Goal: Task Accomplishment & Management: Use online tool/utility

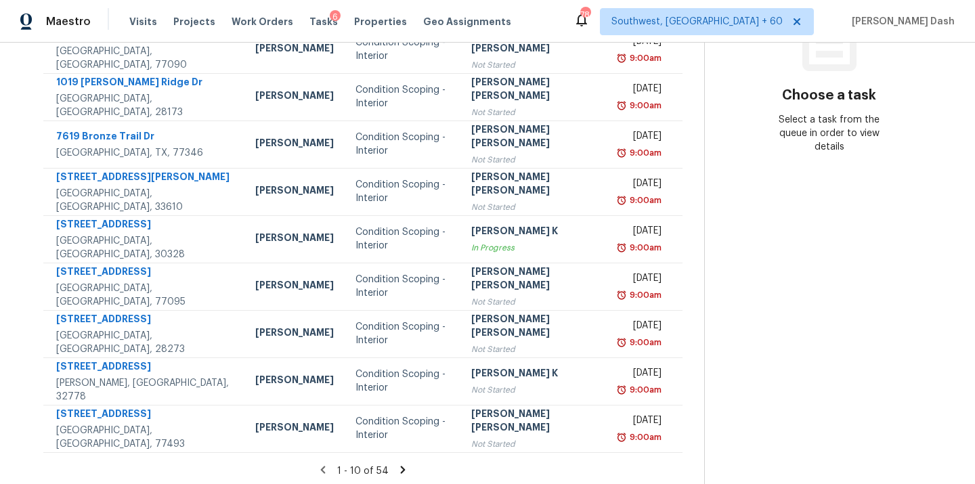
scroll to position [221, 0]
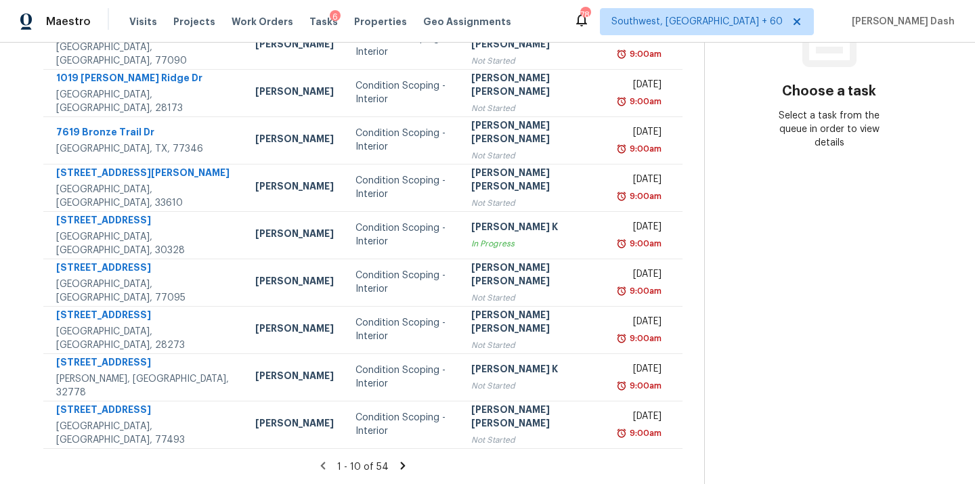
click at [397, 464] on icon at bounding box center [403, 466] width 12 height 12
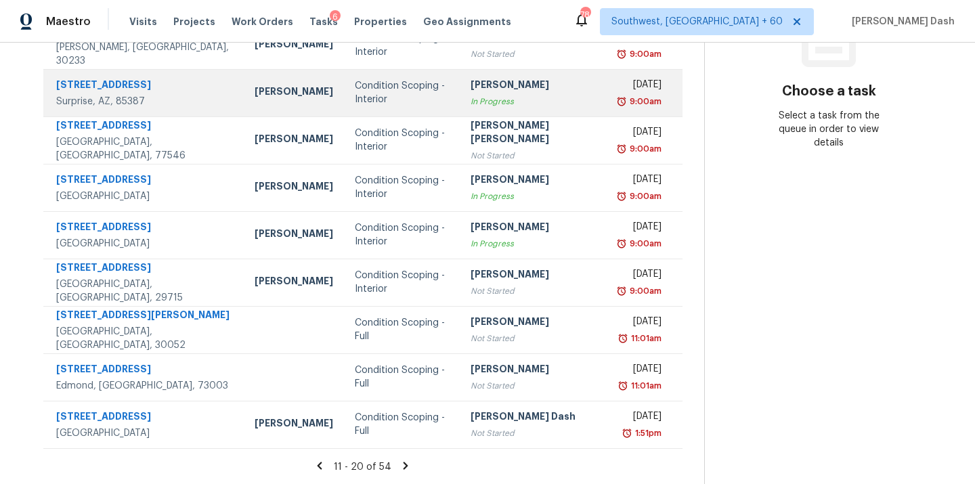
scroll to position [0, 0]
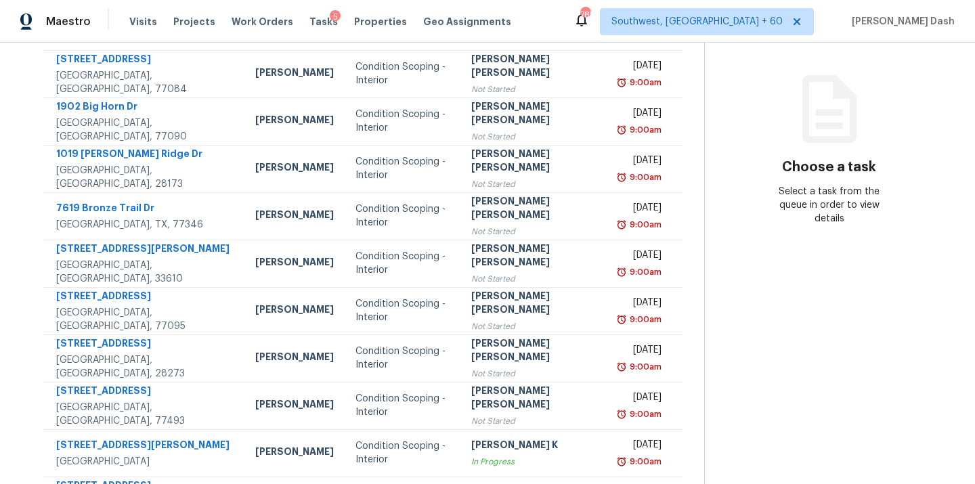
scroll to position [221, 0]
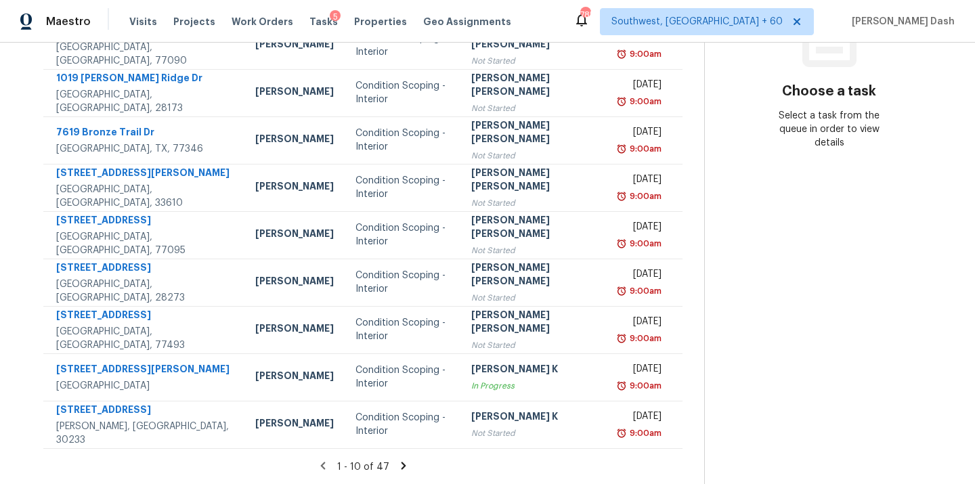
click at [395, 458] on section "Tasks 47 Results Fri, Aug 08 - Mon, Aug 11 Open Condition Scoping - Full + 1 As…" at bounding box center [363, 164] width 682 height 641
click at [397, 469] on icon at bounding box center [403, 466] width 12 height 12
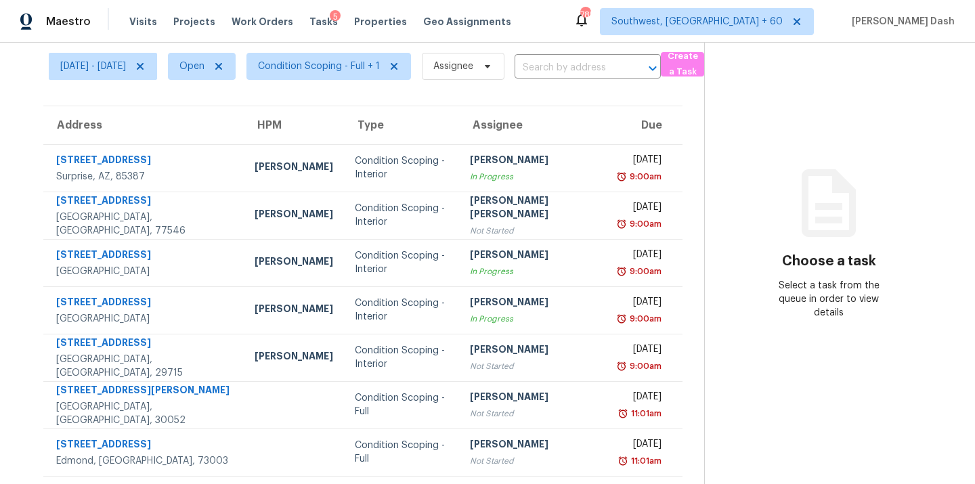
scroll to position [0, 0]
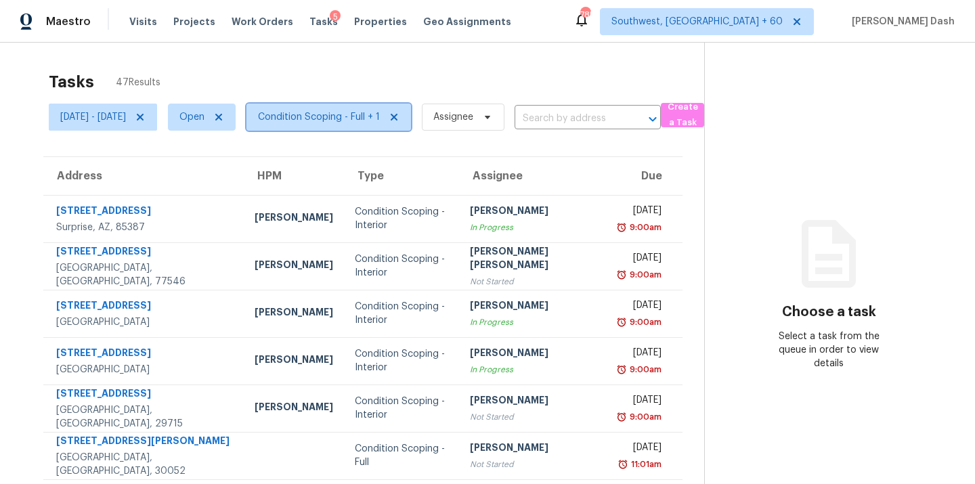
click at [343, 122] on span "Condition Scoping - Full + 1" at bounding box center [319, 117] width 122 height 14
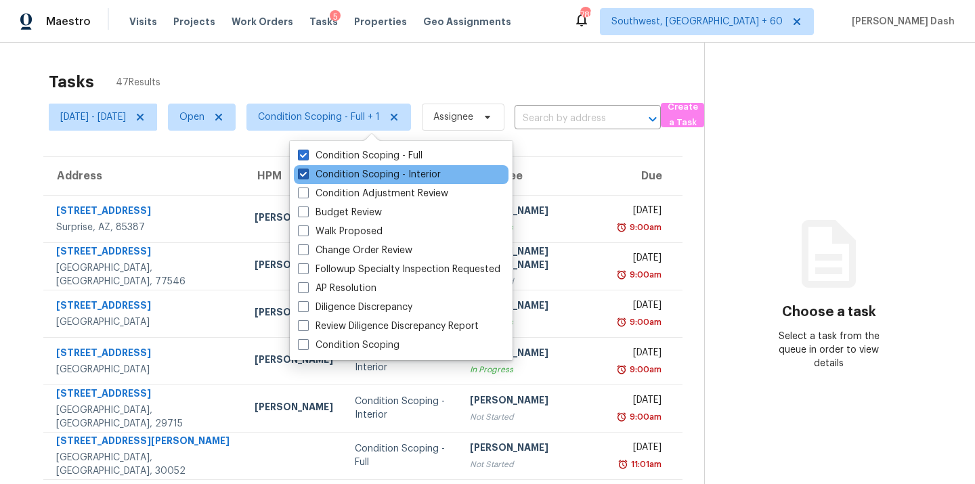
click at [353, 171] on label "Condition Scoping - Interior" at bounding box center [369, 175] width 143 height 14
click at [307, 171] on input "Condition Scoping - Interior" at bounding box center [302, 172] width 9 height 9
checkbox input "false"
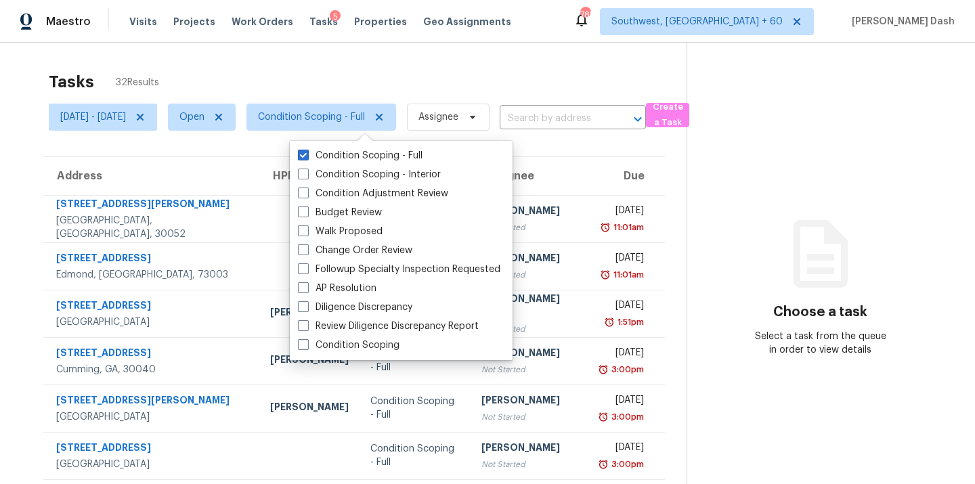
click at [276, 67] on div "Tasks 32 Results" at bounding box center [368, 81] width 638 height 35
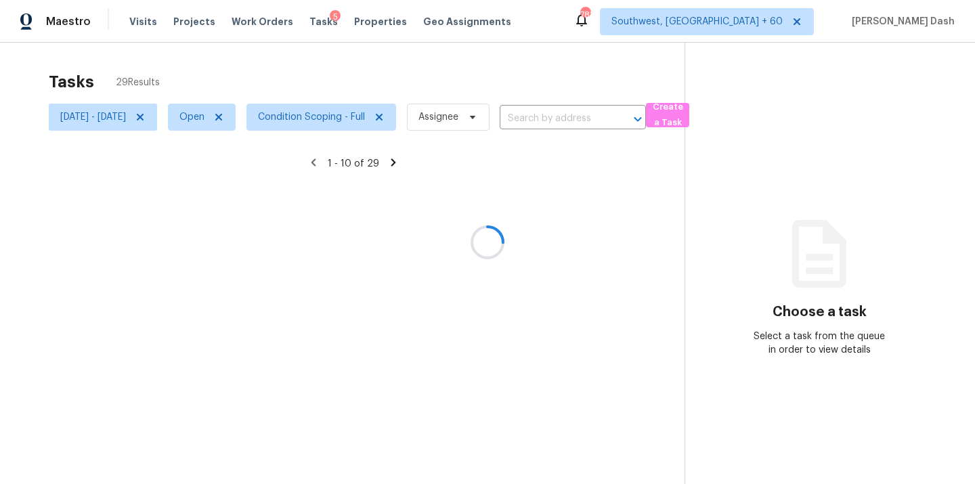
click at [341, 120] on div at bounding box center [487, 242] width 975 height 484
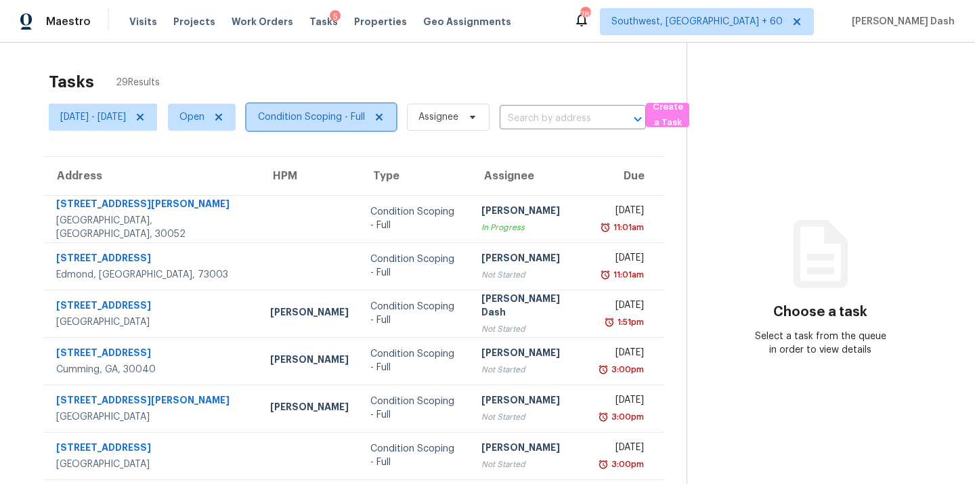
click at [341, 119] on span "Condition Scoping - Full" at bounding box center [311, 117] width 107 height 14
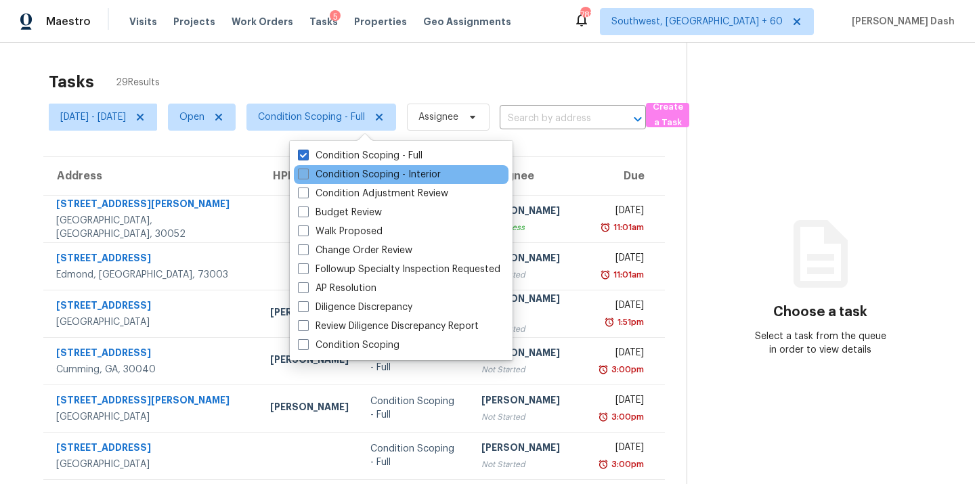
click at [338, 178] on label "Condition Scoping - Interior" at bounding box center [369, 175] width 143 height 14
click at [307, 177] on input "Condition Scoping - Interior" at bounding box center [302, 172] width 9 height 9
checkbox input "true"
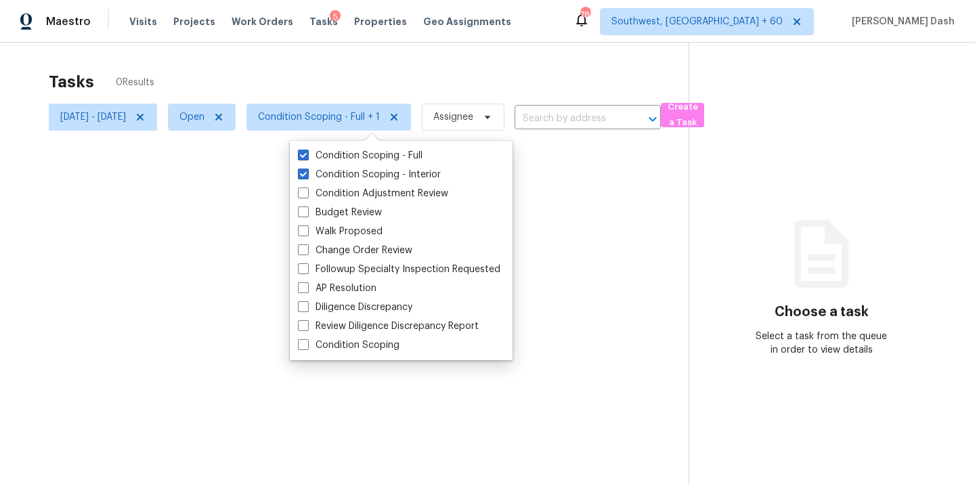
click at [336, 79] on div at bounding box center [487, 242] width 975 height 484
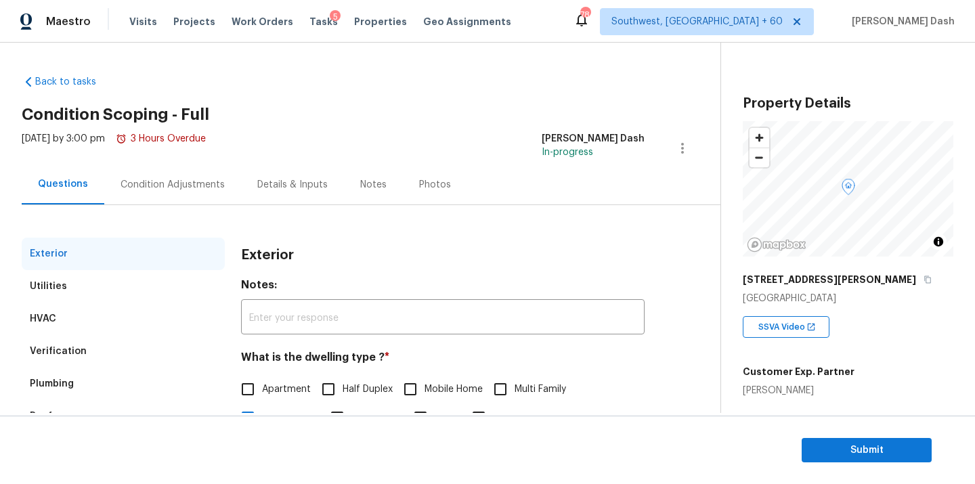
scroll to position [168, 0]
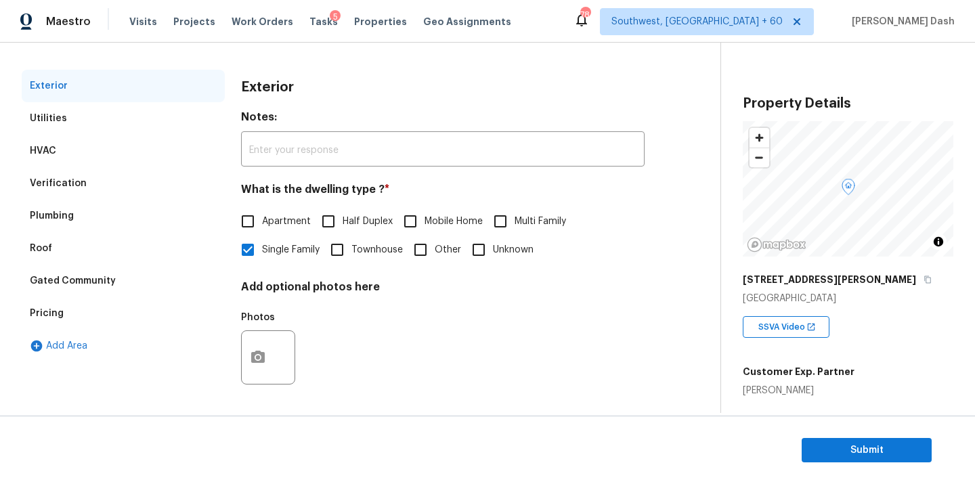
click at [151, 184] on div "Verification" at bounding box center [123, 183] width 203 height 32
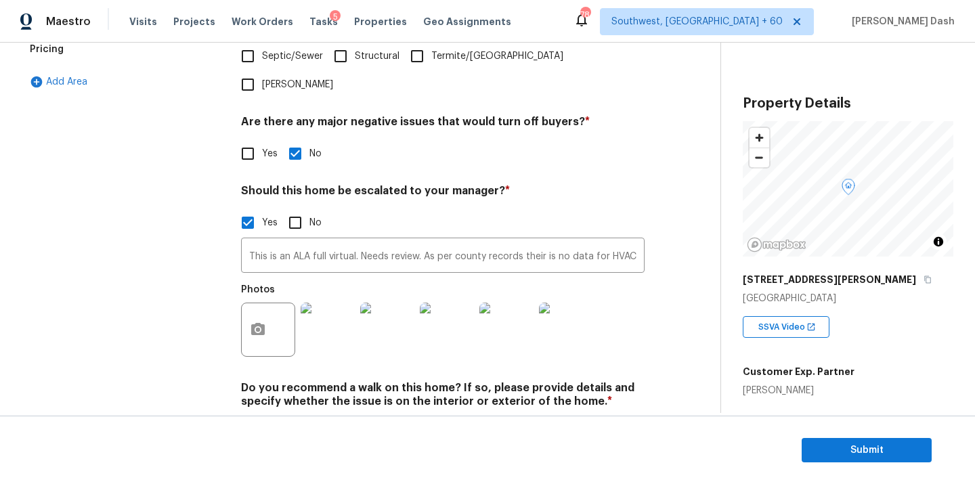
scroll to position [453, 0]
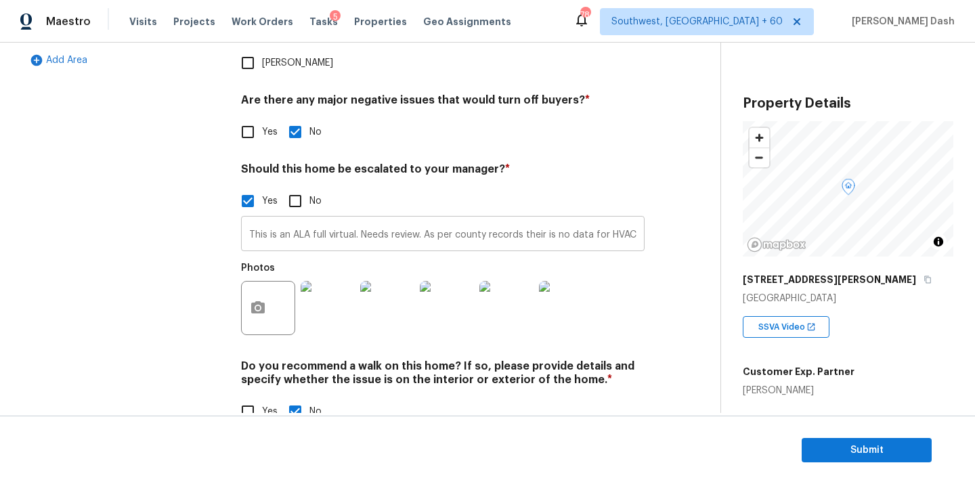
click at [545, 219] on input "This is an ALA full virtual. Needs review. As per county records their is no da…" at bounding box center [442, 235] width 403 height 32
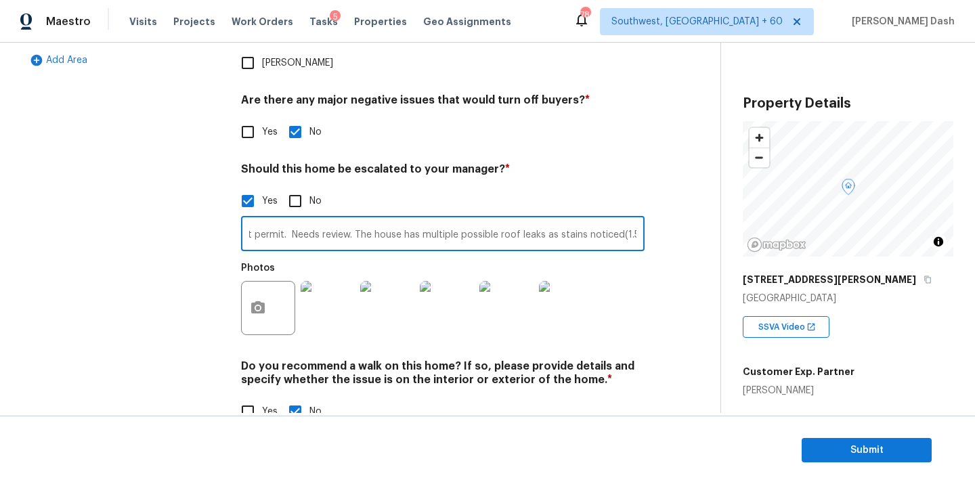
scroll to position [0, 956]
click at [636, 219] on input "This is an ALA full virtual. Needs review. As per county records their is no da…" at bounding box center [442, 235] width 403 height 32
click at [573, 281] on img at bounding box center [566, 308] width 54 height 54
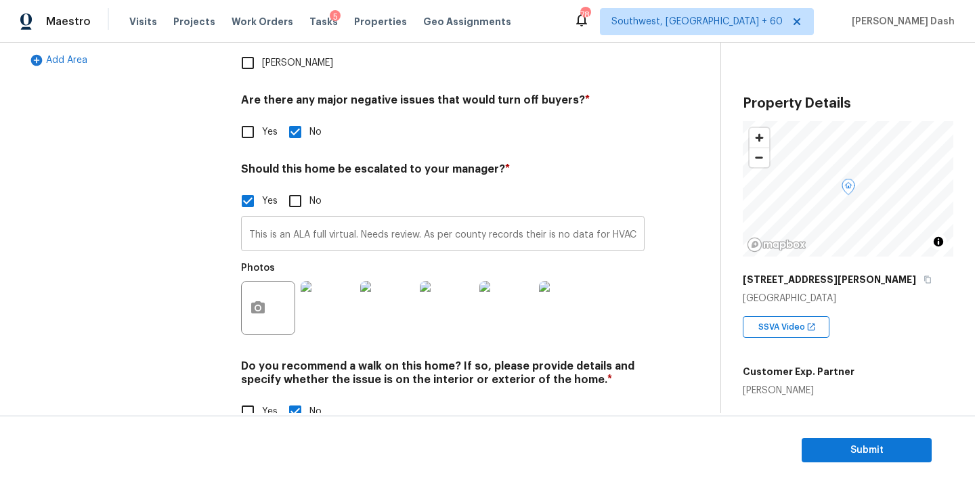
click at [610, 219] on input "This is an ALA full virtual. Needs review. As per county records their is no da…" at bounding box center [442, 235] width 403 height 32
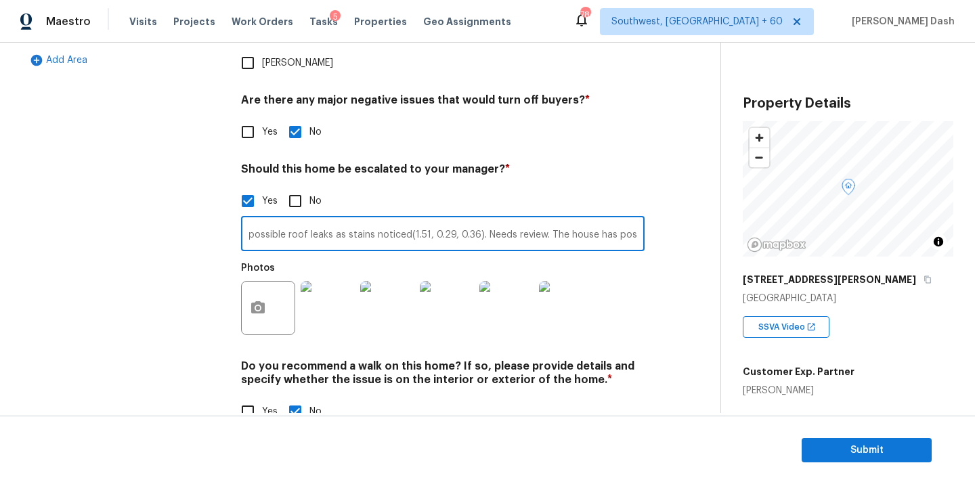
scroll to position [0, 1303]
click at [640, 219] on input "This is an ALA full virtual. Needs review. As per county records their is no da…" at bounding box center [442, 235] width 403 height 32
type input "This is an ALA full virtual. Needs review. As per county records their is no da…"
click at [662, 271] on div "Exterior Utilities HVAC Verification Plumbing Roof Gated Community Pricing Add …" at bounding box center [355, 113] width 666 height 658
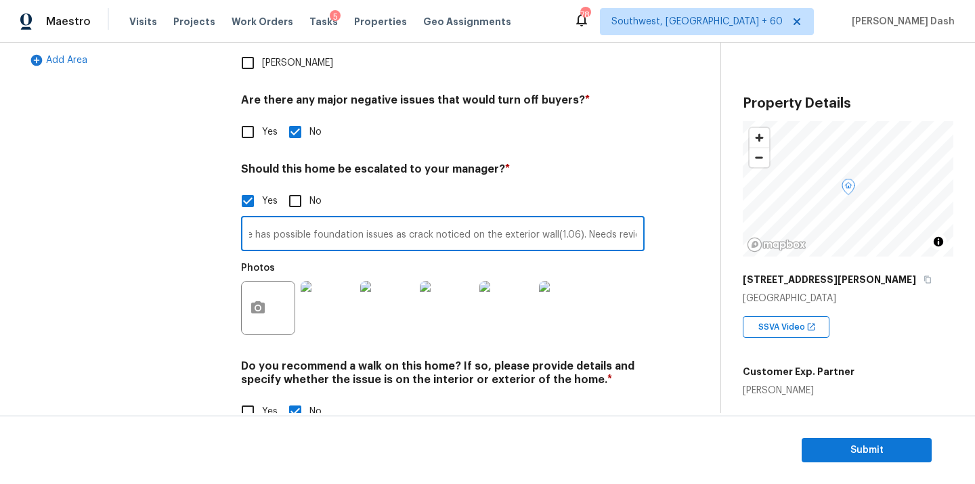
scroll to position [0, 0]
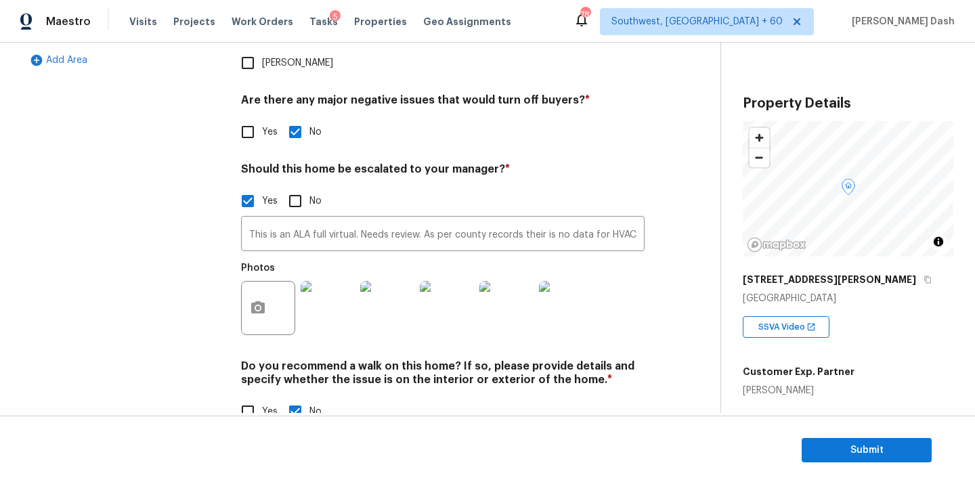
click at [227, 193] on div "Exterior Utilities HVAC Verification Plumbing Roof Gated Community Pricing Add …" at bounding box center [355, 113] width 666 height 658
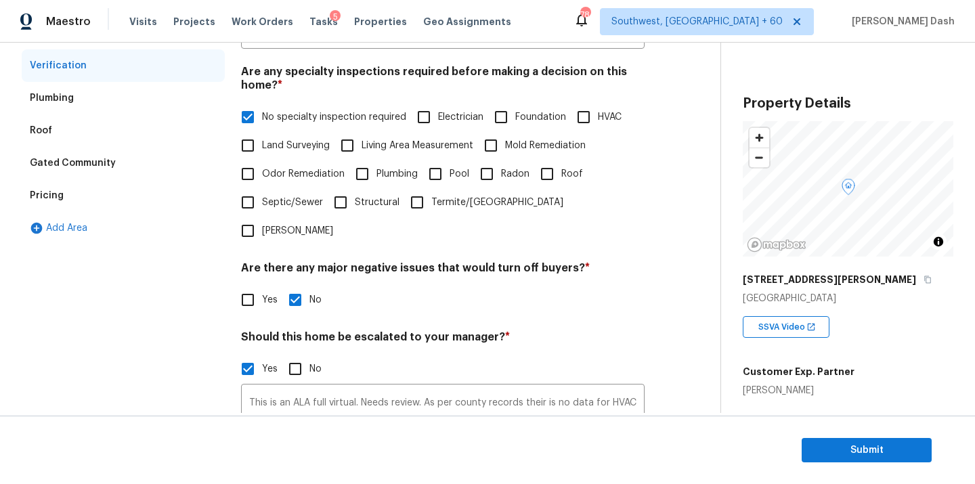
scroll to position [39, 0]
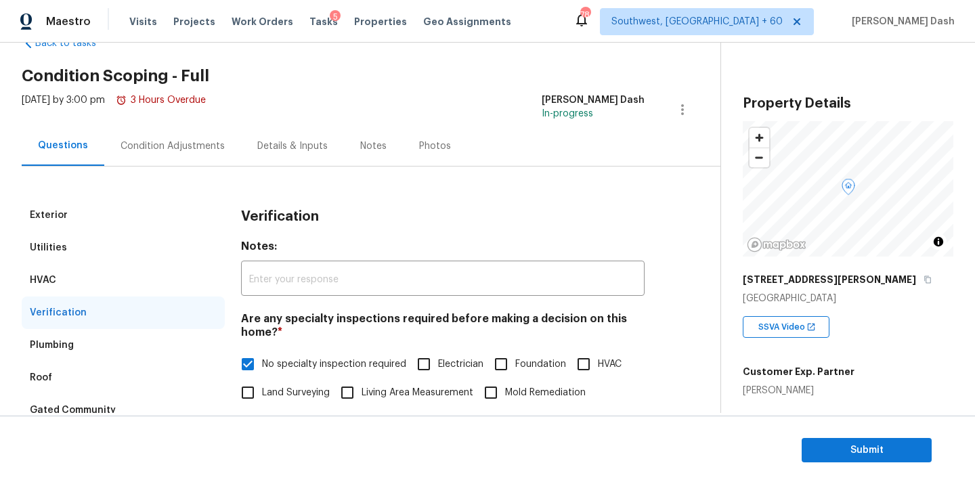
click at [182, 152] on div "Condition Adjustments" at bounding box center [172, 146] width 137 height 40
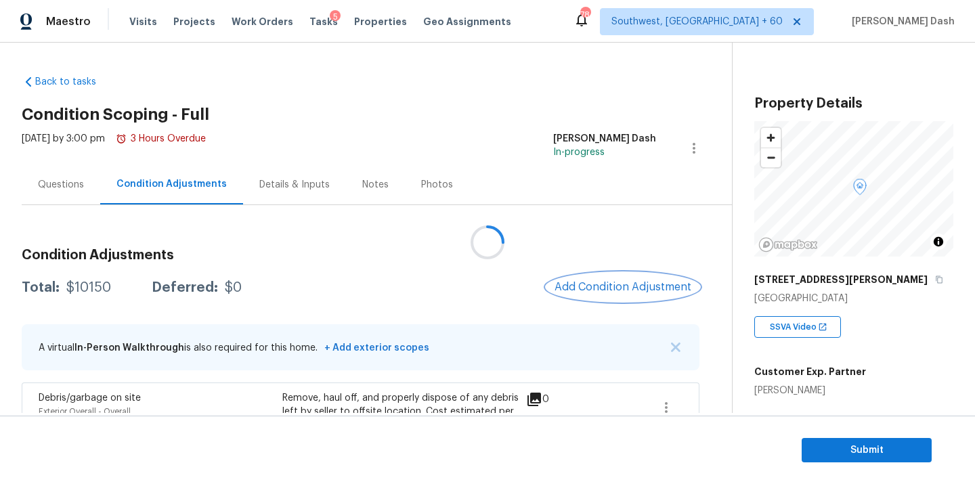
click at [616, 287] on span "Add Condition Adjustment" at bounding box center [622, 287] width 137 height 12
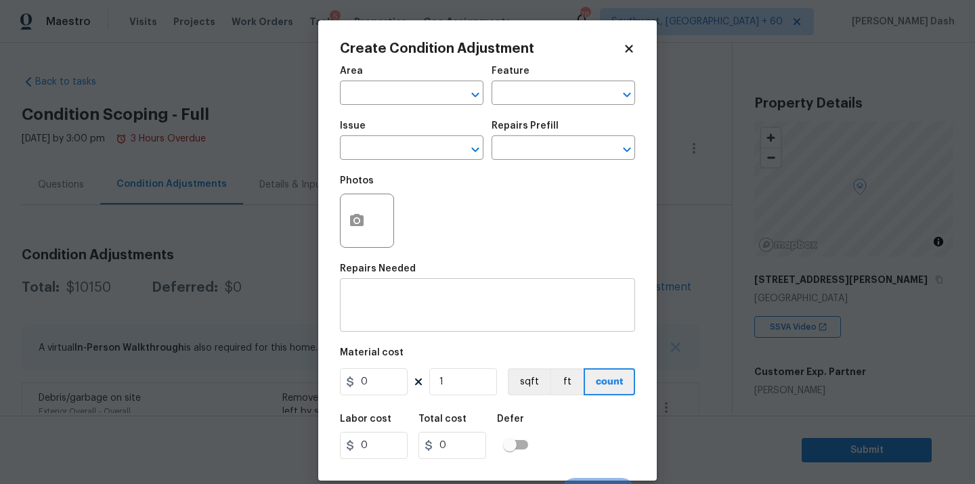
scroll to position [22, 0]
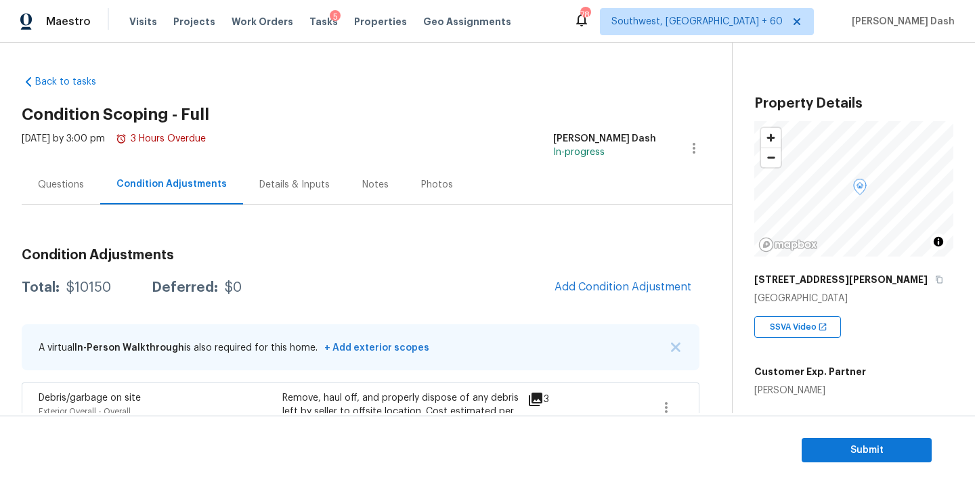
click at [286, 264] on body "Maestro Visits Projects Work Orders Tasks 5 Properties Geo Assignments 784 Sout…" at bounding box center [487, 242] width 975 height 484
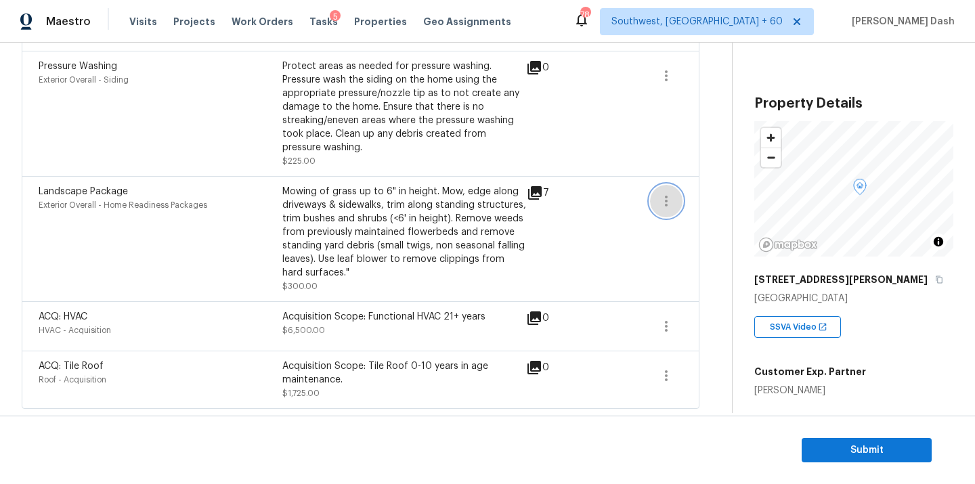
click at [667, 204] on icon "button" at bounding box center [666, 201] width 16 height 16
click at [702, 197] on div "Edit" at bounding box center [743, 198] width 106 height 14
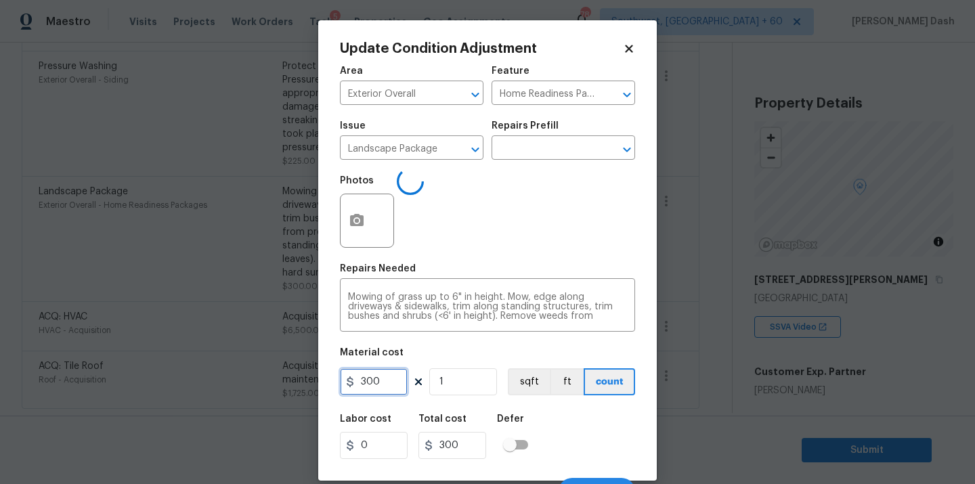
click at [382, 377] on input "300" at bounding box center [374, 381] width 68 height 27
type input "800"
click at [631, 422] on div "Labor cost 0 Total cost 800 Defer" at bounding box center [487, 436] width 295 height 61
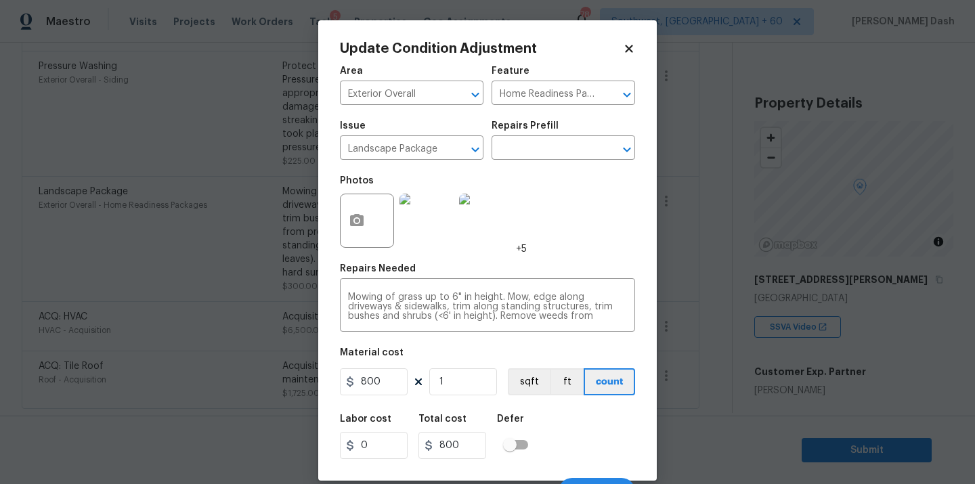
scroll to position [22, 0]
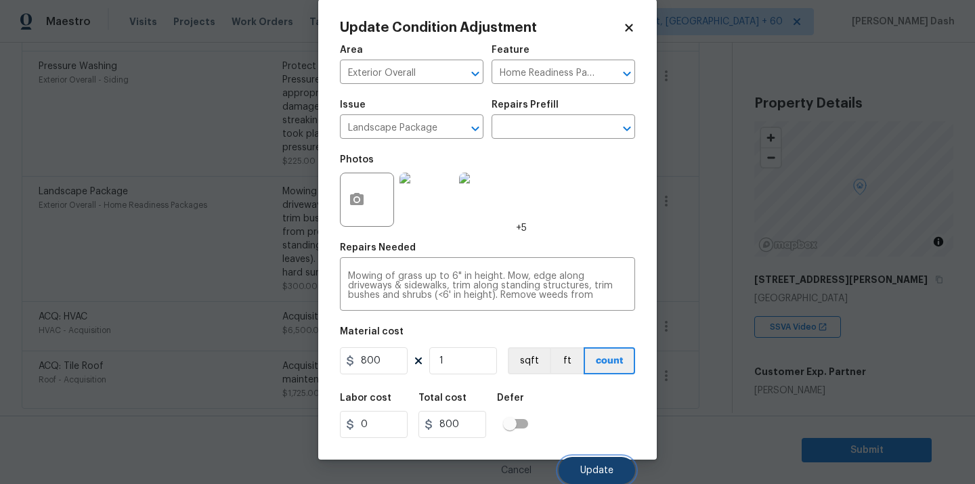
click at [615, 466] on button "Update" at bounding box center [596, 470] width 76 height 27
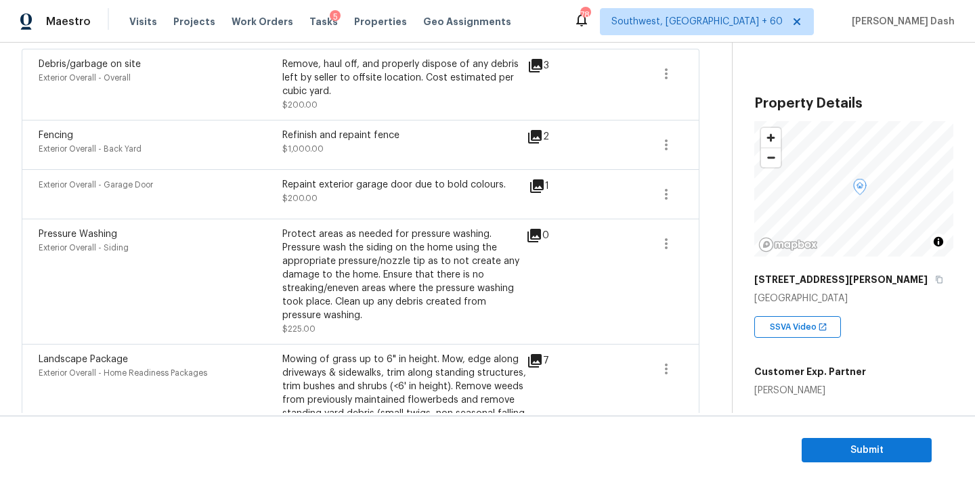
scroll to position [160, 0]
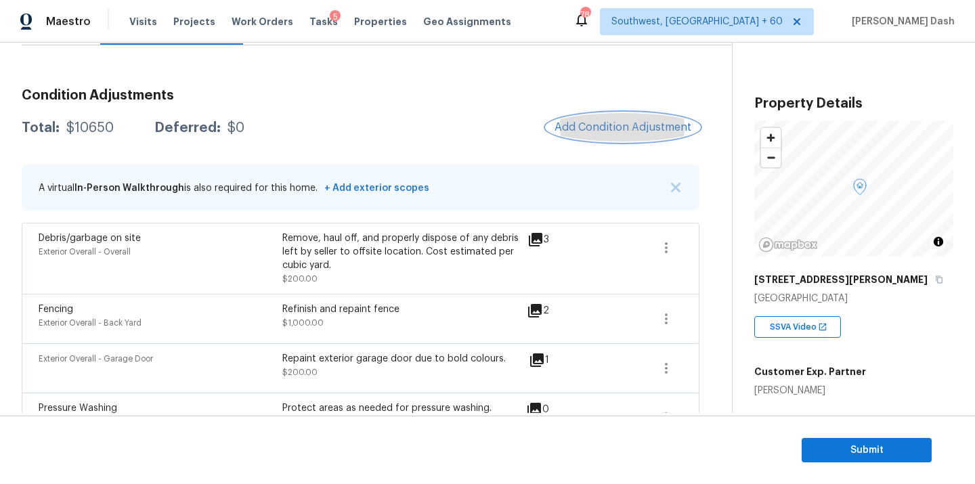
click at [582, 132] on span "Add Condition Adjustment" at bounding box center [622, 127] width 137 height 12
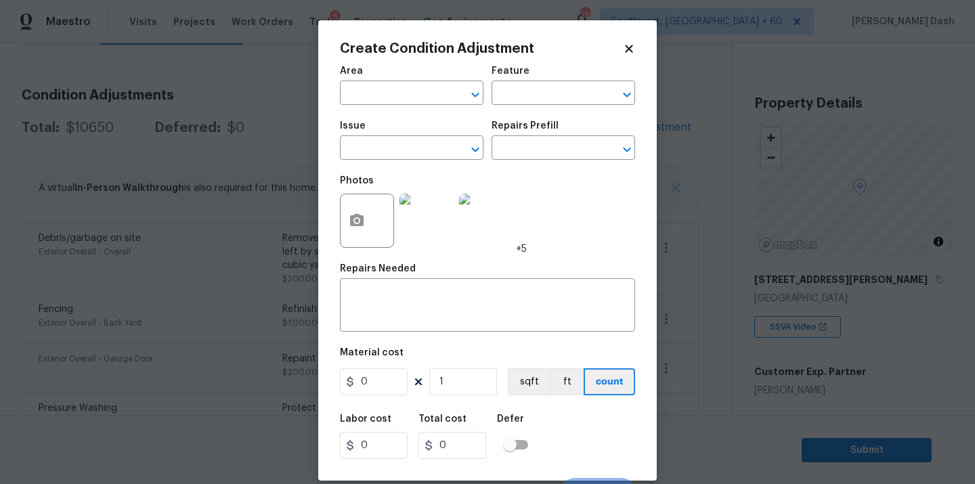
click at [873, 350] on body "Maestro Visits Projects Work Orders Tasks 5 Properties Geo Assignments 784 Sout…" at bounding box center [487, 242] width 975 height 484
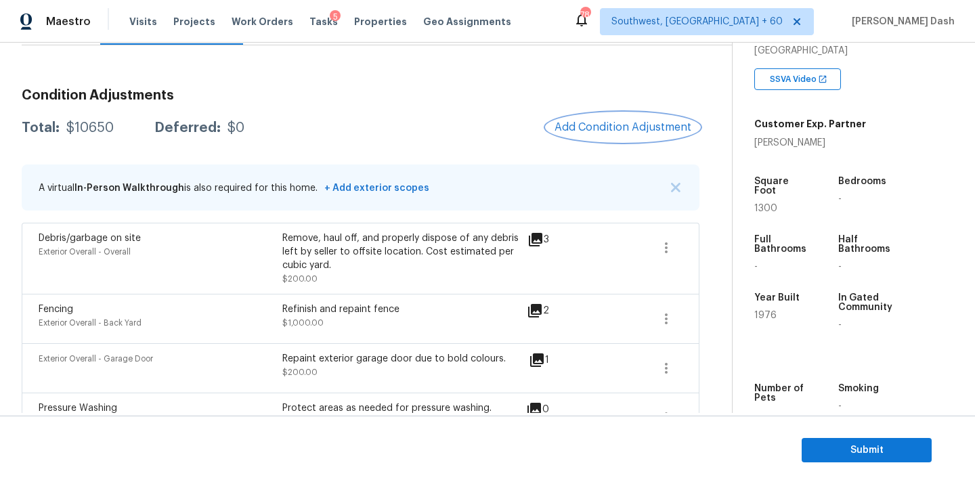
scroll to position [330, 0]
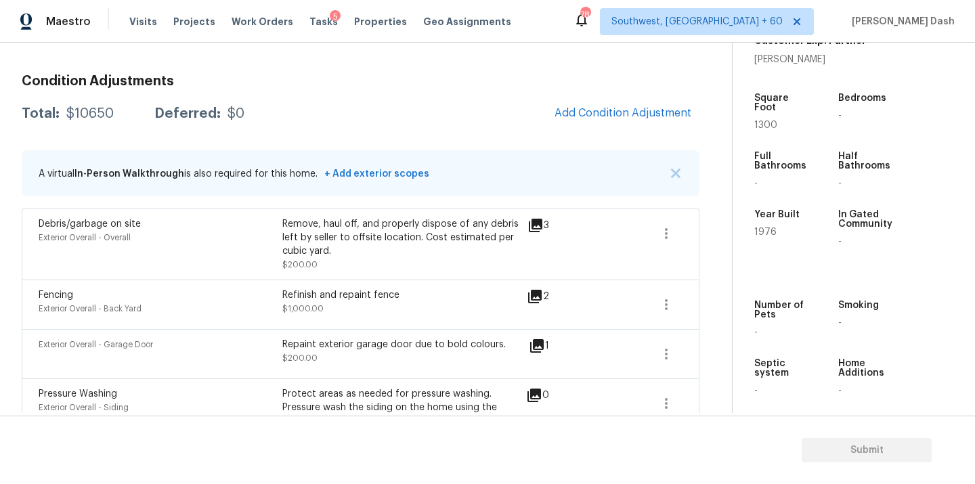
scroll to position [177, 0]
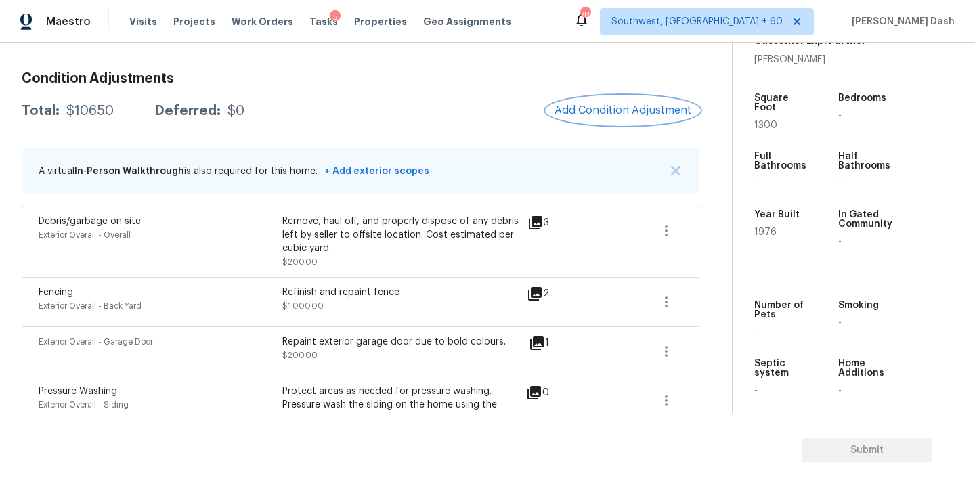
click at [611, 115] on span "Add Condition Adjustment" at bounding box center [622, 110] width 137 height 12
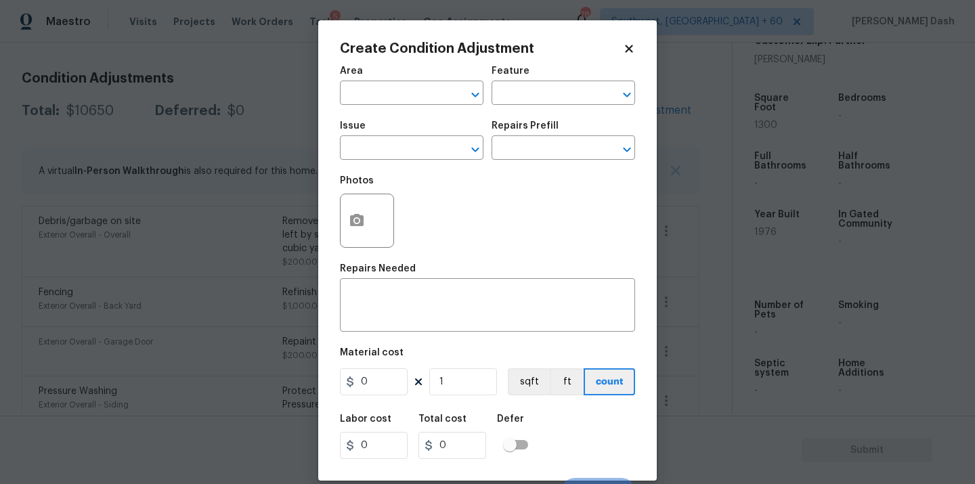
click at [376, 80] on div "Area" at bounding box center [411, 75] width 143 height 18
click at [390, 95] on input "text" at bounding box center [393, 94] width 106 height 21
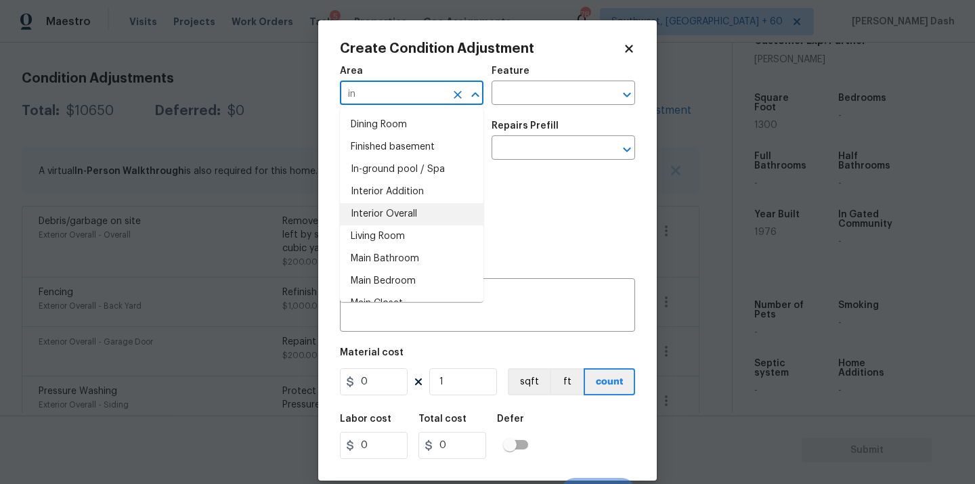
click at [381, 206] on li "Interior Overall" at bounding box center [411, 214] width 143 height 22
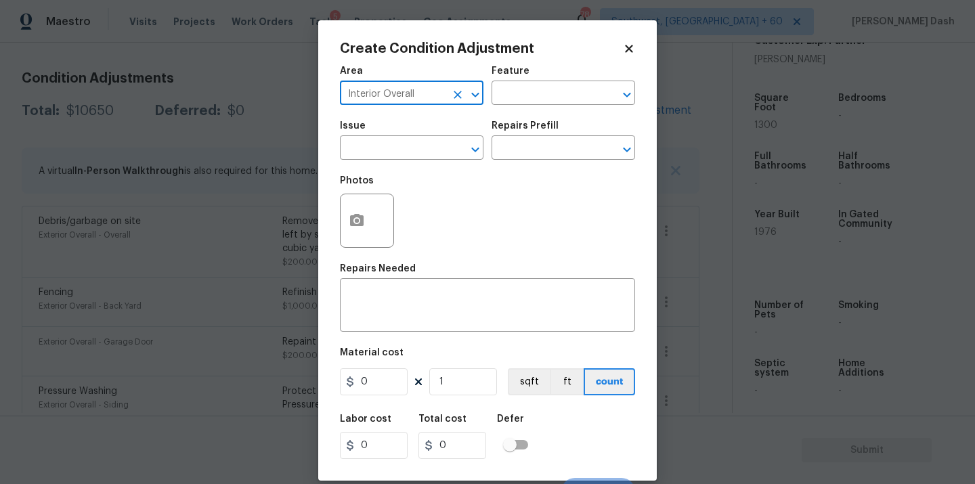
type input "Interior Overall"
click at [553, 59] on div "Area Interior Overall ​ Feature ​" at bounding box center [487, 85] width 295 height 55
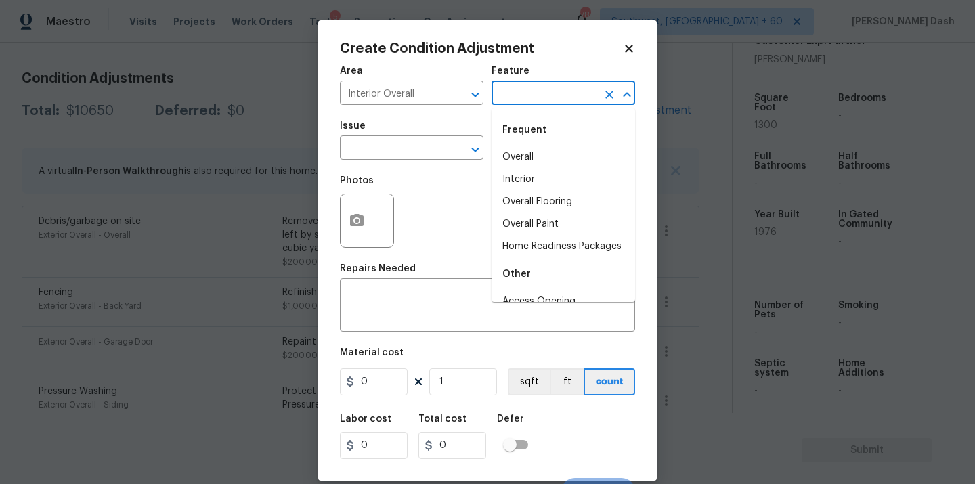
click at [553, 99] on input "text" at bounding box center [544, 94] width 106 height 21
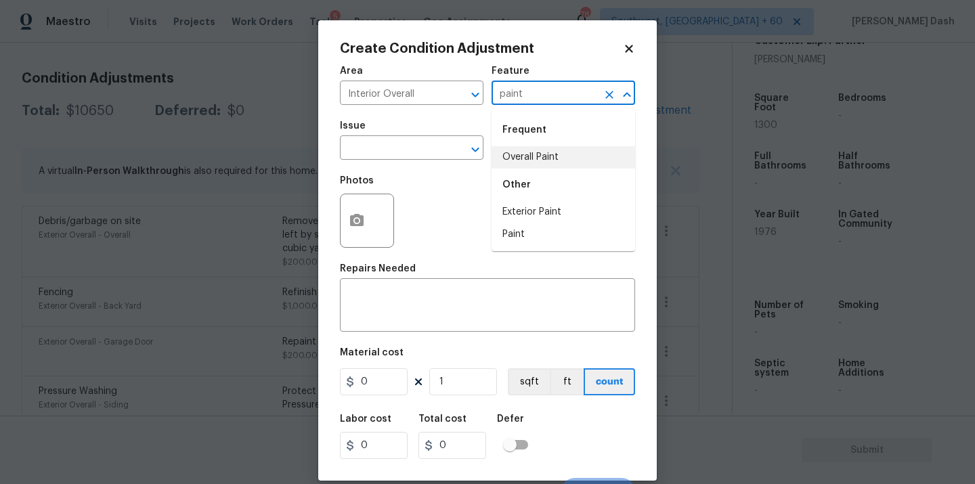
click at [526, 159] on li "Overall Paint" at bounding box center [562, 157] width 143 height 22
type input "Overall Paint"
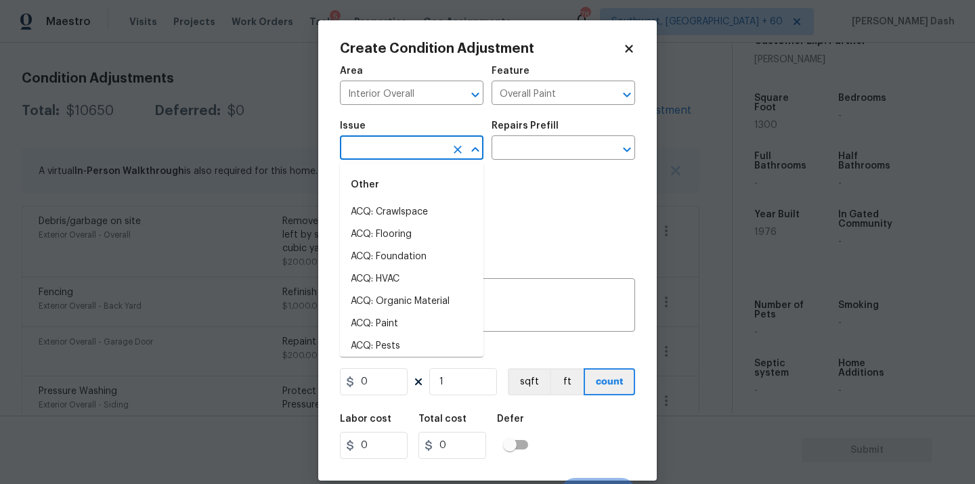
click at [402, 159] on input "text" at bounding box center [393, 149] width 106 height 21
click at [450, 99] on button "Clear" at bounding box center [457, 94] width 19 height 19
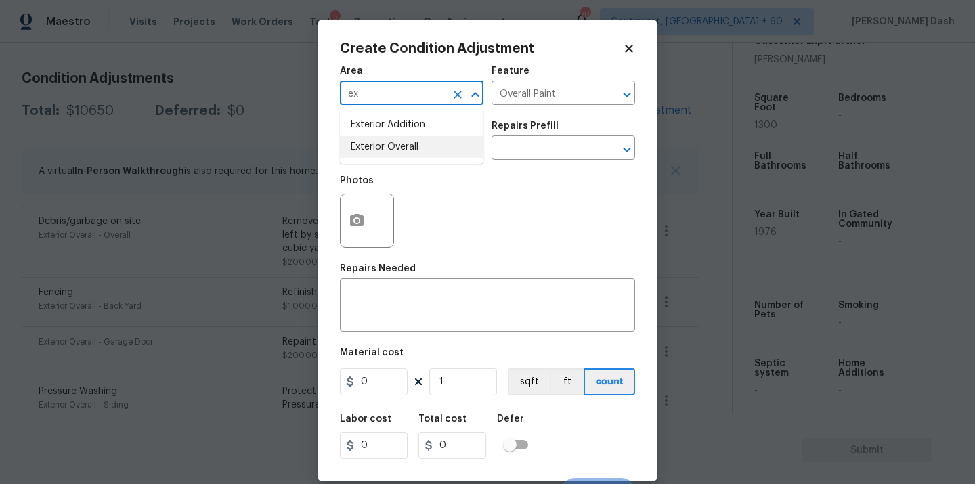
click at [435, 152] on li "Exterior Overall" at bounding box center [411, 147] width 143 height 22
type input "Exterior Overall"
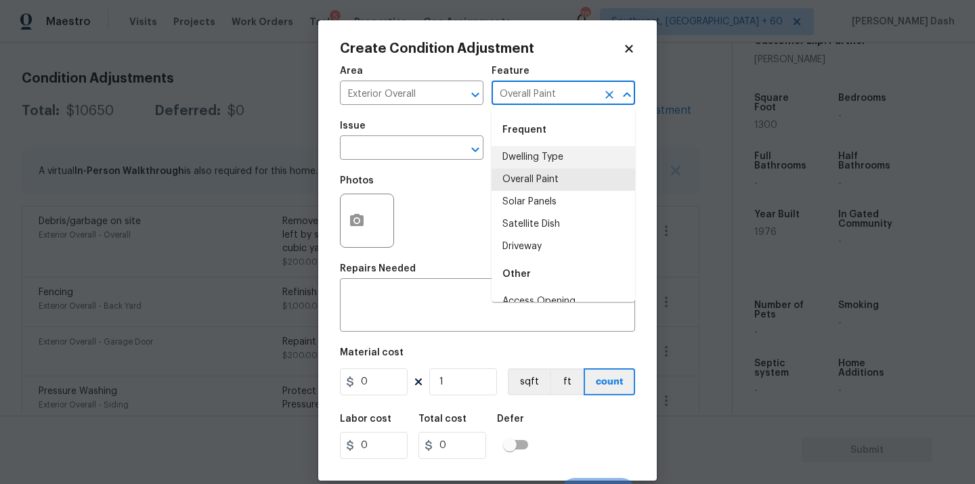
click at [577, 96] on input "Overall Paint" at bounding box center [544, 94] width 106 height 21
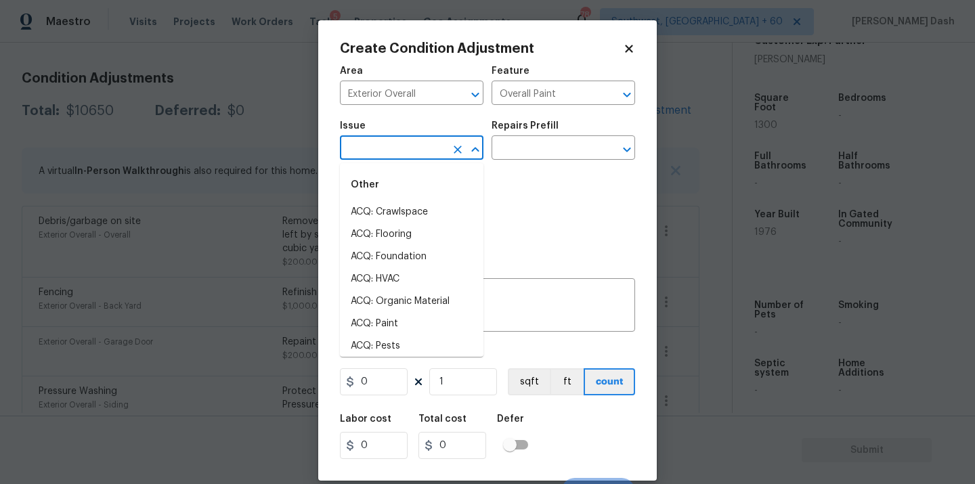
click at [391, 152] on input "text" at bounding box center [393, 149] width 106 height 21
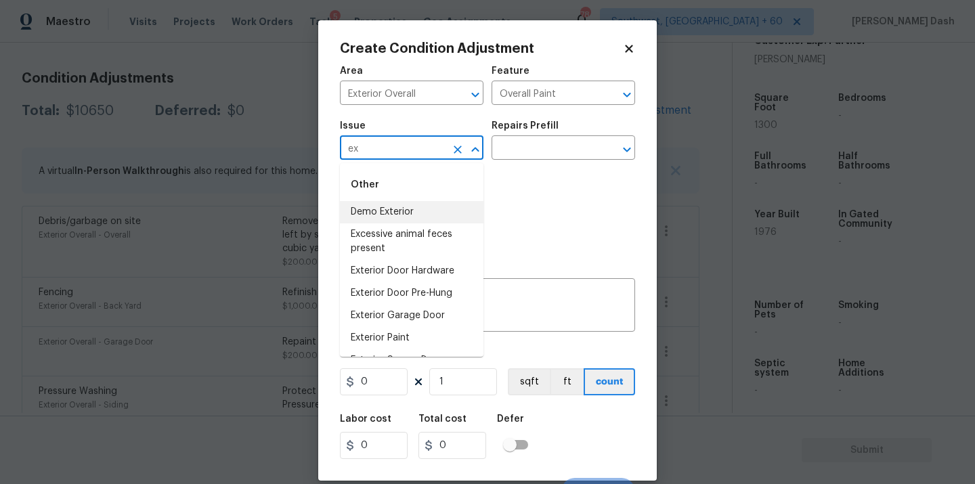
click at [366, 213] on li "Demo Exterior" at bounding box center [411, 212] width 143 height 22
type input "Demo Exterior"
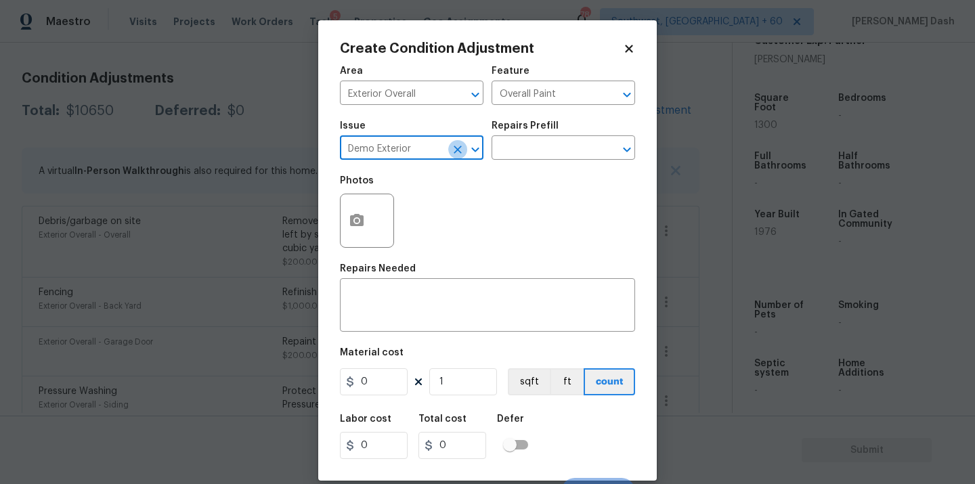
click at [448, 150] on button "Clear" at bounding box center [457, 149] width 19 height 19
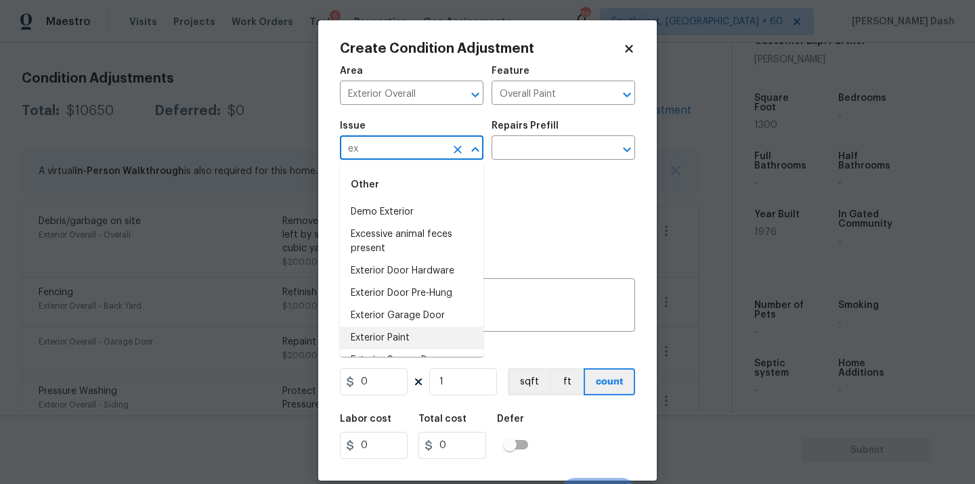
click at [387, 328] on li "Exterior Paint" at bounding box center [411, 338] width 143 height 22
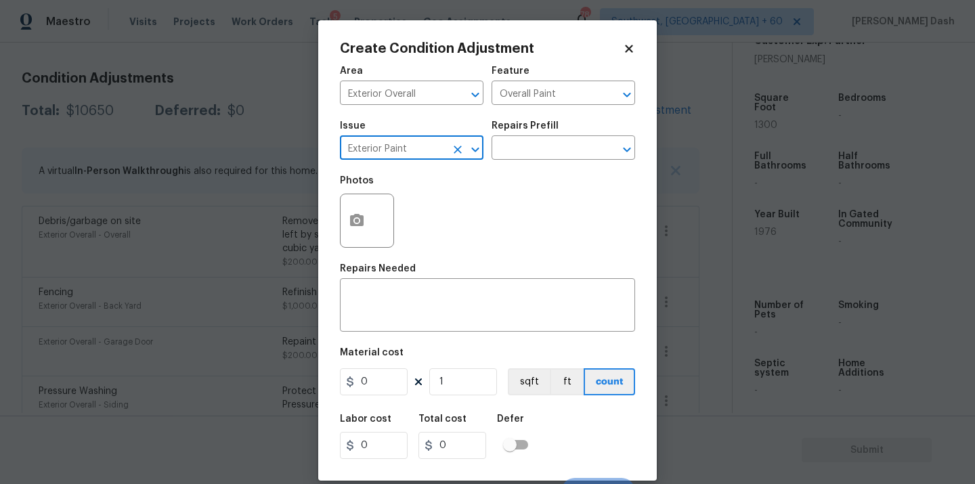
type input "Exterior Paint"
click at [567, 112] on div "Area Exterior Overall ​ Feature Overall Paint ​" at bounding box center [487, 85] width 295 height 55
click at [567, 135] on div "Repairs Prefill" at bounding box center [562, 130] width 143 height 18
click at [567, 143] on input "text" at bounding box center [544, 149] width 106 height 21
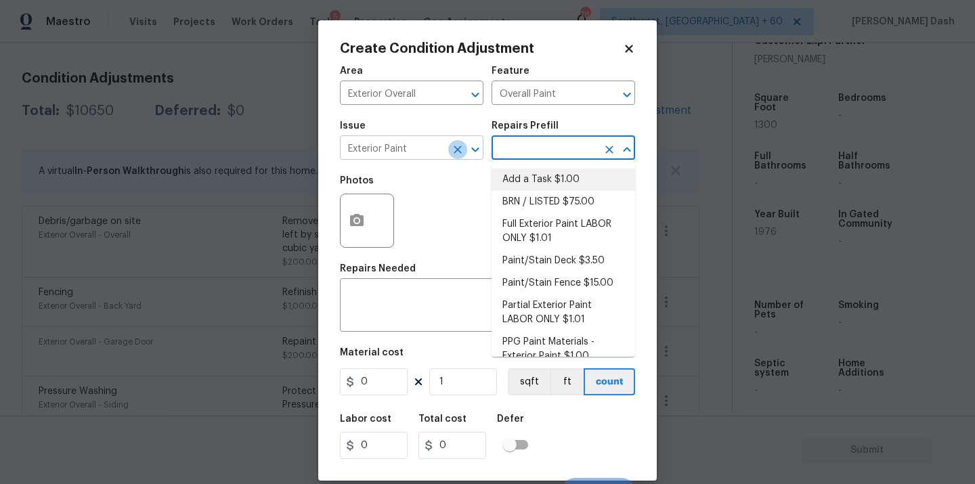
click at [458, 142] on button "Clear" at bounding box center [457, 149] width 19 height 19
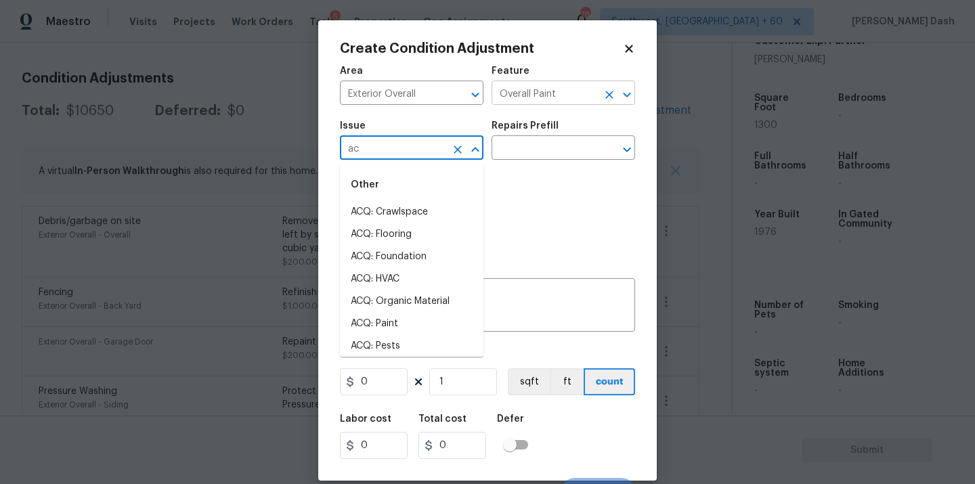
type input "ac"
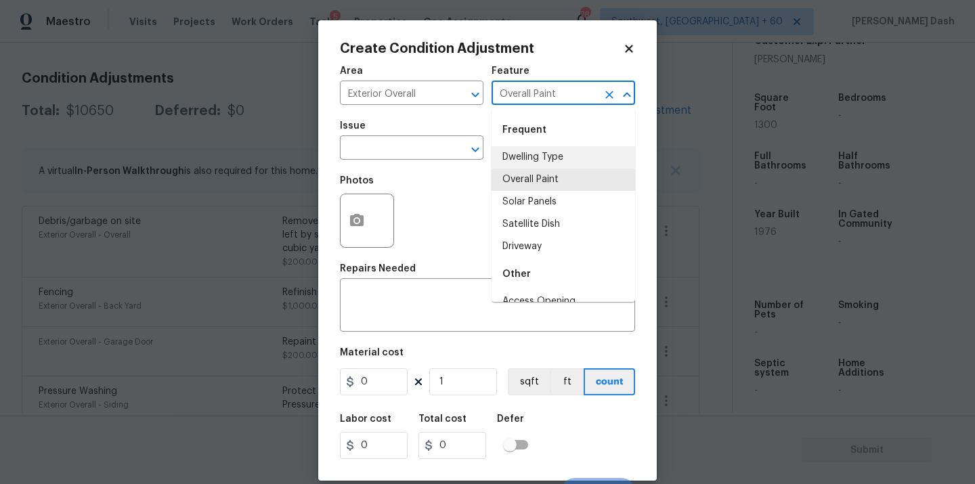
click at [567, 101] on input "Overall Paint" at bounding box center [544, 94] width 106 height 21
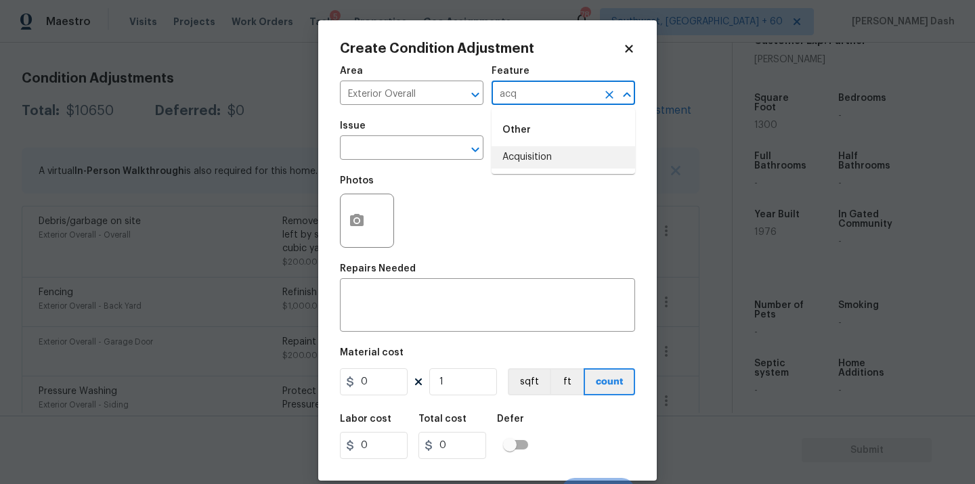
click at [537, 149] on li "Acquisition" at bounding box center [562, 157] width 143 height 22
type input "Acquisition"
click at [420, 149] on input "text" at bounding box center [393, 149] width 106 height 21
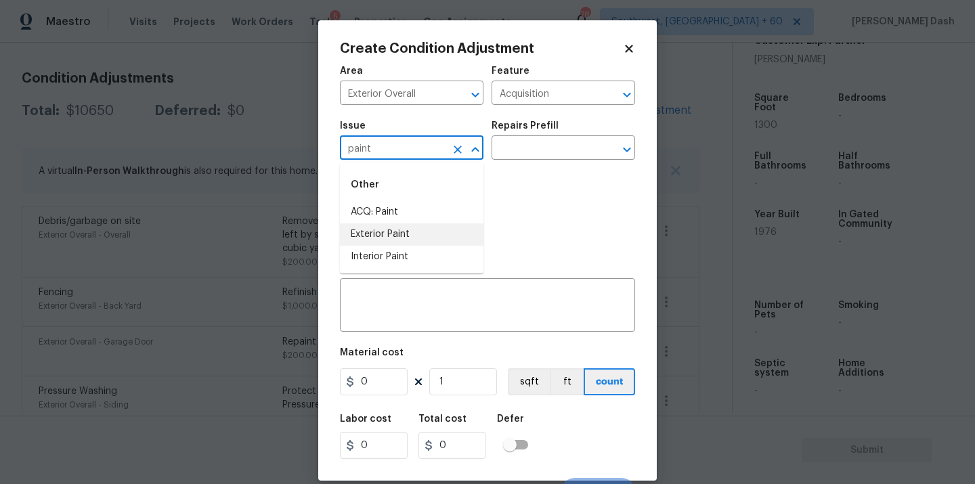
click at [369, 221] on li "ACQ: Paint" at bounding box center [411, 212] width 143 height 22
type input "ACQ: Paint"
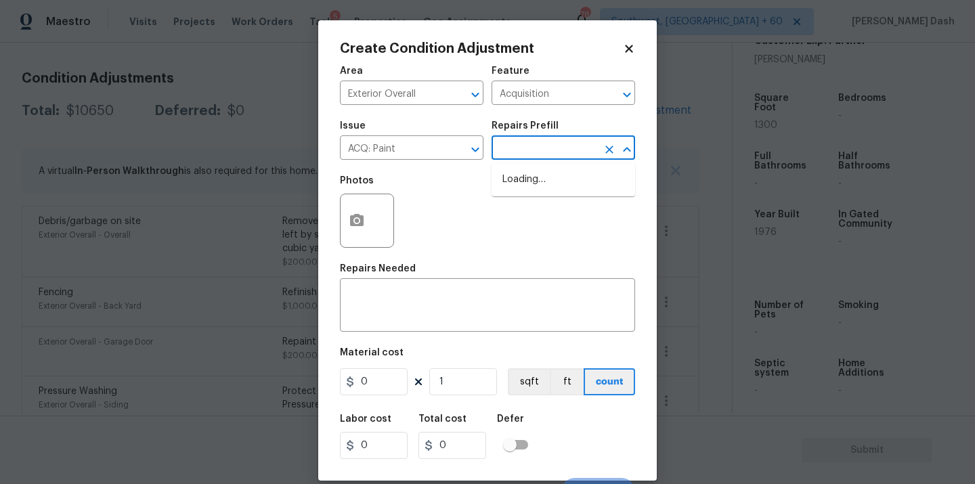
click at [512, 159] on input "text" at bounding box center [544, 149] width 106 height 21
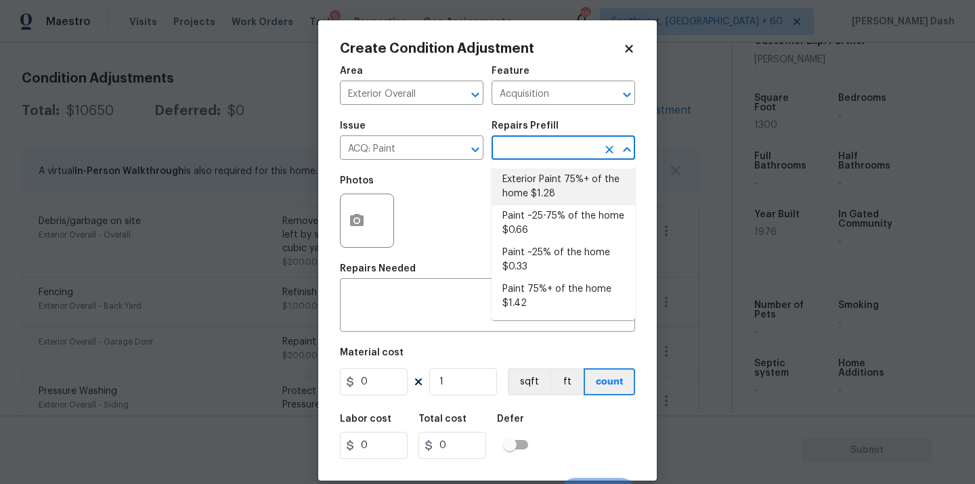
click at [514, 192] on li "Exterior Paint 75%+ of the home $1.28" at bounding box center [562, 187] width 143 height 37
type textarea "Acquisition Scope: 75%+ of the home exterior will likely require paint"
type input "1.28"
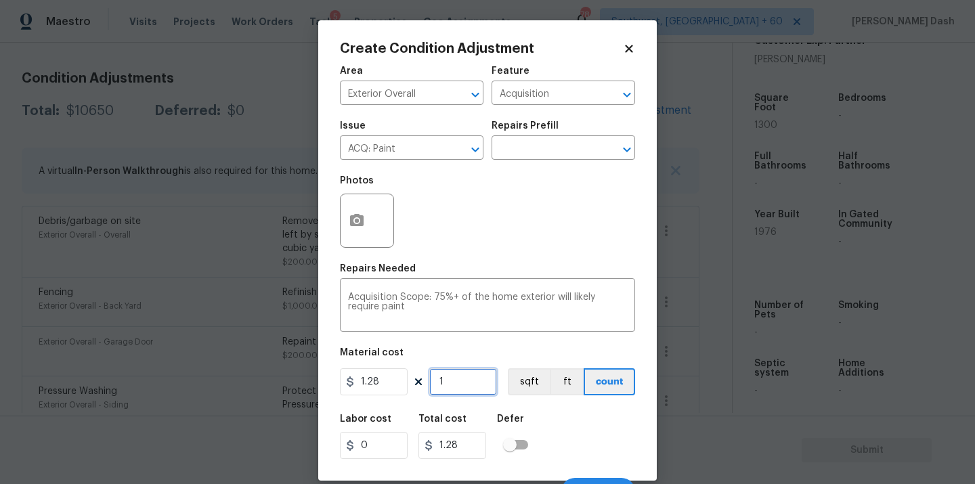
click at [459, 382] on input "1" at bounding box center [463, 381] width 68 height 27
type input "0"
type input "1"
type input "1.28"
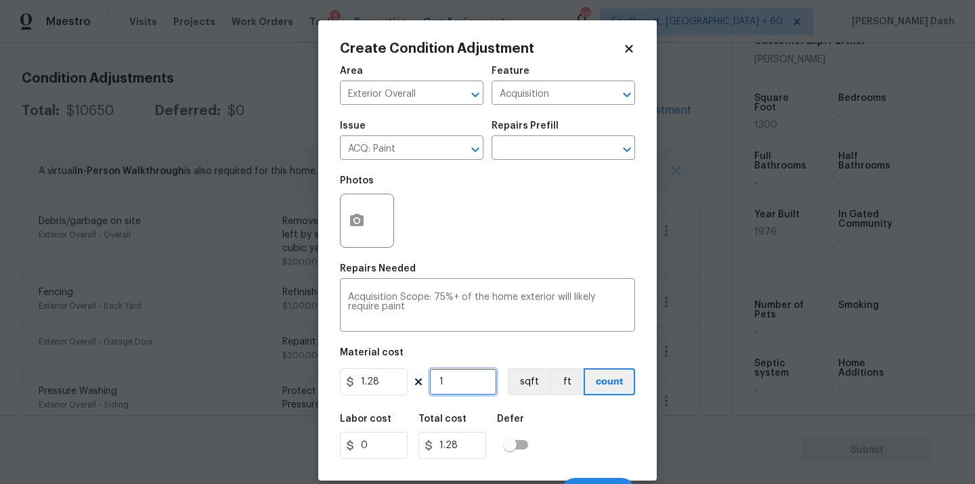
type input "13"
type input "16.64"
type input "130"
type input "166.4"
type input "1300"
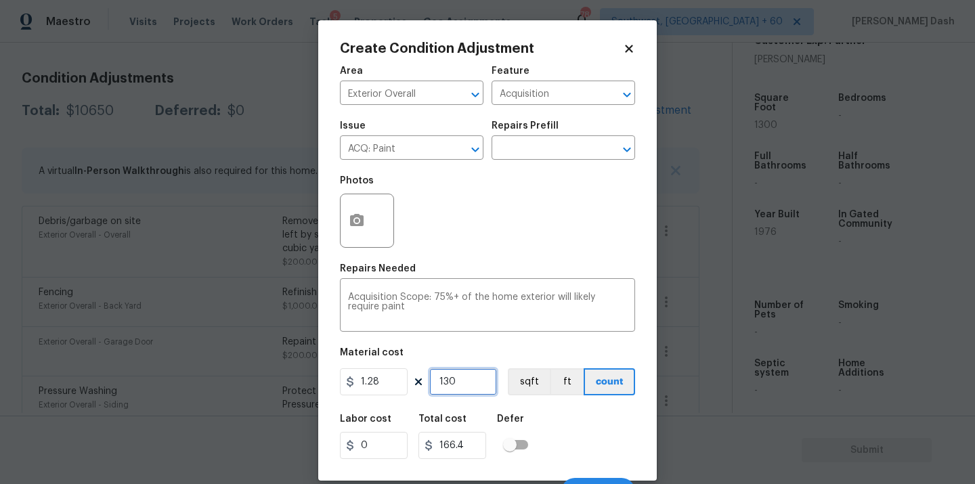
type input "1664"
type input "1300"
click at [538, 384] on button "sqft" at bounding box center [529, 381] width 42 height 27
click at [556, 426] on div "Labor cost 0 Total cost 1664 Defer" at bounding box center [487, 436] width 295 height 61
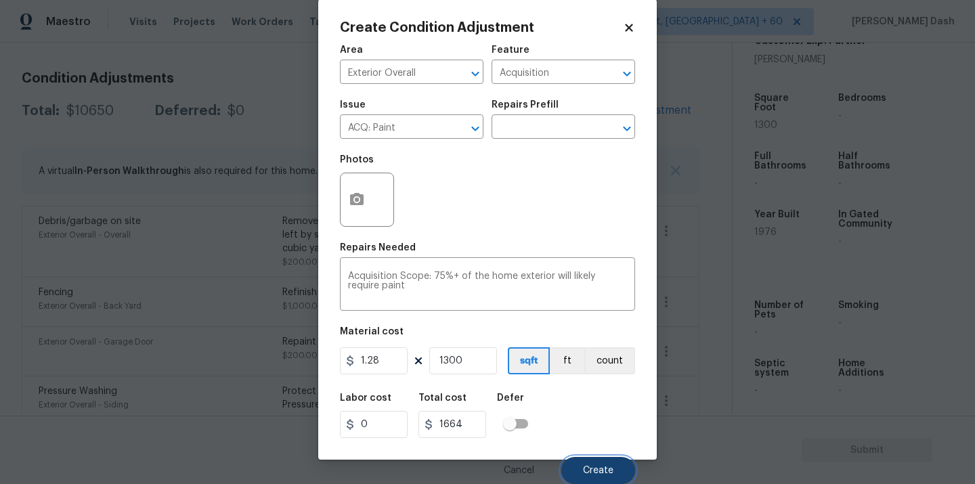
click at [616, 472] on button "Create" at bounding box center [598, 470] width 74 height 27
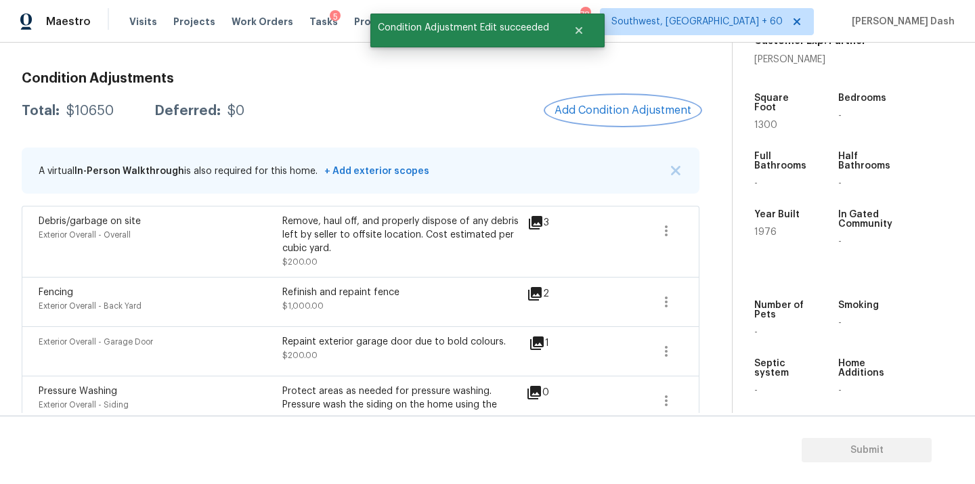
scroll to position [0, 0]
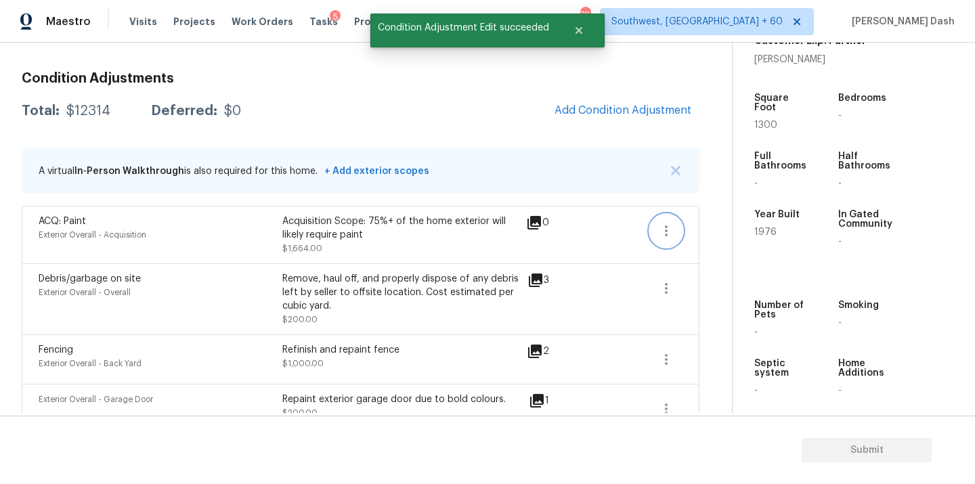
click at [671, 229] on icon "button" at bounding box center [666, 231] width 16 height 16
click at [715, 221] on div "Edit" at bounding box center [743, 228] width 106 height 14
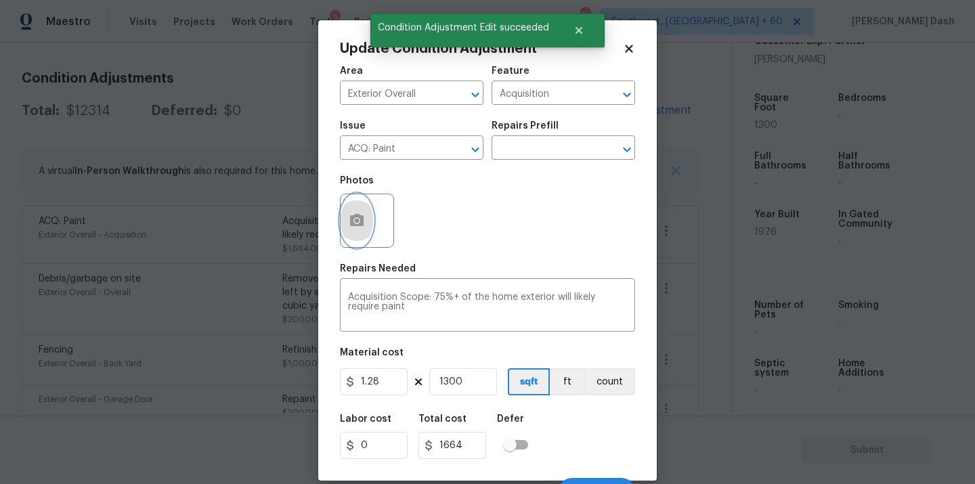
click at [364, 226] on icon "button" at bounding box center [357, 221] width 16 height 16
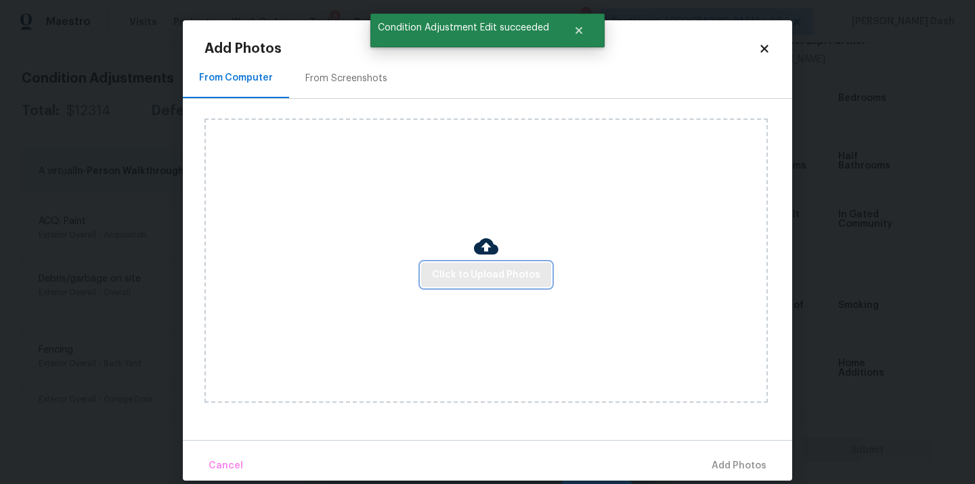
click at [516, 284] on button "Click to Upload Photos" at bounding box center [486, 275] width 130 height 25
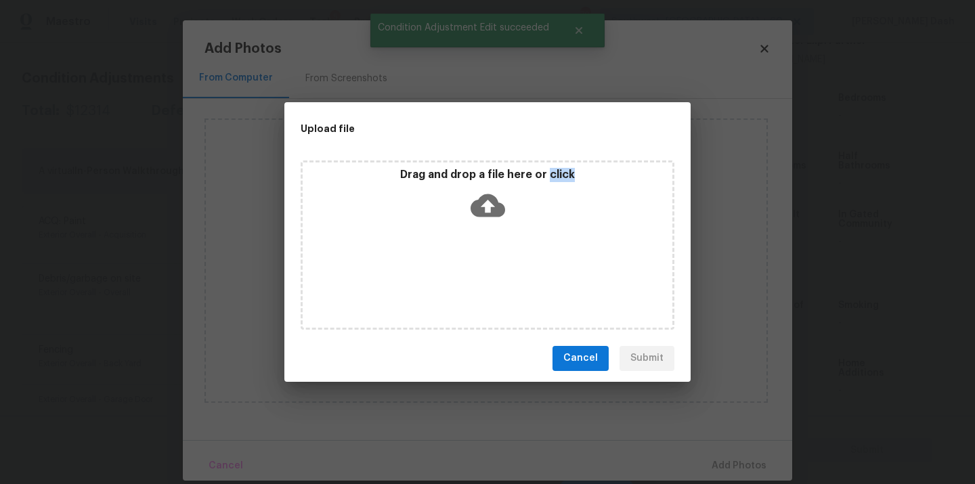
click at [516, 284] on div "Drag and drop a file here or click" at bounding box center [488, 244] width 374 height 169
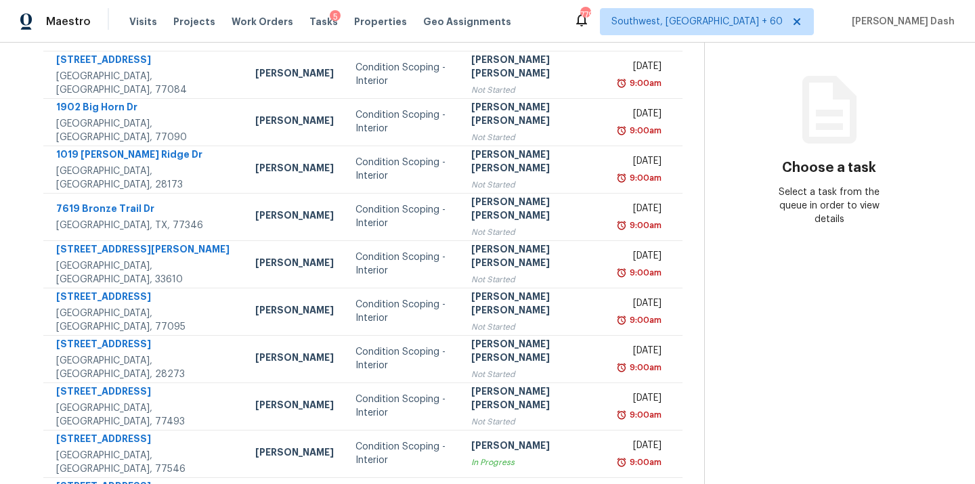
scroll to position [221, 0]
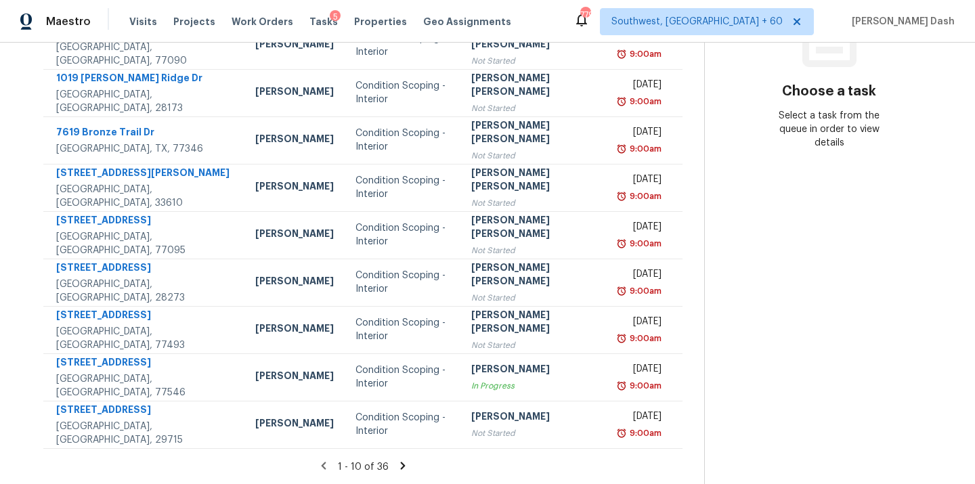
click at [400, 465] on icon at bounding box center [402, 465] width 5 height 7
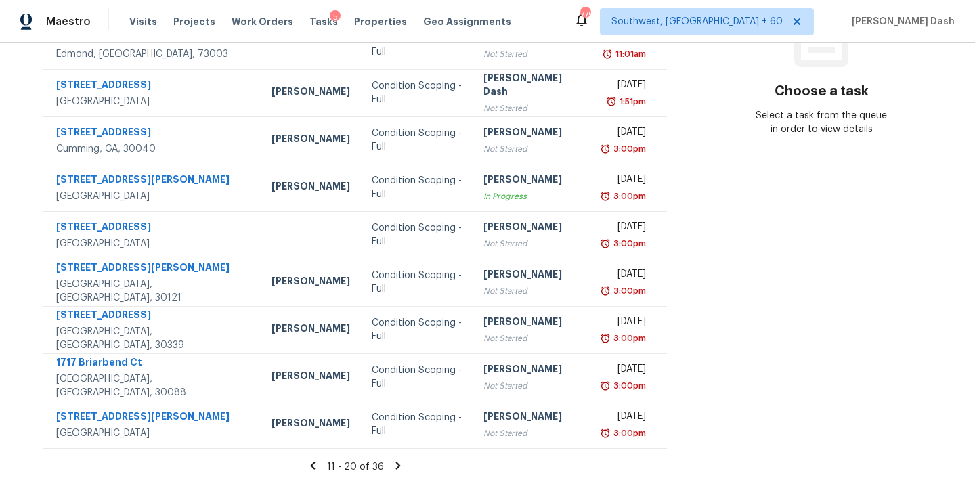
click at [397, 466] on icon at bounding box center [398, 466] width 12 height 12
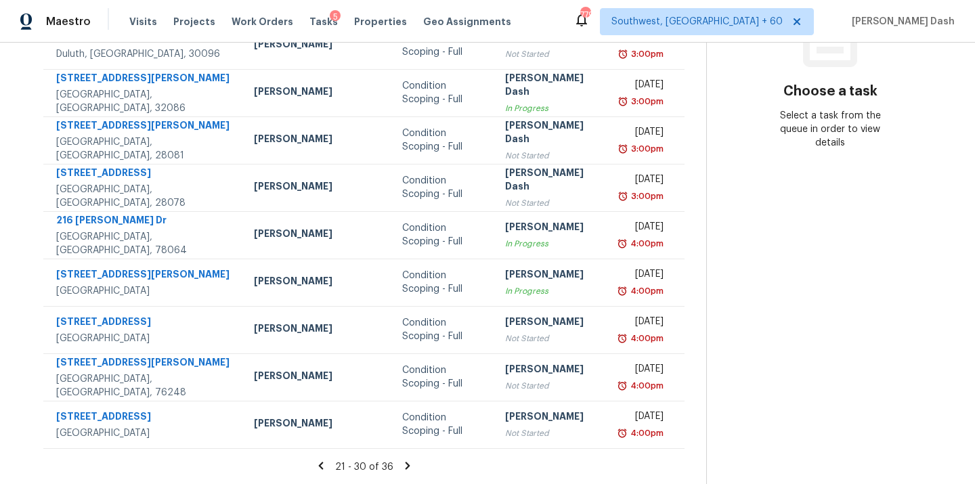
click at [403, 470] on icon at bounding box center [407, 466] width 12 height 12
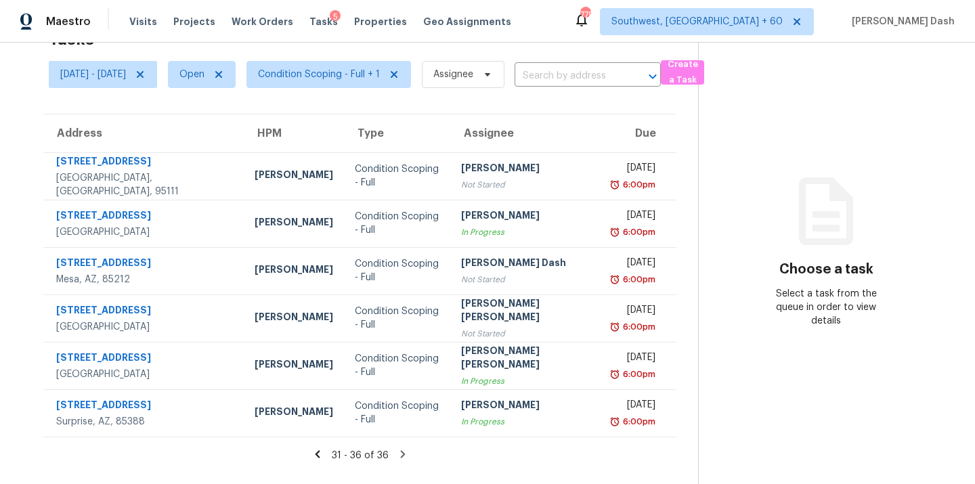
scroll to position [0, 0]
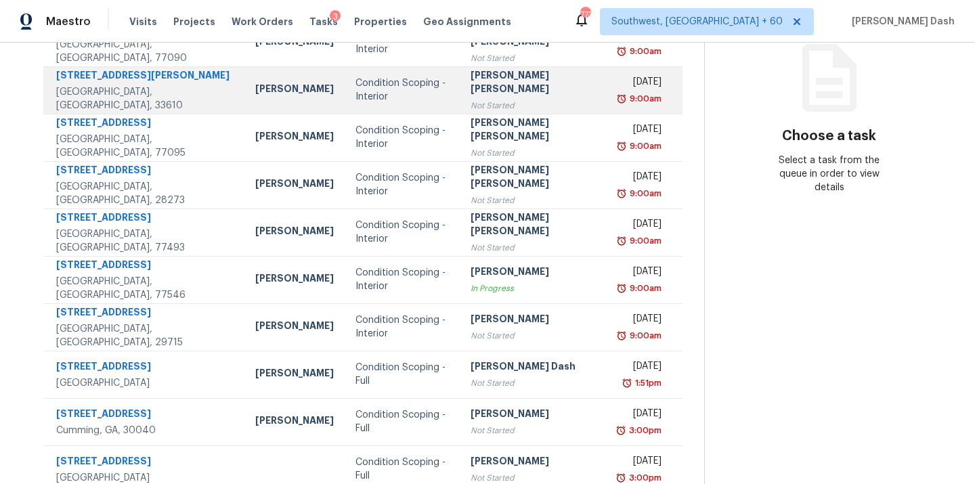
scroll to position [221, 0]
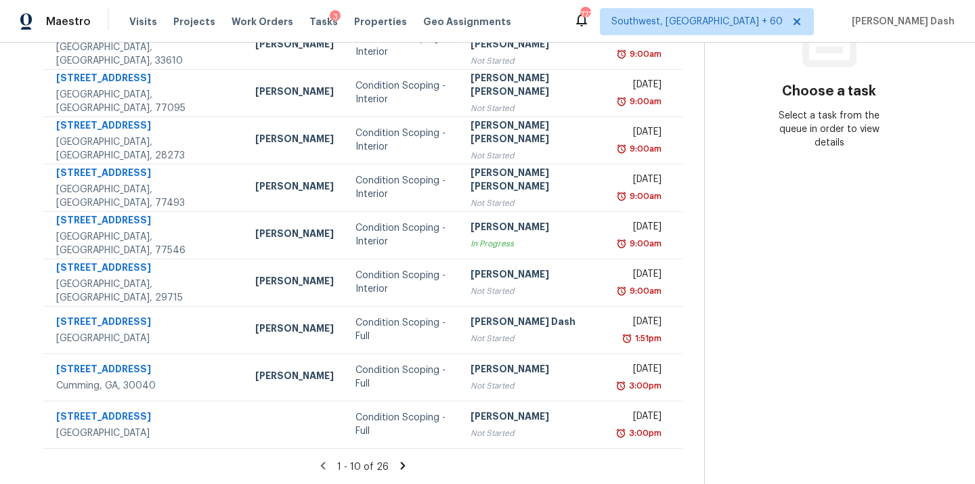
click at [397, 460] on icon at bounding box center [403, 466] width 12 height 12
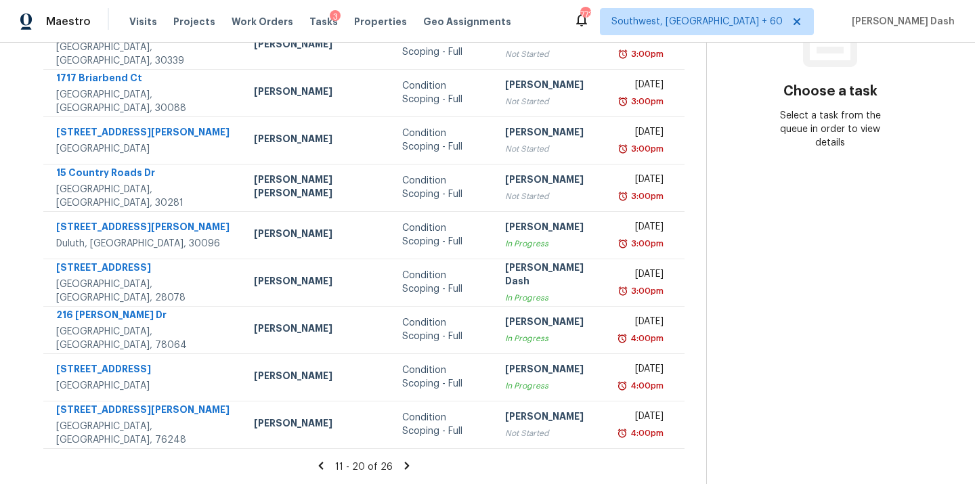
click at [318, 468] on icon at bounding box center [321, 466] width 12 height 12
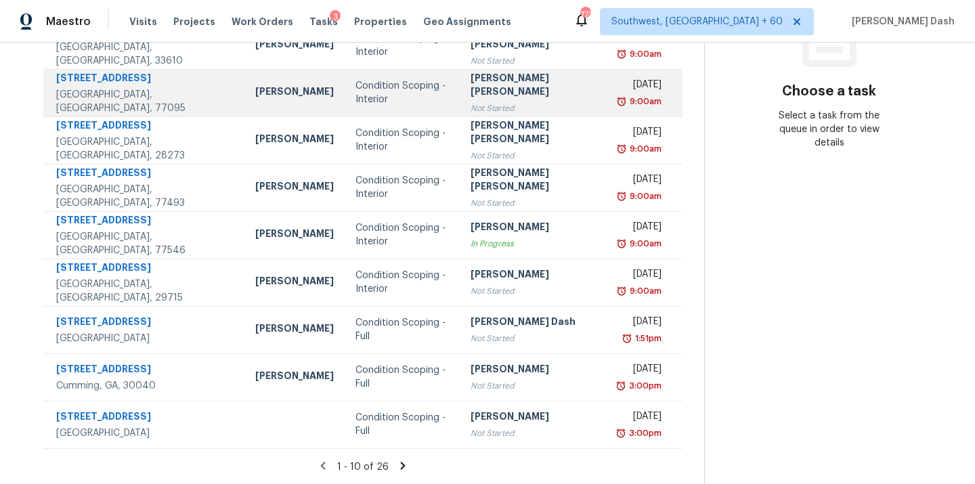
scroll to position [0, 0]
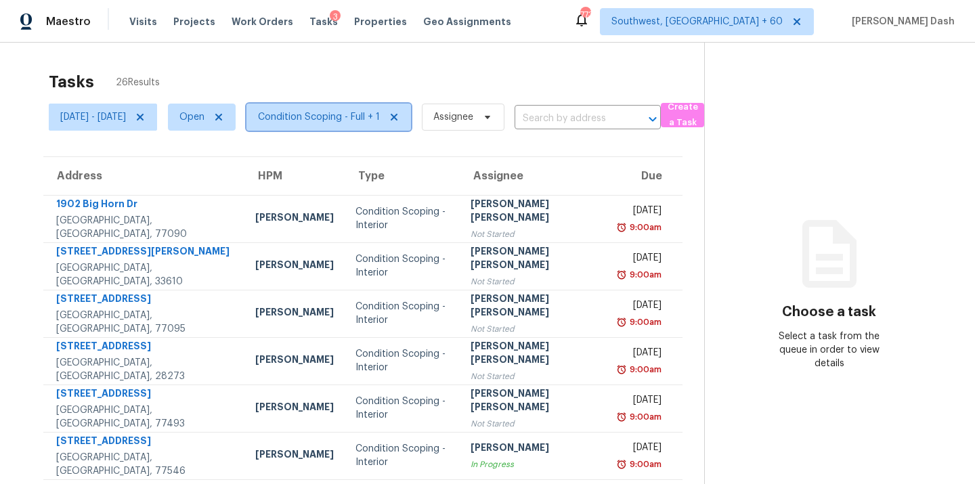
click at [299, 114] on span "Condition Scoping - Full + 1" at bounding box center [328, 117] width 164 height 27
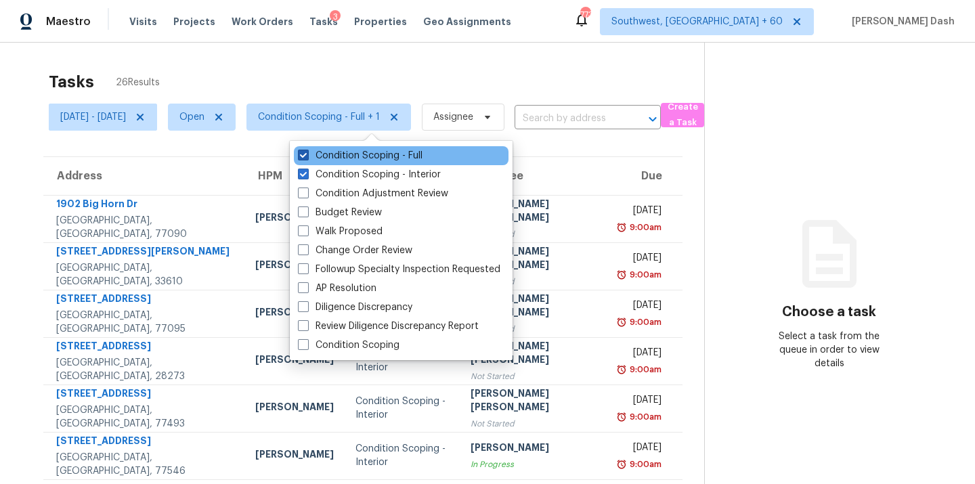
click at [341, 160] on label "Condition Scoping - Full" at bounding box center [360, 156] width 125 height 14
click at [307, 158] on input "Condition Scoping - Full" at bounding box center [302, 153] width 9 height 9
checkbox input "false"
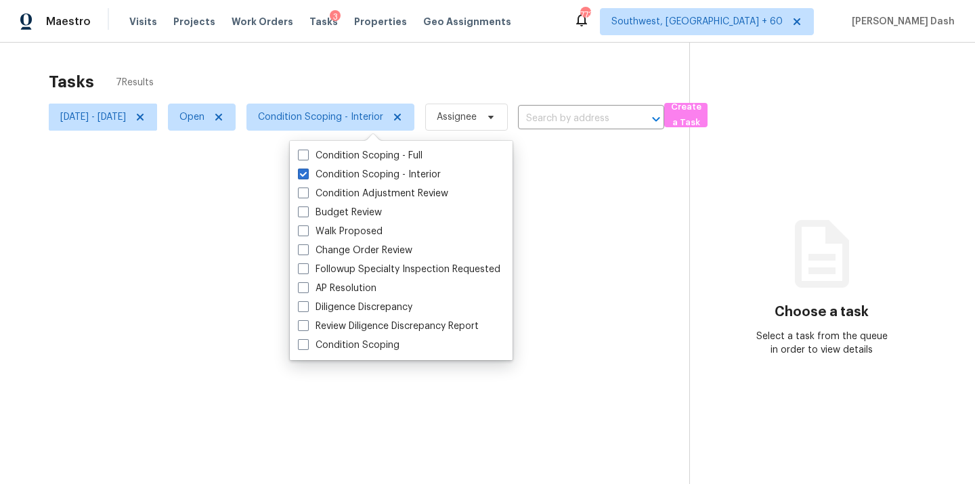
click at [369, 52] on div at bounding box center [487, 242] width 975 height 484
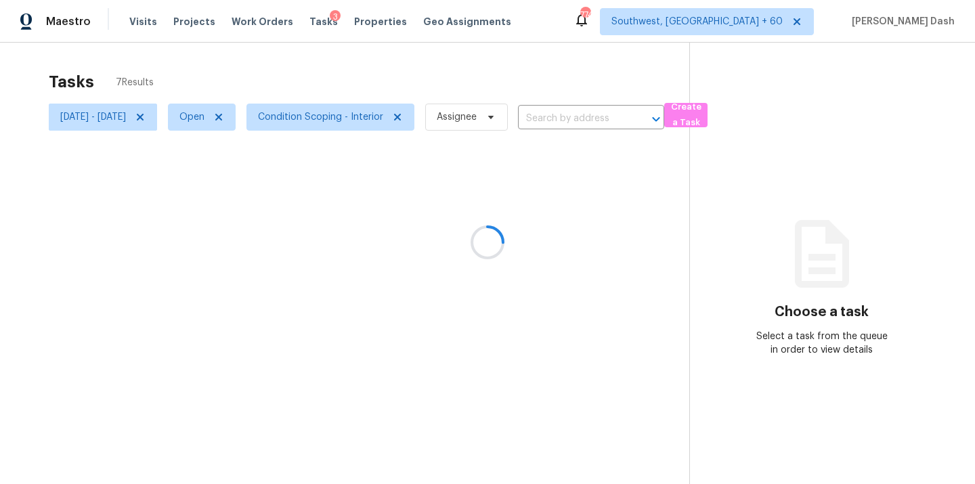
click at [374, 122] on div at bounding box center [487, 242] width 975 height 484
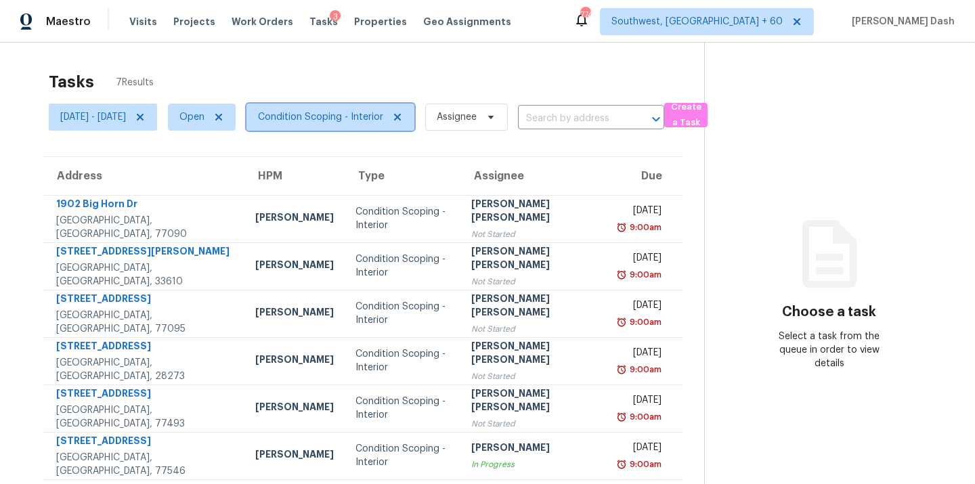
click at [374, 121] on span "Condition Scoping - Interior" at bounding box center [320, 117] width 125 height 14
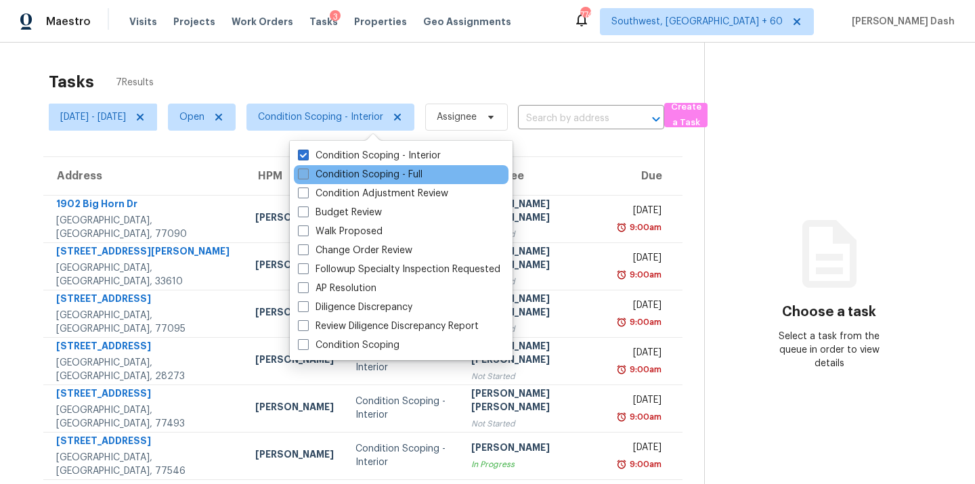
click at [370, 175] on label "Condition Scoping - Full" at bounding box center [360, 175] width 125 height 14
click at [307, 175] on input "Condition Scoping - Full" at bounding box center [302, 172] width 9 height 9
checkbox input "true"
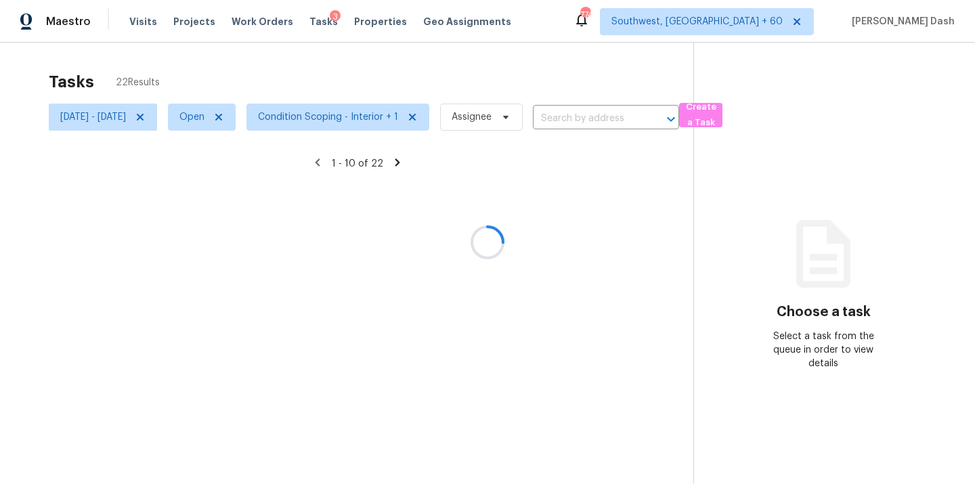
click at [349, 81] on div at bounding box center [487, 242] width 975 height 484
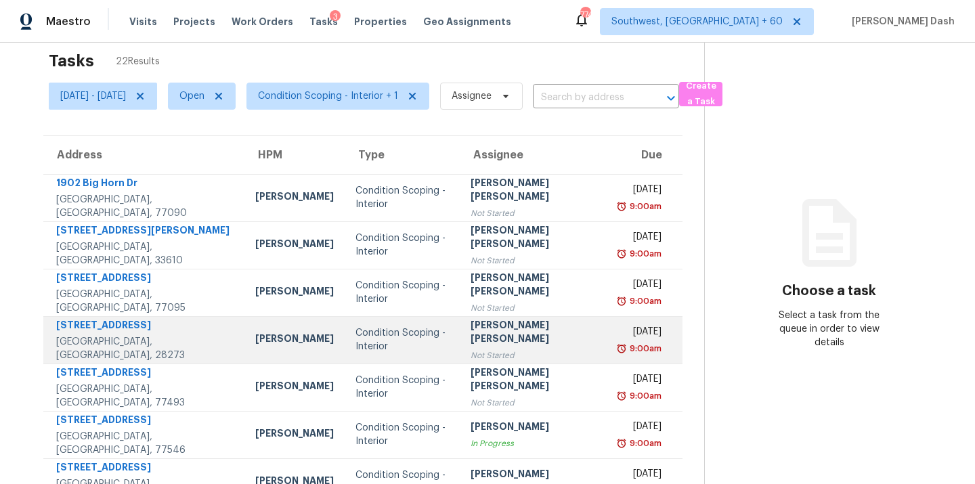
scroll to position [221, 0]
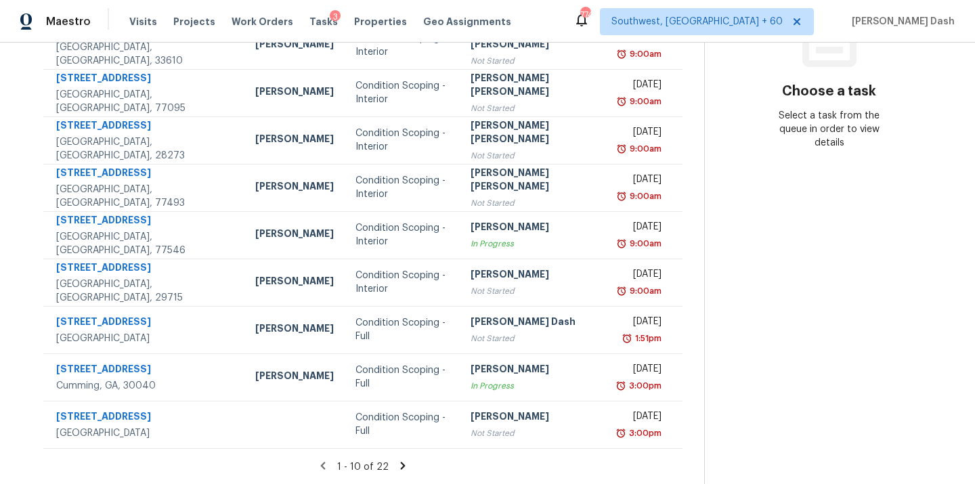
click at [401, 462] on icon at bounding box center [403, 465] width 5 height 7
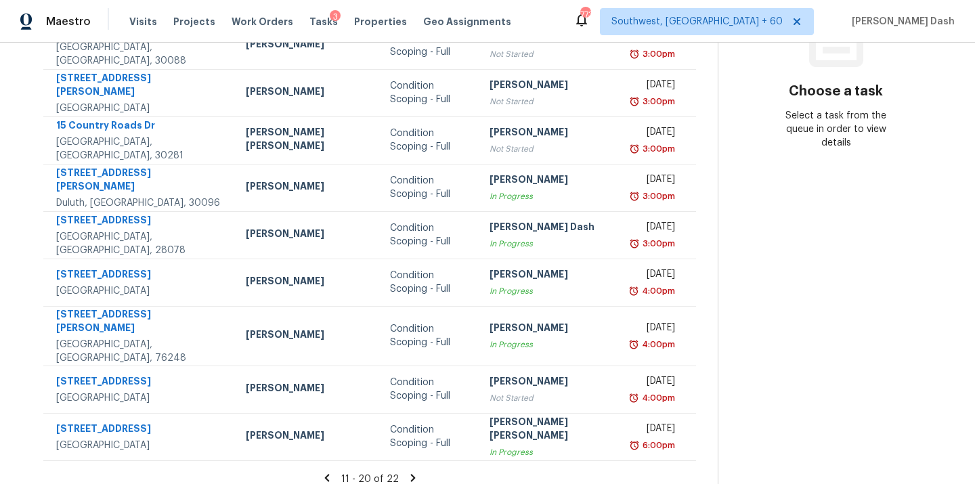
click at [324, 472] on icon at bounding box center [327, 478] width 12 height 12
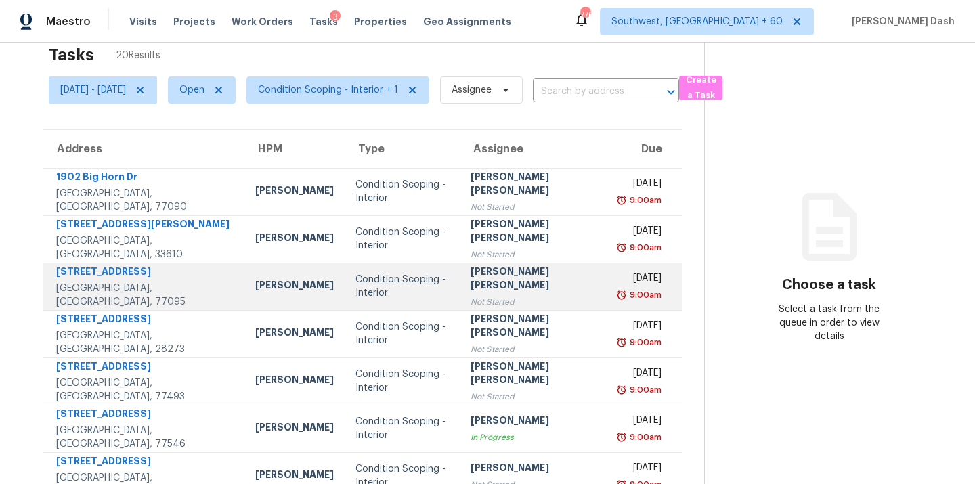
scroll to position [0, 0]
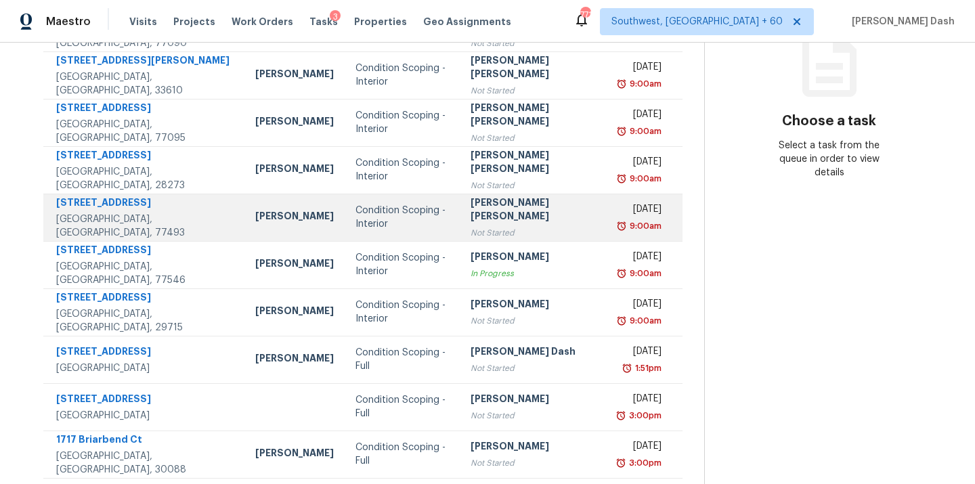
scroll to position [221, 0]
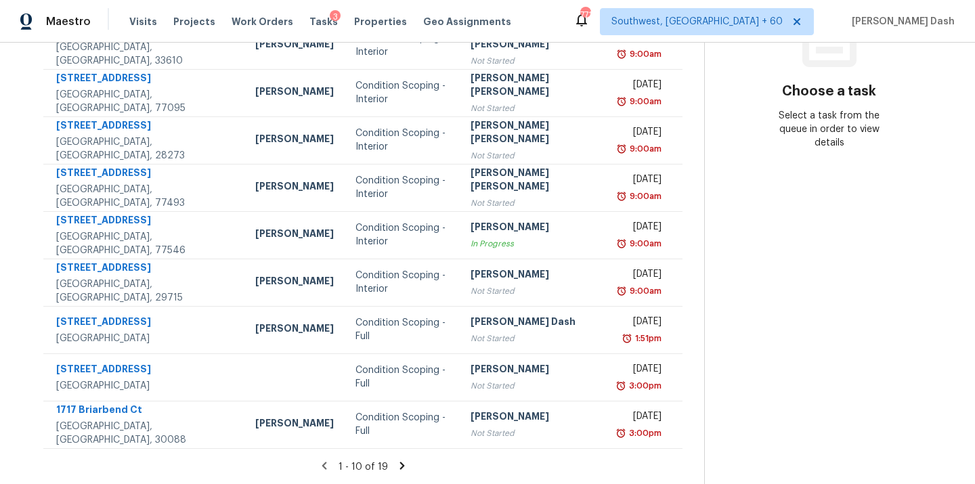
click at [397, 464] on icon at bounding box center [402, 466] width 12 height 12
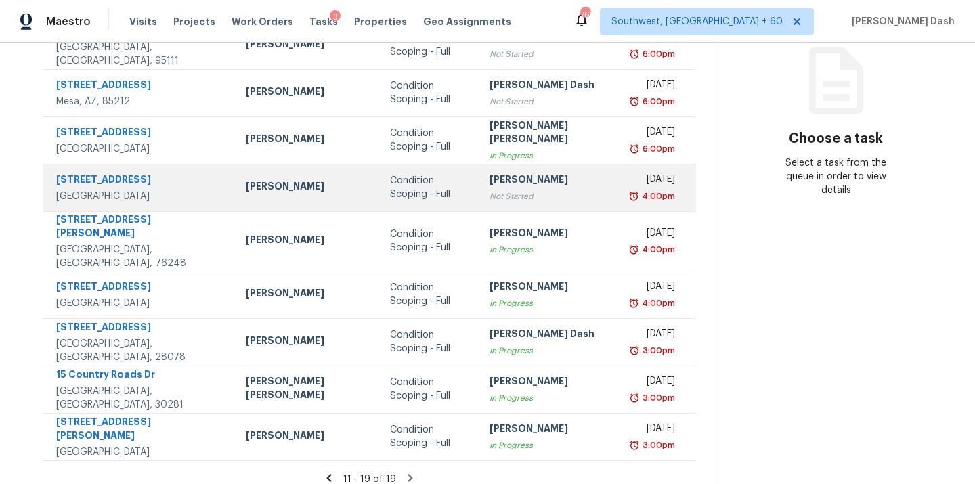
scroll to position [0, 0]
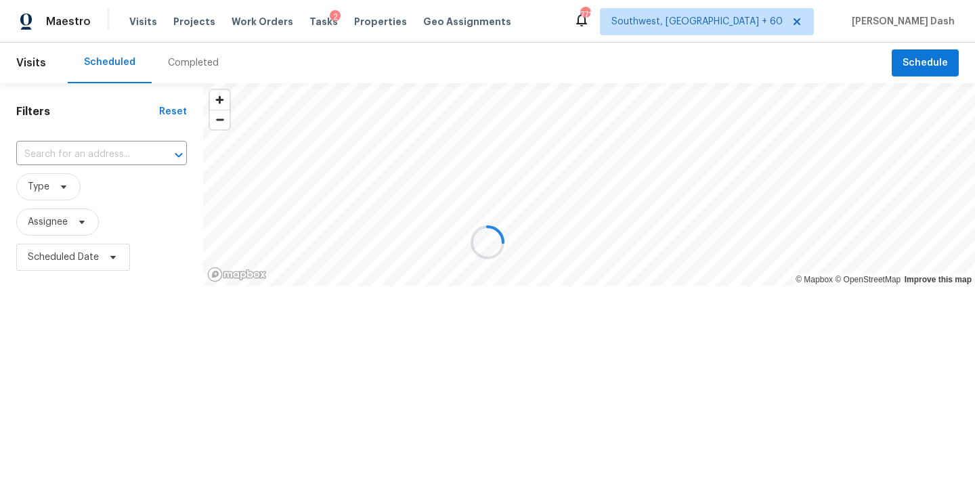
click at [313, 28] on div at bounding box center [487, 242] width 975 height 484
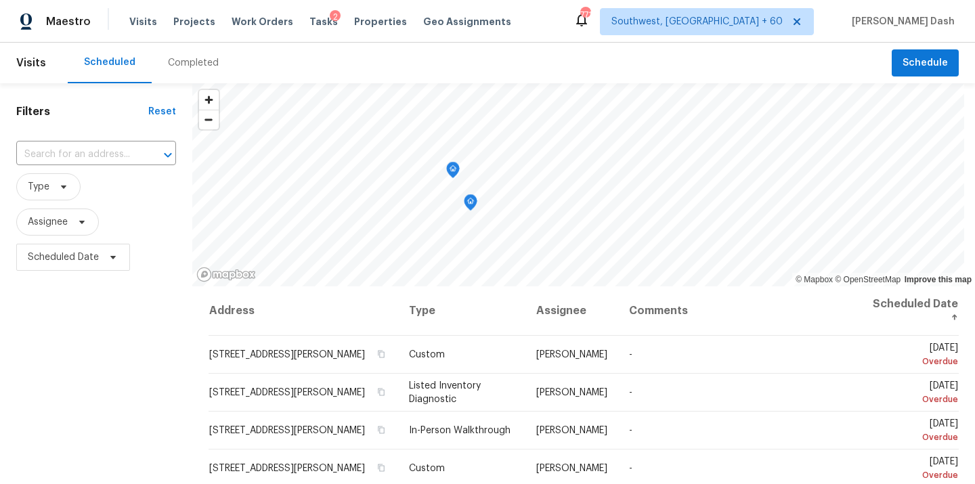
click at [313, 20] on span "Tasks" at bounding box center [323, 21] width 28 height 9
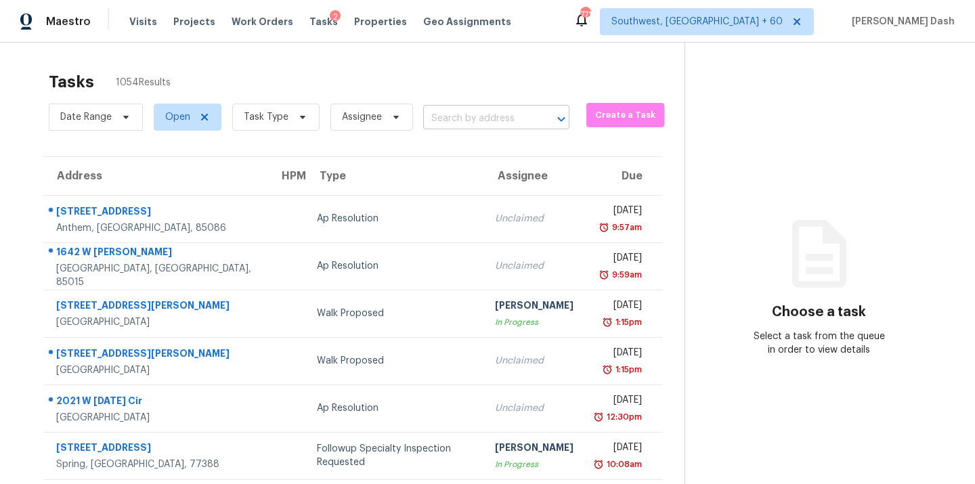
click at [456, 122] on input "text" at bounding box center [477, 118] width 108 height 21
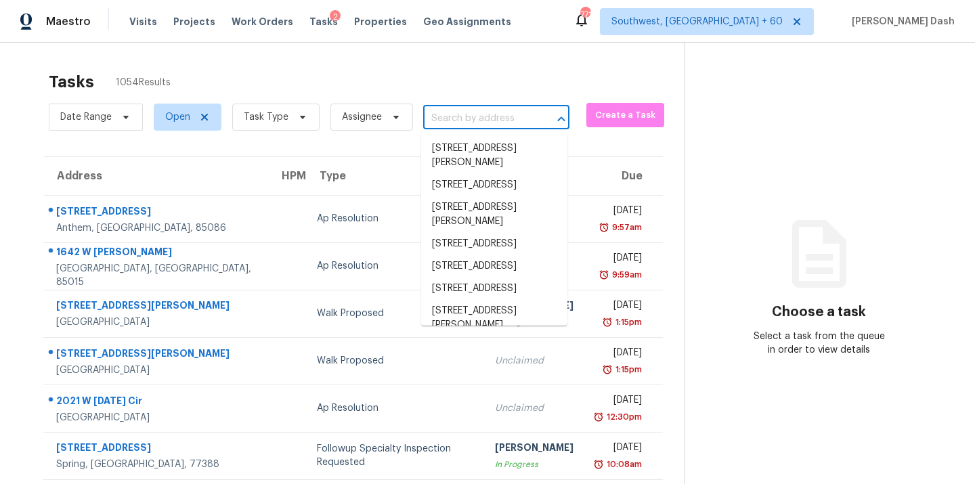
paste input "17005 Carlton Way Rd, Huntersville, NC 28078"
type input "17005 Carlton Way Rd, Huntersville, NC 28078"
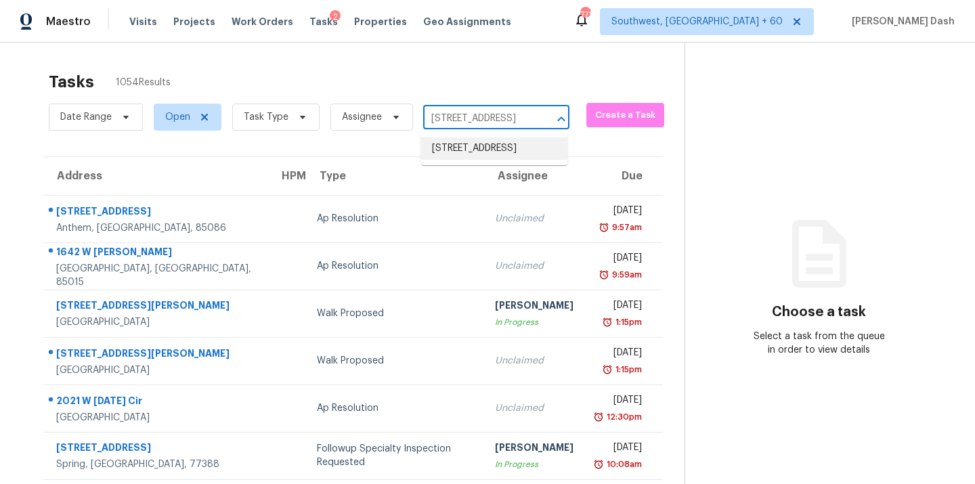
click at [447, 157] on li "17005 Carlton Way Rd, Huntersville, NC 28078" at bounding box center [494, 148] width 146 height 22
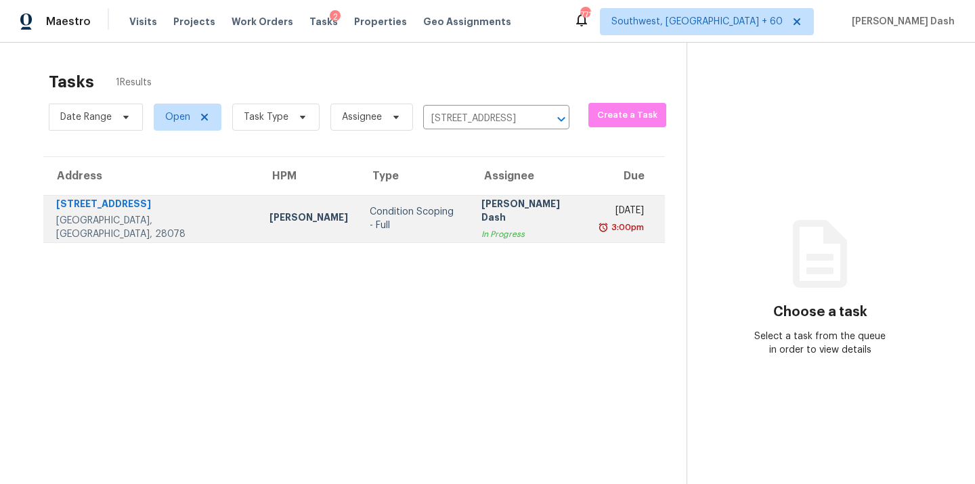
click at [359, 226] on td "Condition Scoping - Full" at bounding box center [414, 218] width 111 height 47
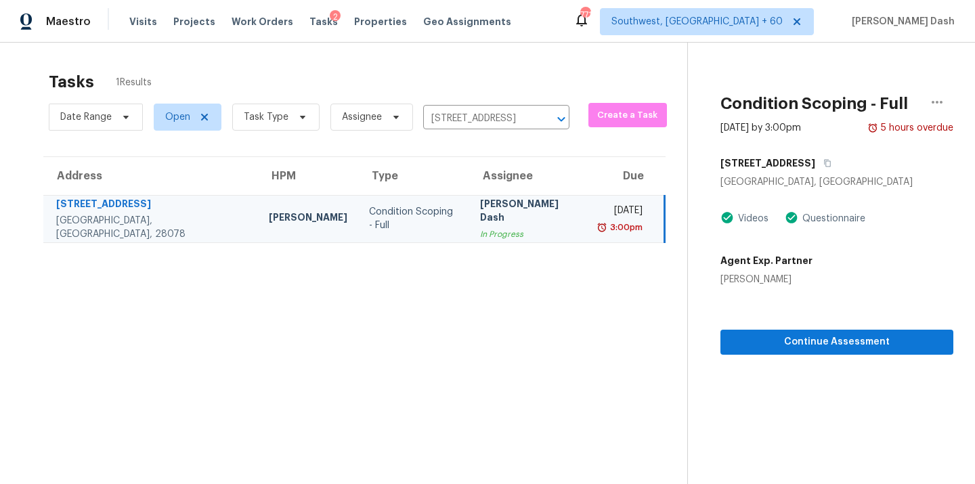
click at [824, 354] on section "Condition Scoping - Full Aug 11th 2025 by 3:00pm 5 hours overdue 17005 Carlton …" at bounding box center [820, 285] width 266 height 484
click at [825, 341] on span "Continue Assessment" at bounding box center [836, 342] width 211 height 17
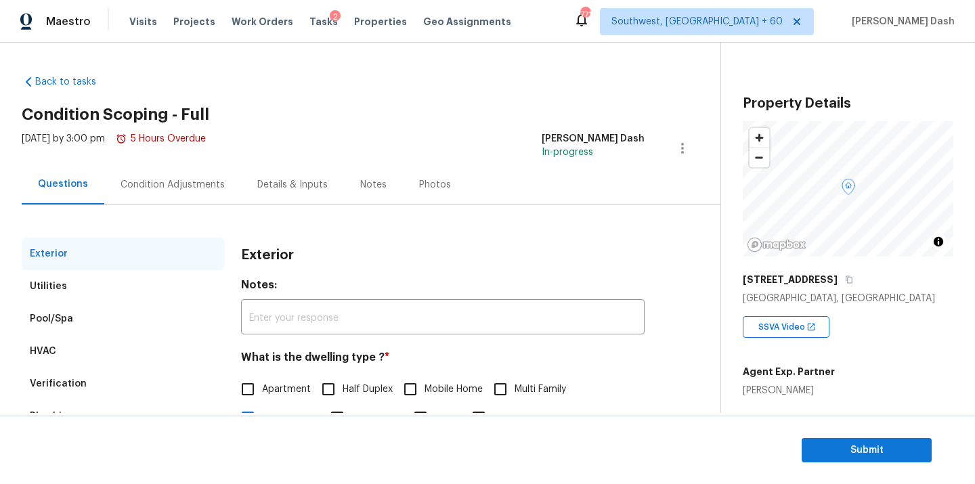
click at [167, 176] on div "Condition Adjustments" at bounding box center [172, 184] width 137 height 40
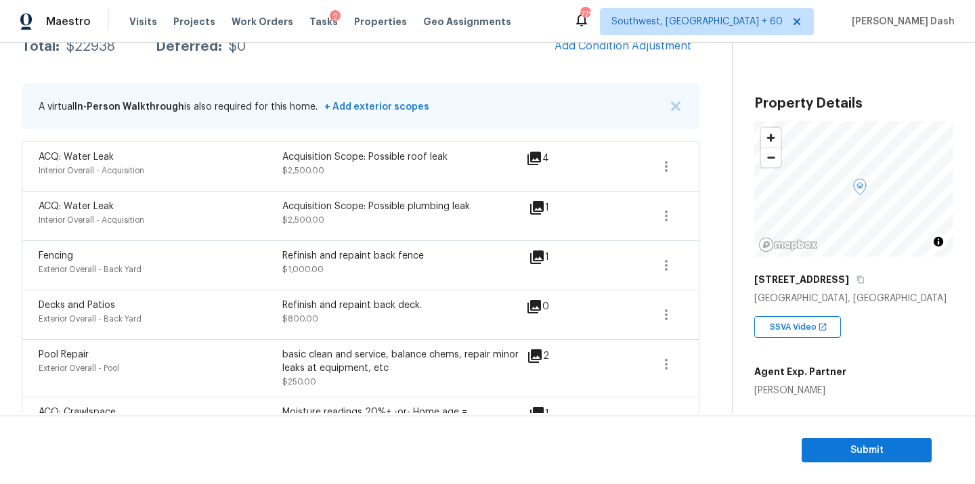
scroll to position [219, 0]
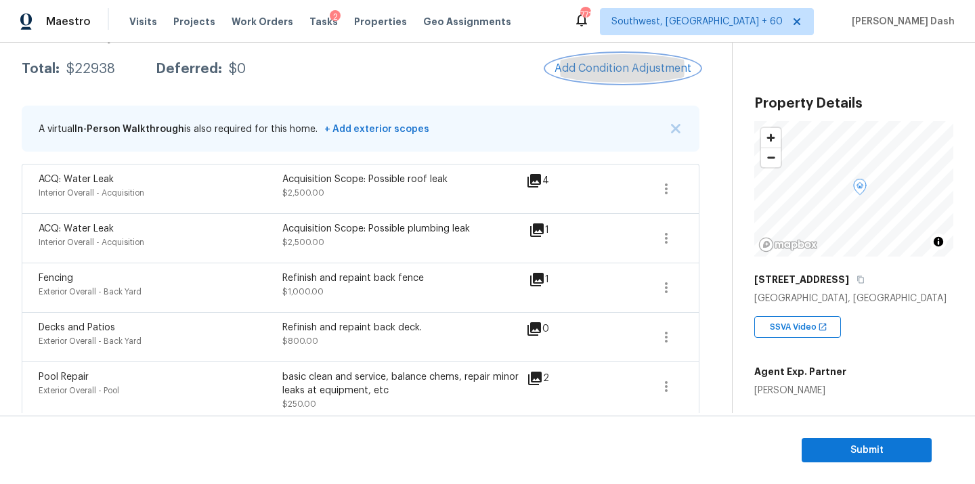
click at [606, 68] on span "Add Condition Adjustment" at bounding box center [622, 68] width 137 height 12
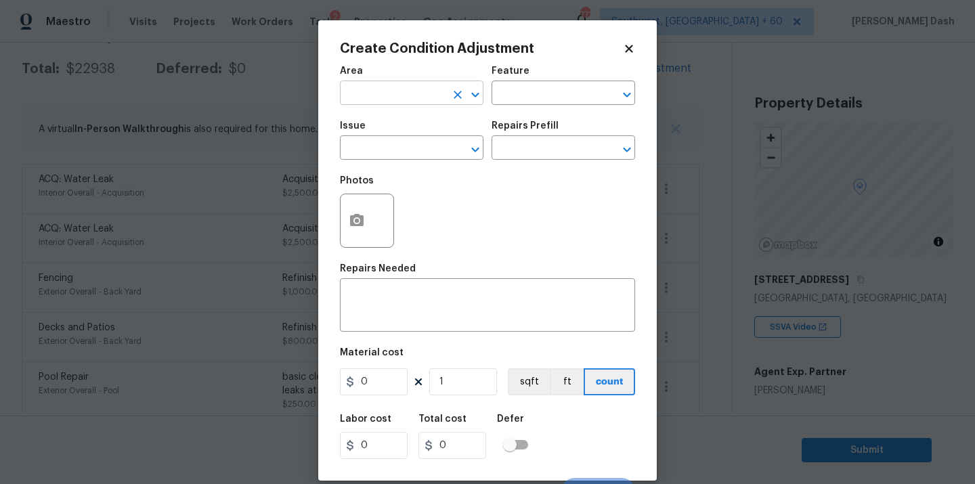
click at [383, 96] on input "text" at bounding box center [393, 94] width 106 height 21
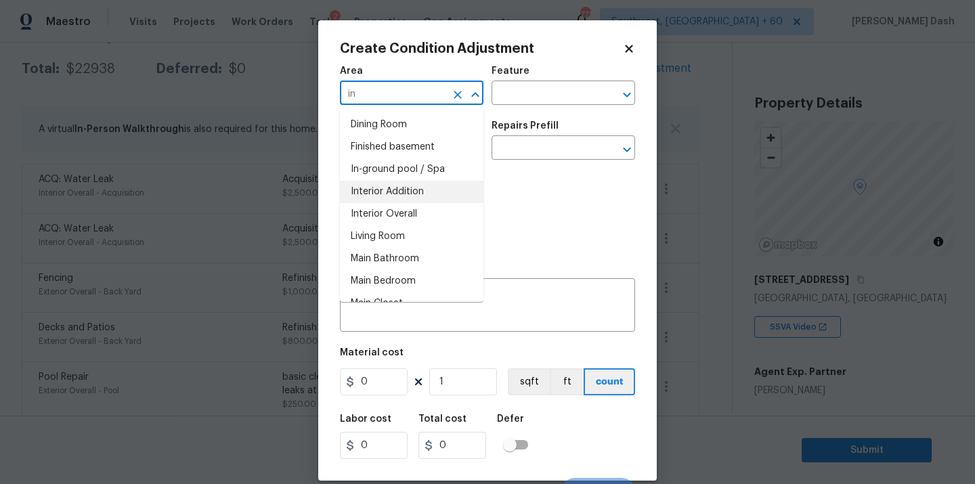
click at [395, 225] on li "Living Room" at bounding box center [411, 236] width 143 height 22
type input "Living Room"
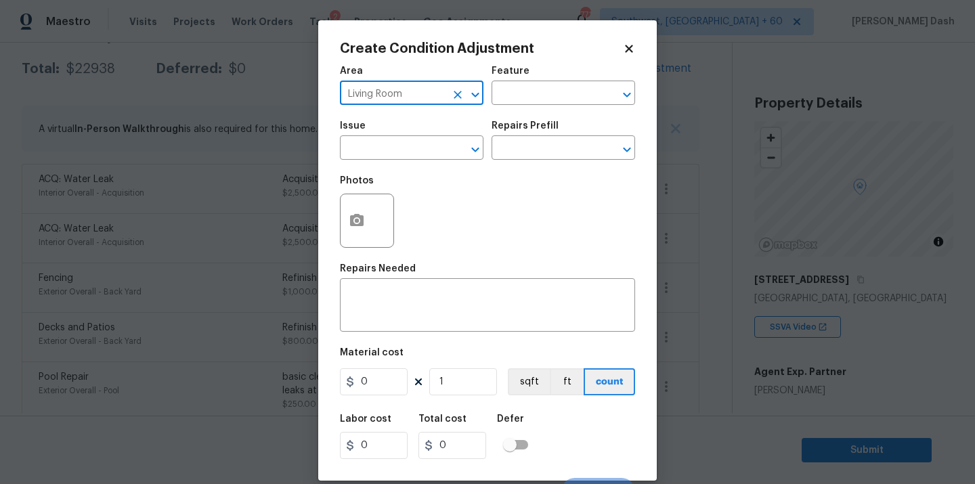
click at [460, 98] on icon "Clear" at bounding box center [457, 95] width 8 height 8
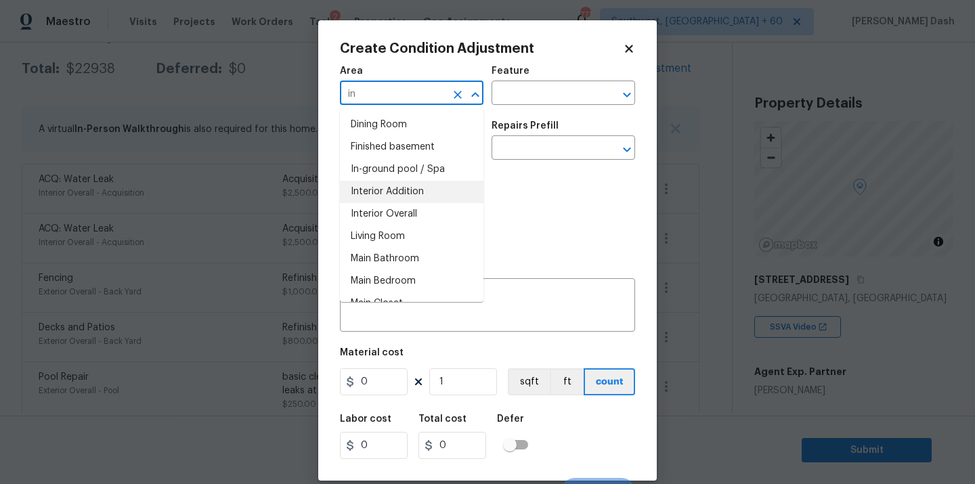
click at [430, 217] on li "Interior Overall" at bounding box center [411, 214] width 143 height 22
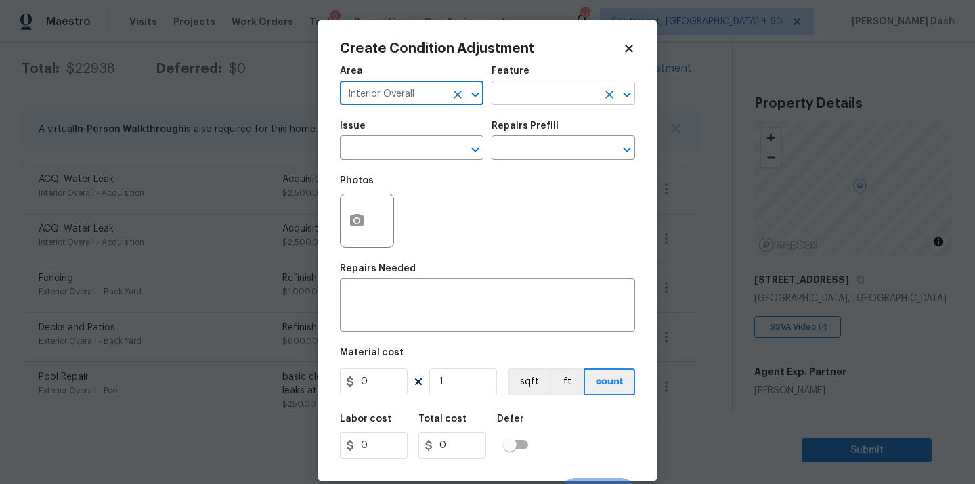
type input "Interior Overall"
click at [535, 97] on input "text" at bounding box center [544, 94] width 106 height 21
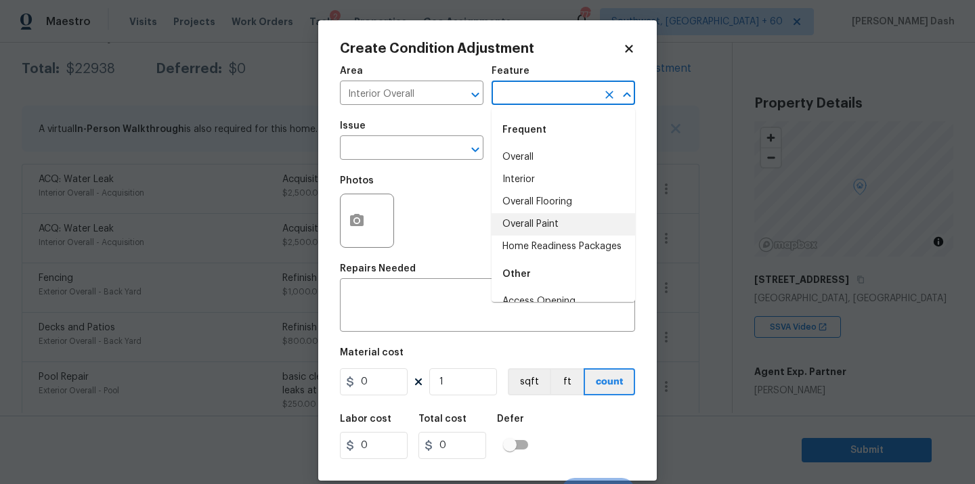
click at [519, 226] on li "Overall Paint" at bounding box center [562, 224] width 143 height 22
type input "Overall Paint"
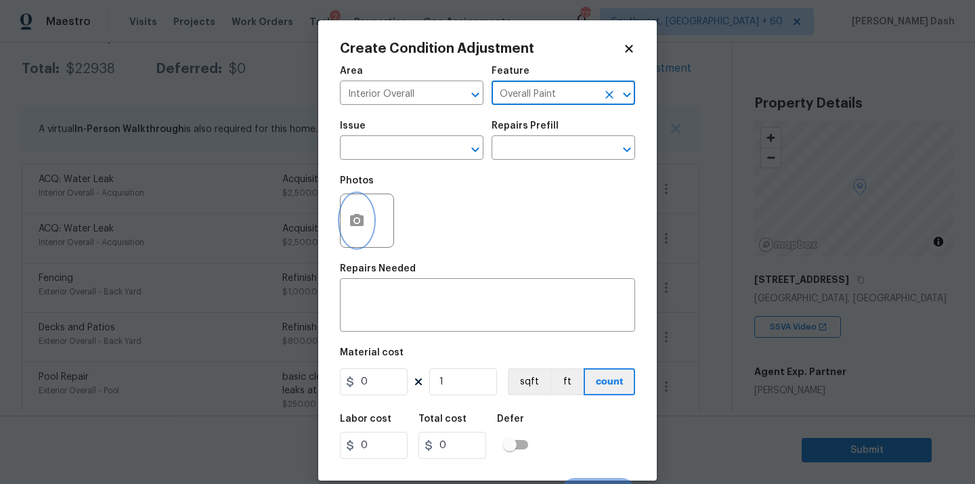
click at [349, 223] on icon "button" at bounding box center [357, 221] width 16 height 16
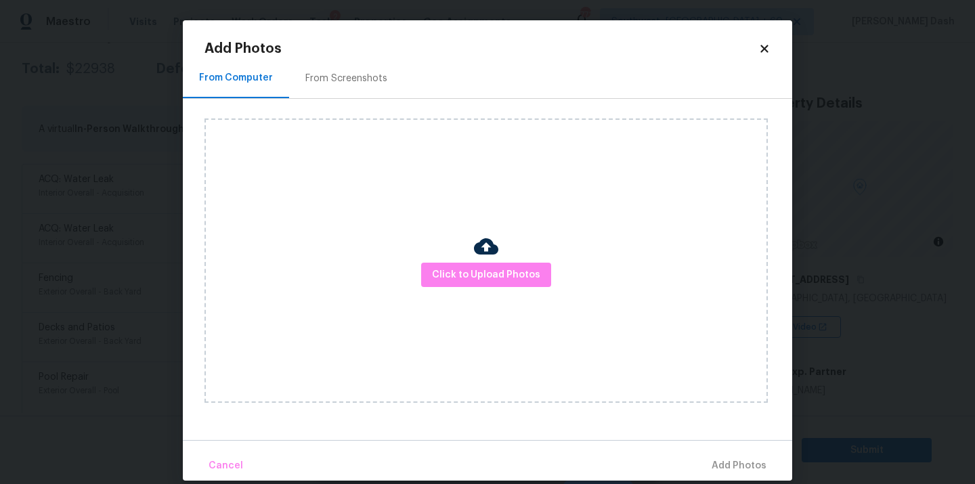
click at [494, 233] on div "Click to Upload Photos" at bounding box center [485, 260] width 563 height 284
click at [494, 250] on img at bounding box center [486, 246] width 24 height 24
click at [494, 275] on span "Click to Upload Photos" at bounding box center [486, 275] width 108 height 17
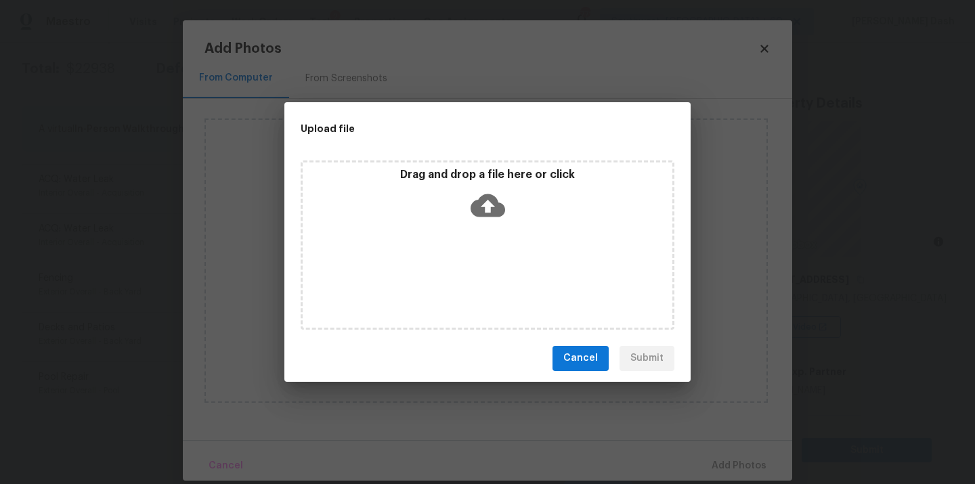
click at [494, 275] on div "Drag and drop a file here or click" at bounding box center [488, 244] width 374 height 169
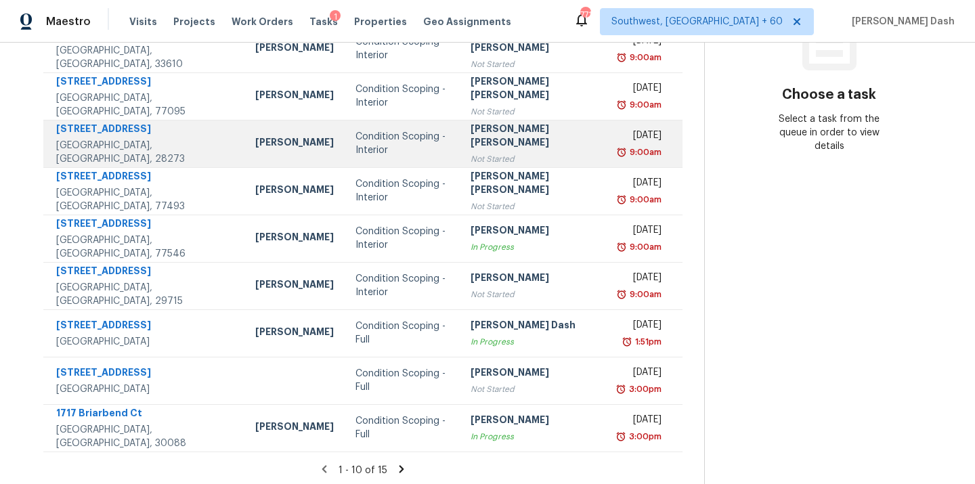
scroll to position [221, 0]
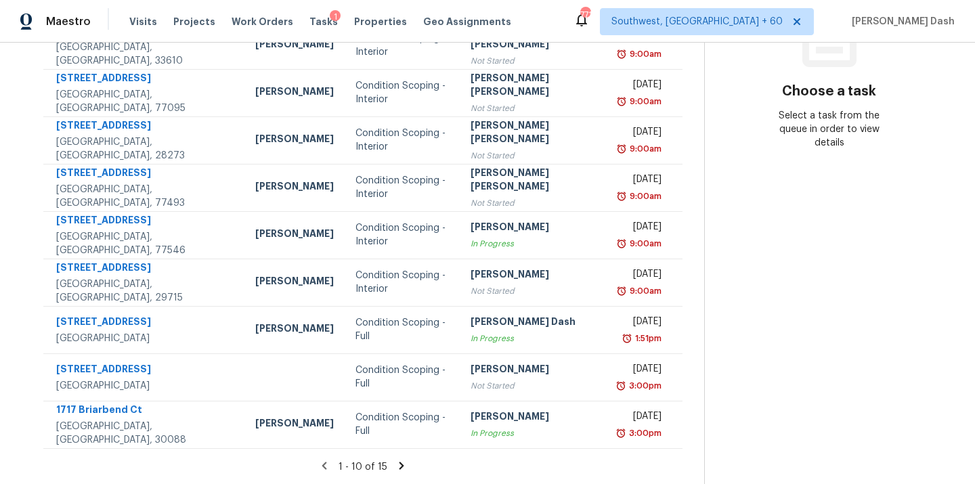
click at [397, 464] on icon at bounding box center [401, 466] width 12 height 12
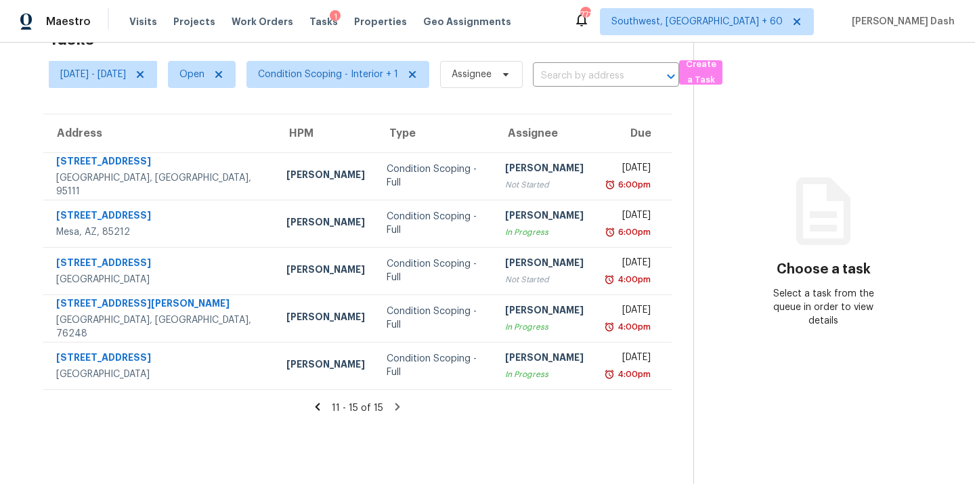
click at [324, 401] on icon at bounding box center [317, 407] width 12 height 12
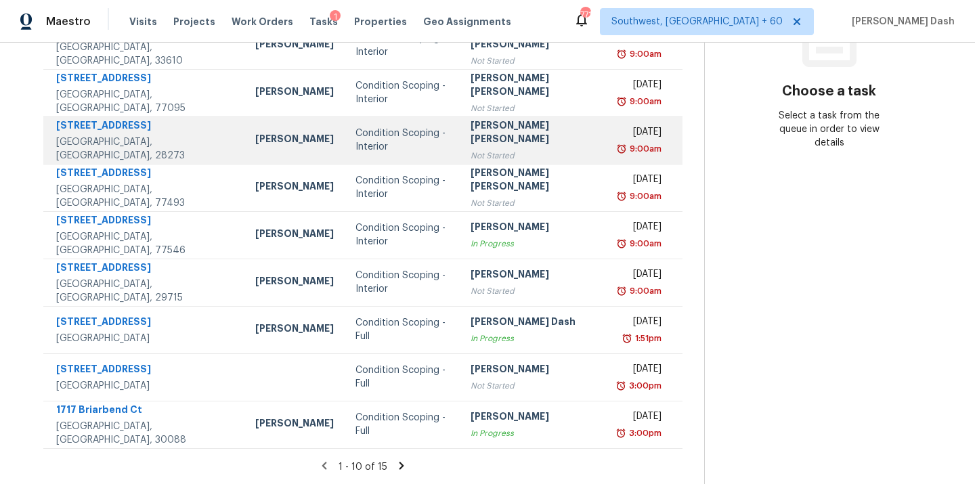
scroll to position [0, 0]
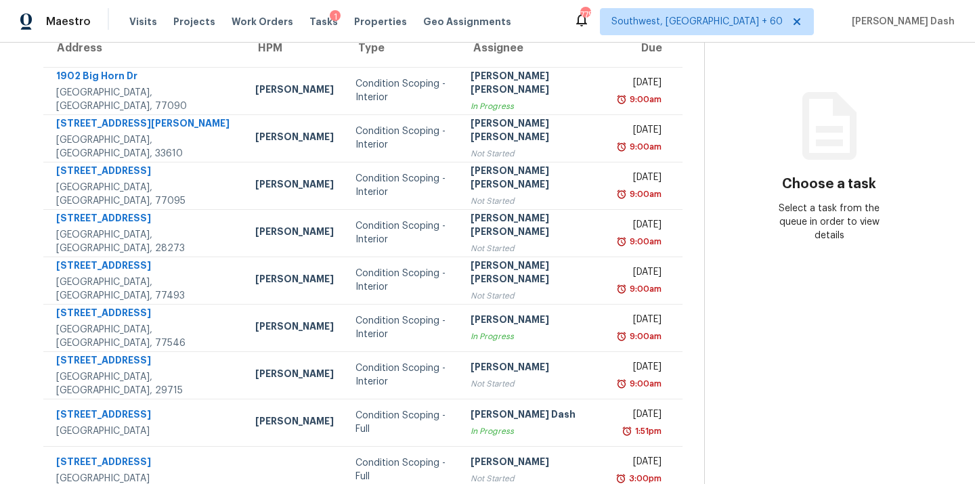
scroll to position [221, 0]
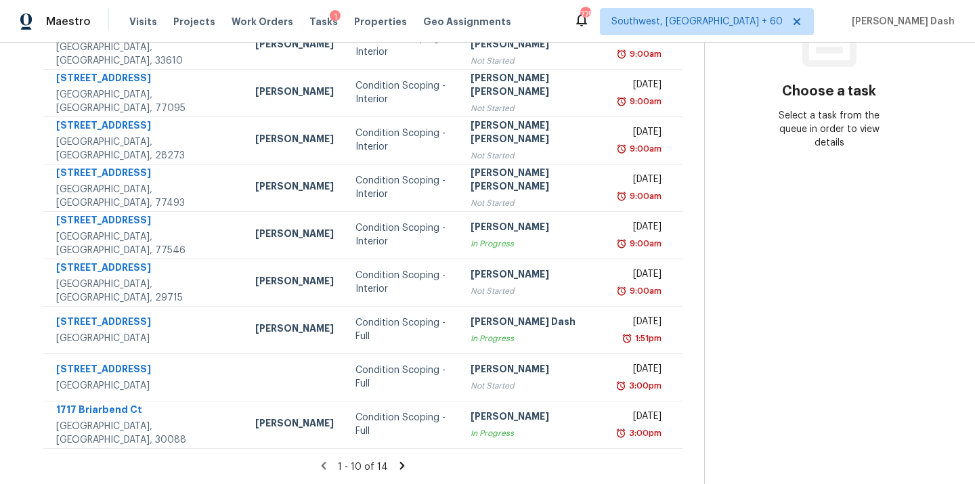
click at [396, 458] on section "Tasks 14 Results [DATE] - [DATE] Open Condition Scoping - Interior + 1 Assignee…" at bounding box center [363, 164] width 682 height 641
click at [400, 462] on icon at bounding box center [402, 466] width 12 height 12
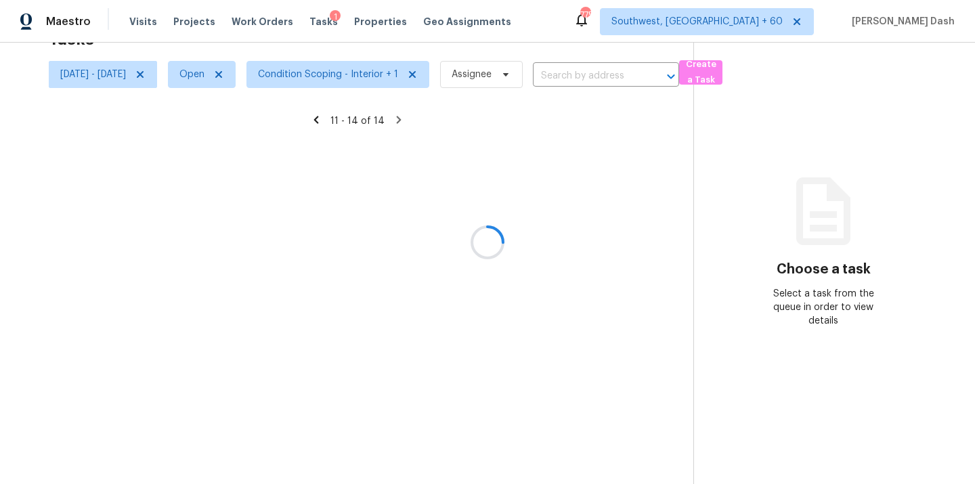
scroll to position [43, 0]
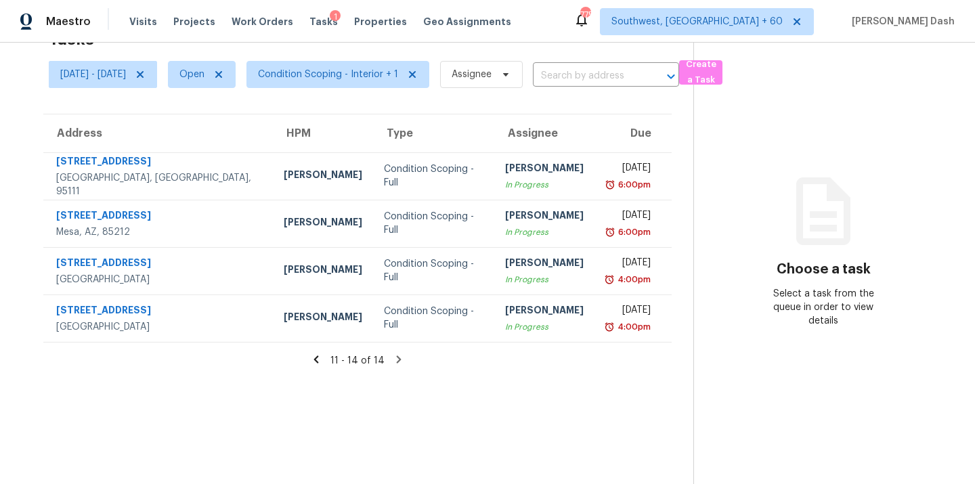
click at [317, 363] on div "11 - 14 of 14" at bounding box center [357, 360] width 671 height 14
click at [318, 360] on icon at bounding box center [316, 359] width 12 height 12
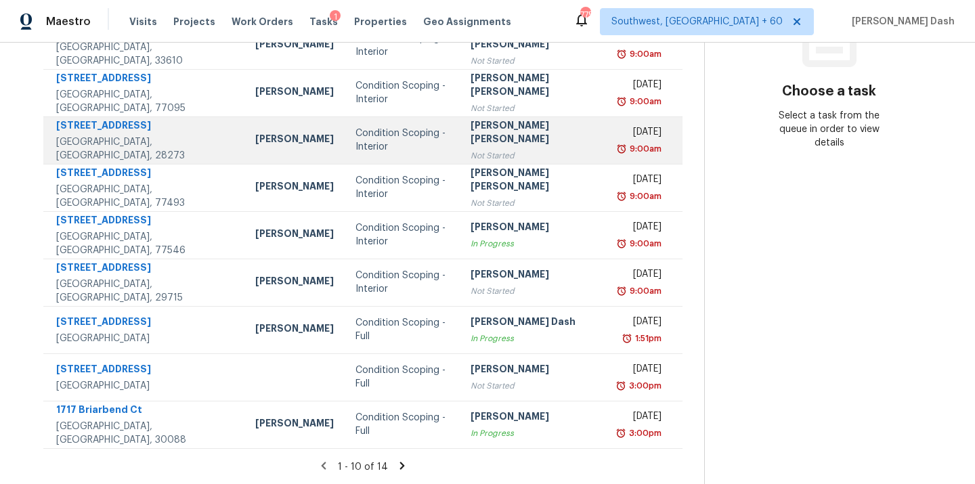
scroll to position [0, 0]
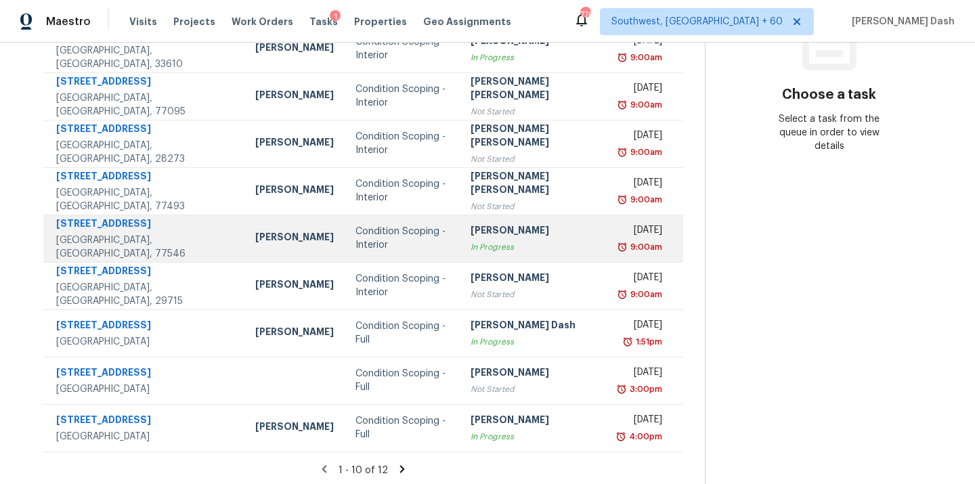
scroll to position [221, 0]
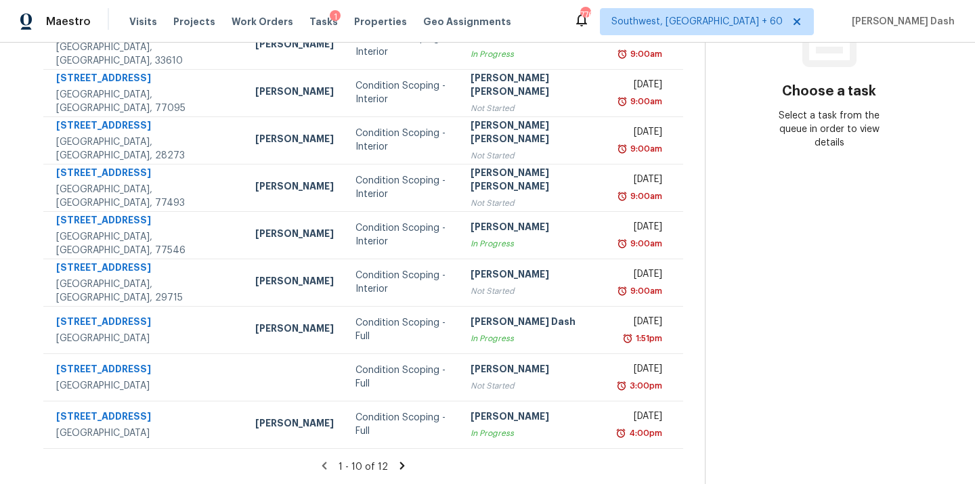
click at [399, 463] on icon at bounding box center [401, 465] width 5 height 7
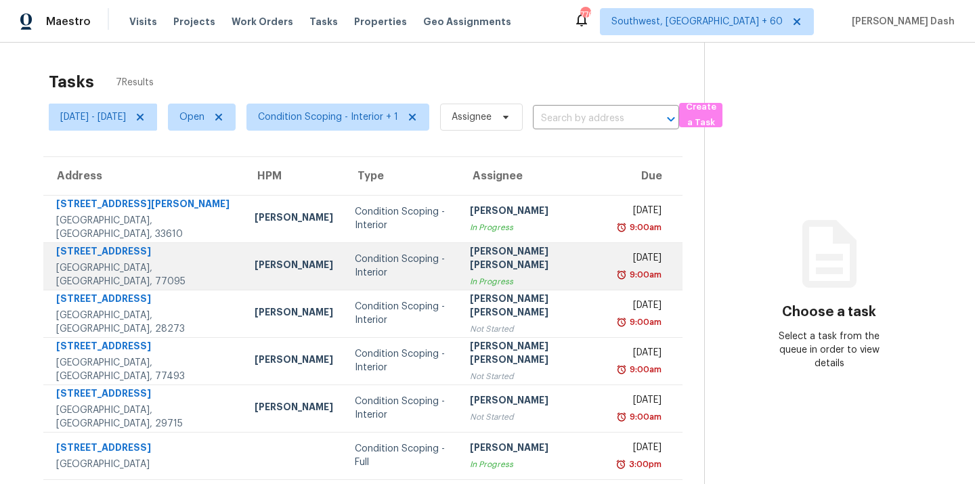
scroll to position [53, 0]
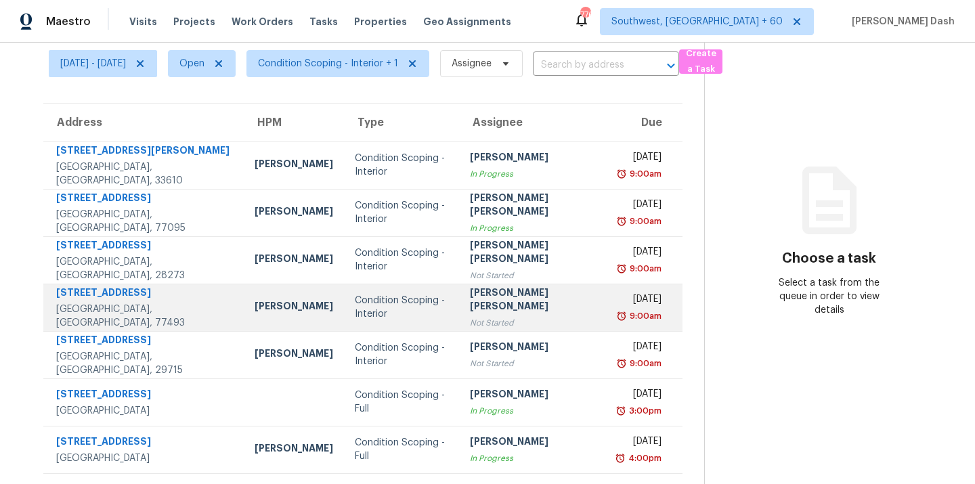
click at [470, 306] on div "[PERSON_NAME] [PERSON_NAME]" at bounding box center [533, 301] width 127 height 30
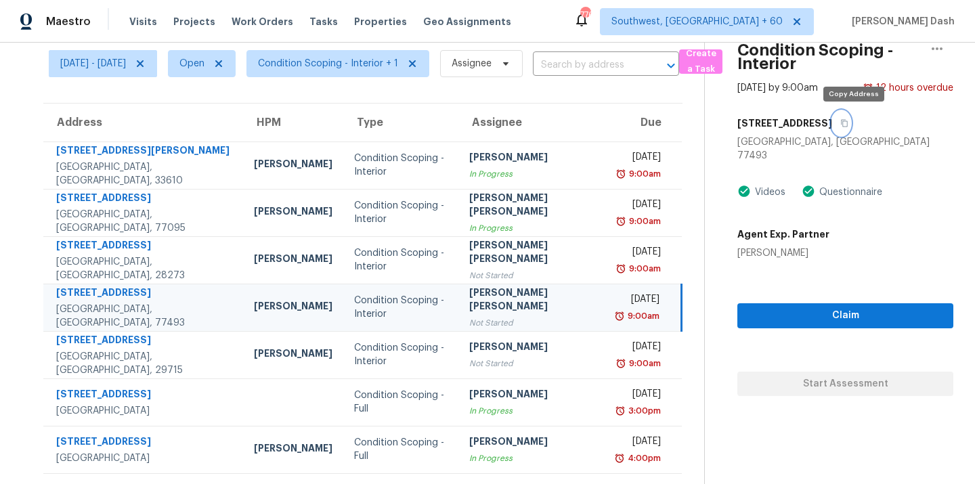
click at [848, 124] on icon "button" at bounding box center [844, 123] width 8 height 8
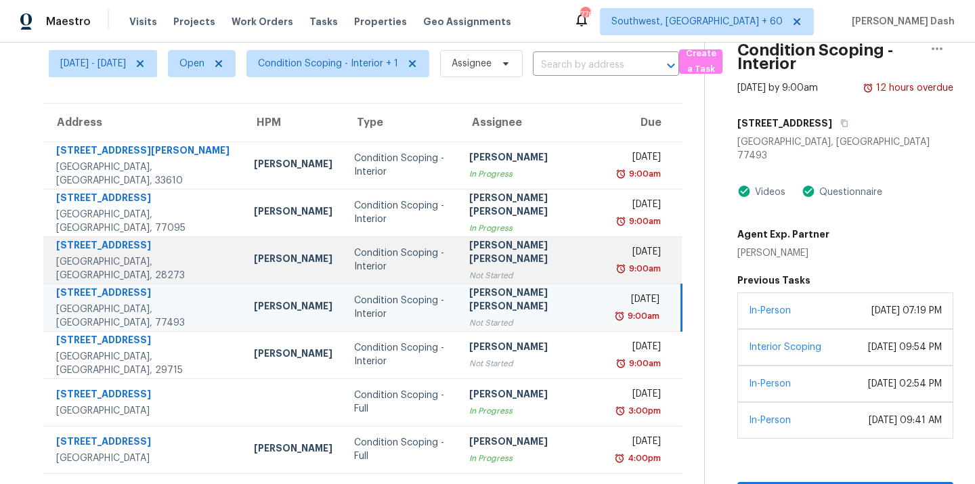
click at [458, 257] on td "Jishnu Manoj Not Started" at bounding box center [532, 259] width 149 height 47
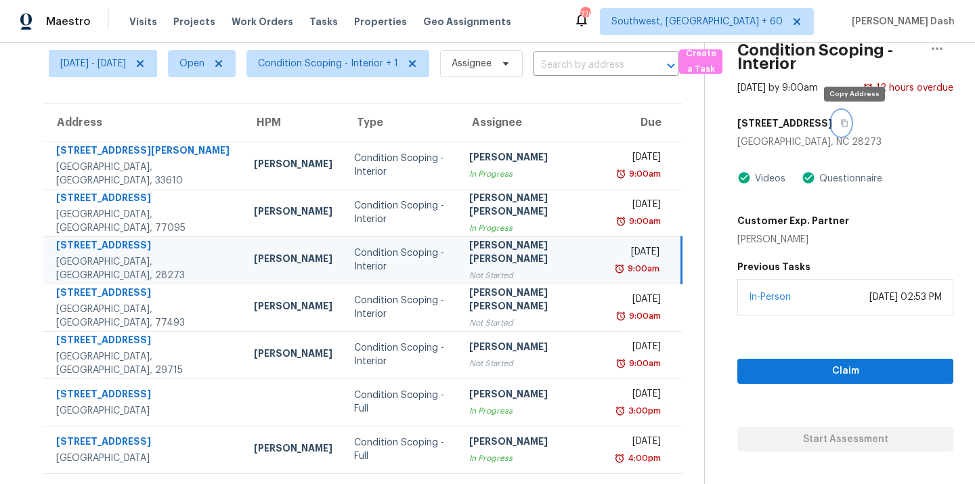
click at [848, 123] on icon "button" at bounding box center [844, 123] width 8 height 8
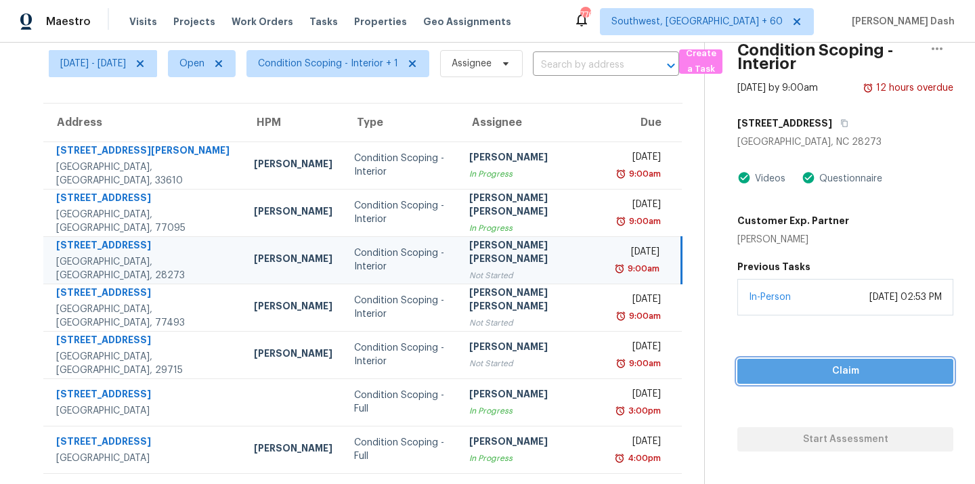
click at [829, 376] on span "Claim" at bounding box center [845, 371] width 194 height 17
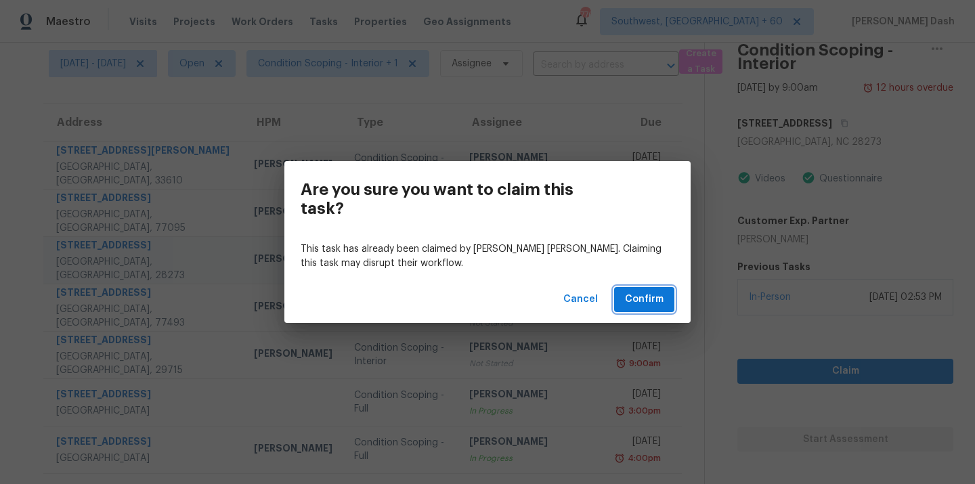
click at [662, 306] on span "Confirm" at bounding box center [644, 299] width 39 height 17
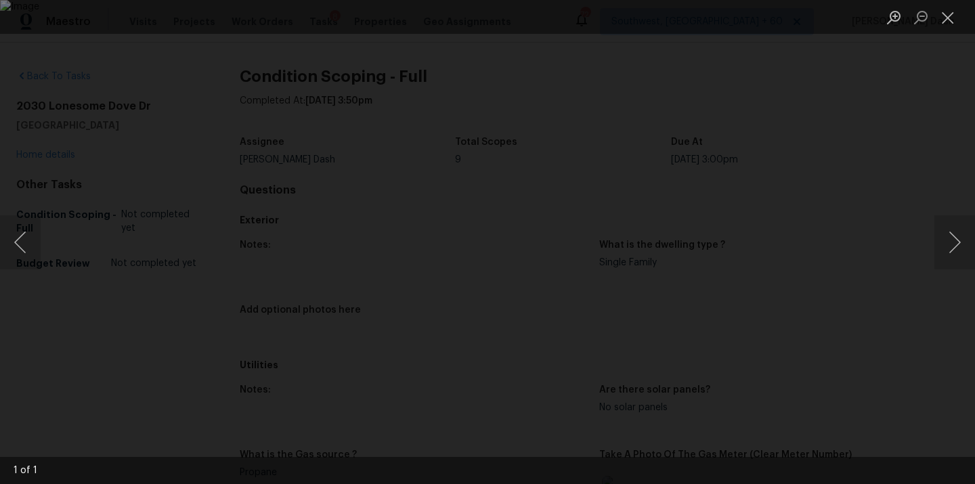
scroll to position [1457, 0]
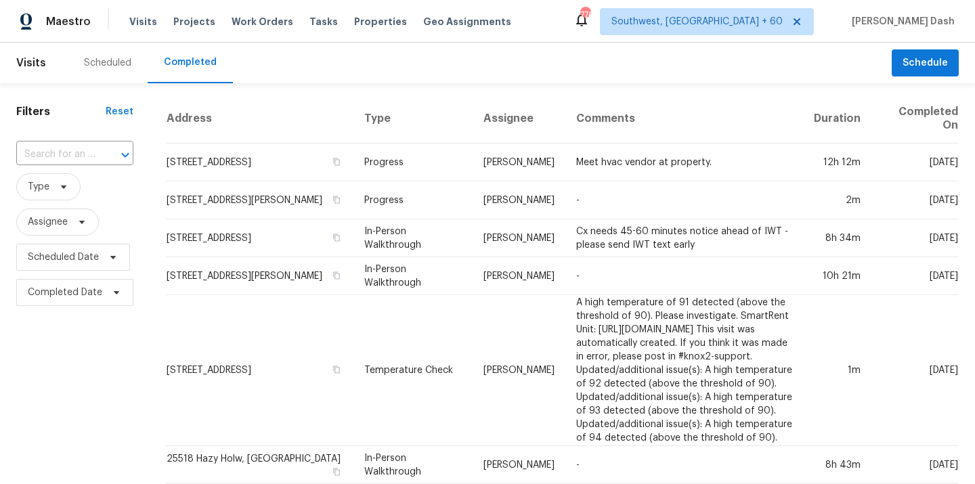
click at [60, 148] on input "text" at bounding box center [55, 154] width 79 height 21
paste input "2222 Princess Snow Cir, Katy, TX 77493"
type input "2222 Princess Snow Cir, Katy, TX 77493"
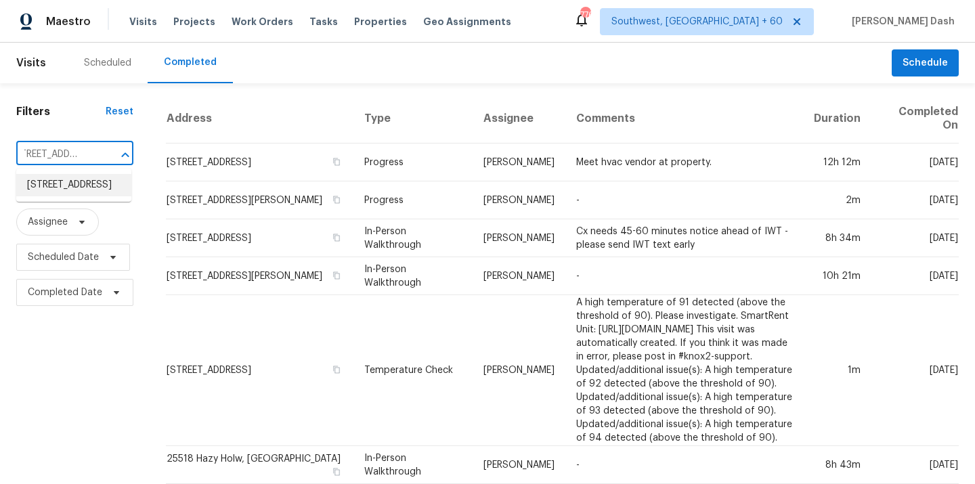
click at [65, 181] on li "2222 Princess Snow Cir, Katy, TX 77493" at bounding box center [73, 185] width 115 height 22
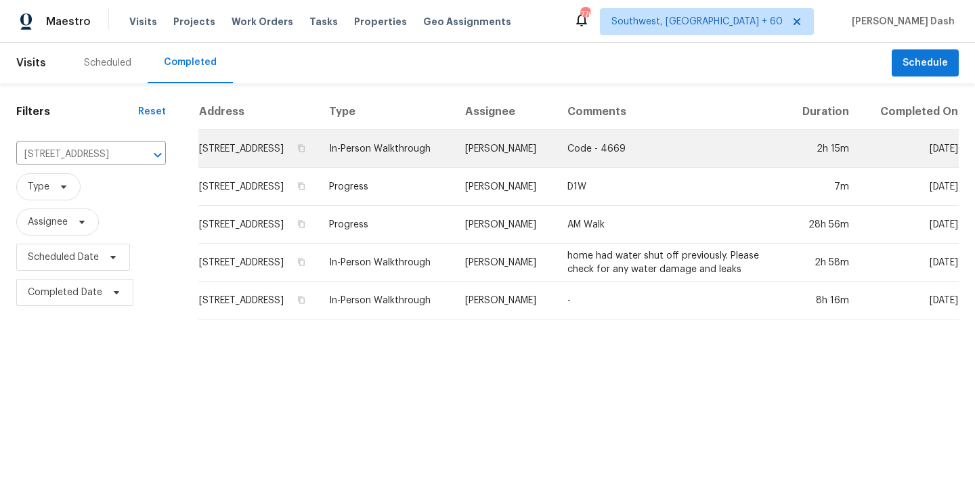
click at [409, 168] on td "In-Person Walkthrough" at bounding box center [386, 149] width 136 height 38
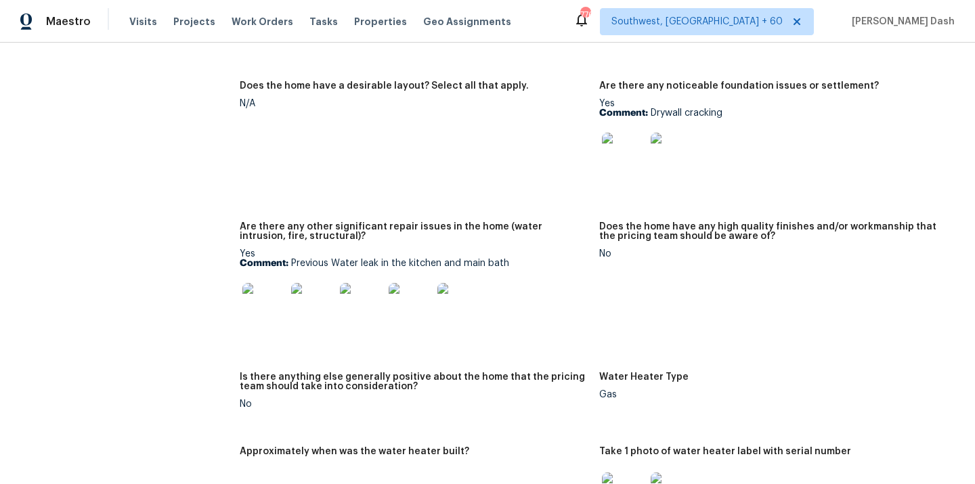
scroll to position [2188, 0]
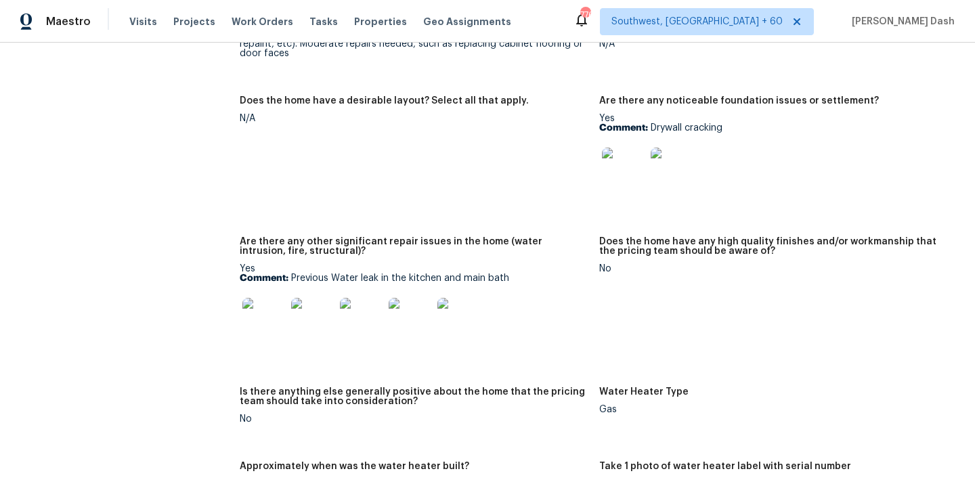
click at [608, 152] on img at bounding box center [623, 169] width 43 height 43
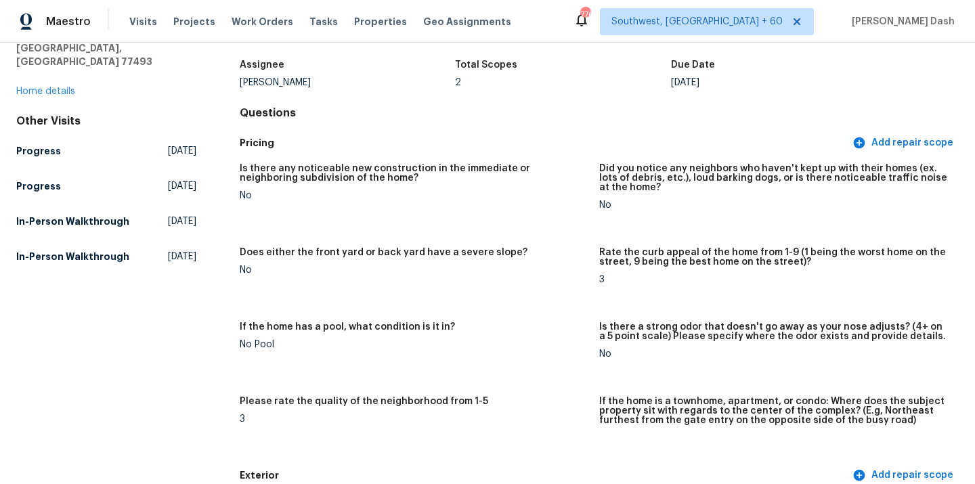
scroll to position [0, 0]
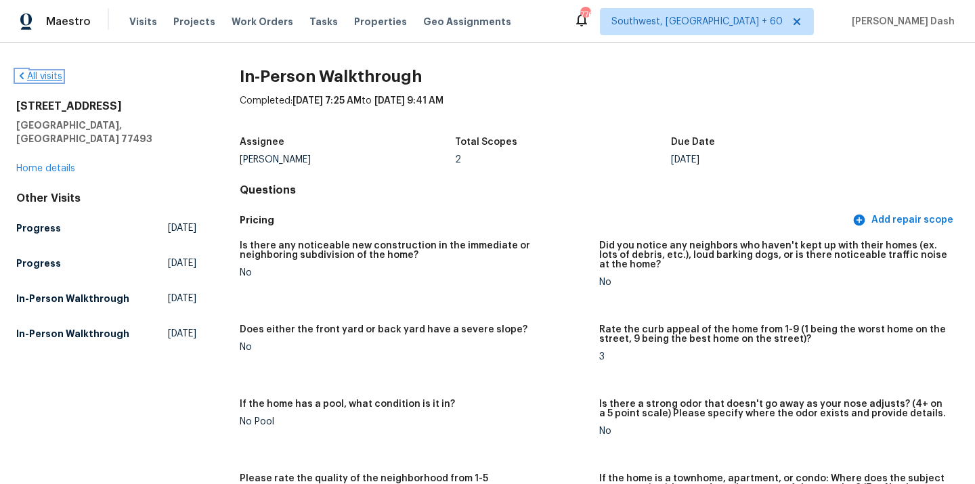
click at [45, 72] on link "All visits" at bounding box center [39, 76] width 46 height 9
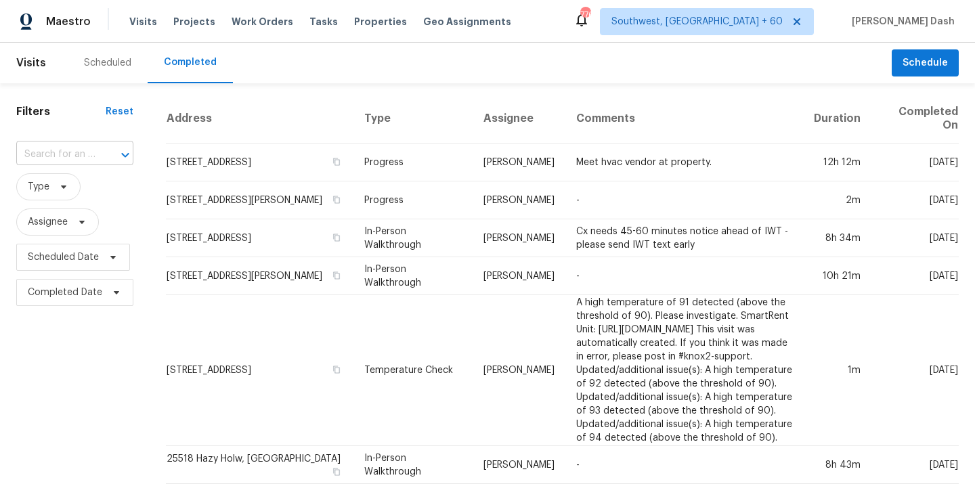
click at [93, 157] on div "​" at bounding box center [74, 154] width 117 height 21
paste input "15037 Copper Ridge Trl, Charlotte, NC 28273"
type input "15037 Copper Ridge Trl, Charlotte, NC 28273"
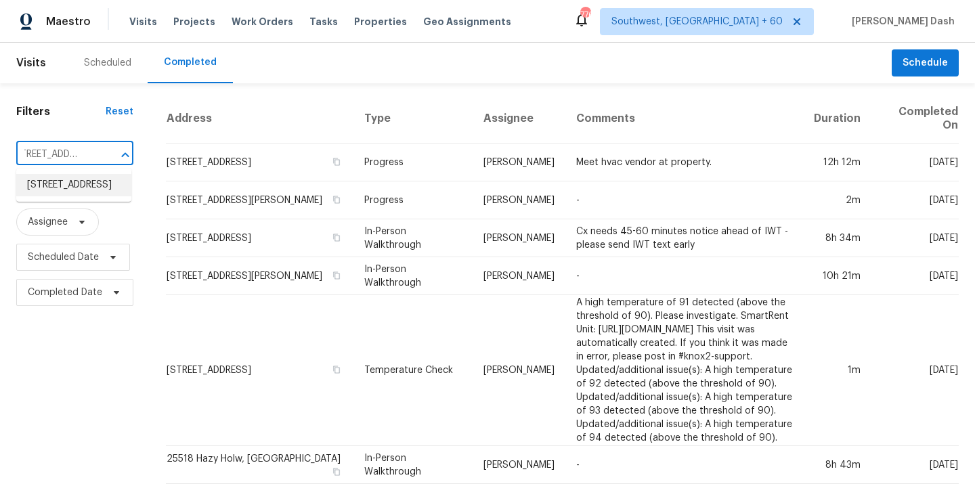
click at [85, 187] on li "15037 Copper Ridge Trl, Charlotte, NC 28273" at bounding box center [73, 185] width 115 height 22
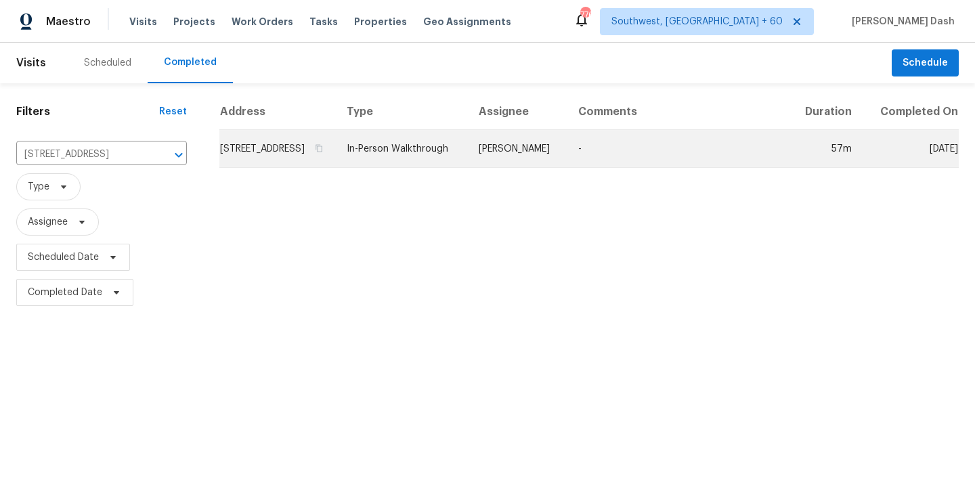
click at [512, 155] on td "Ryan Craven" at bounding box center [517, 149] width 99 height 38
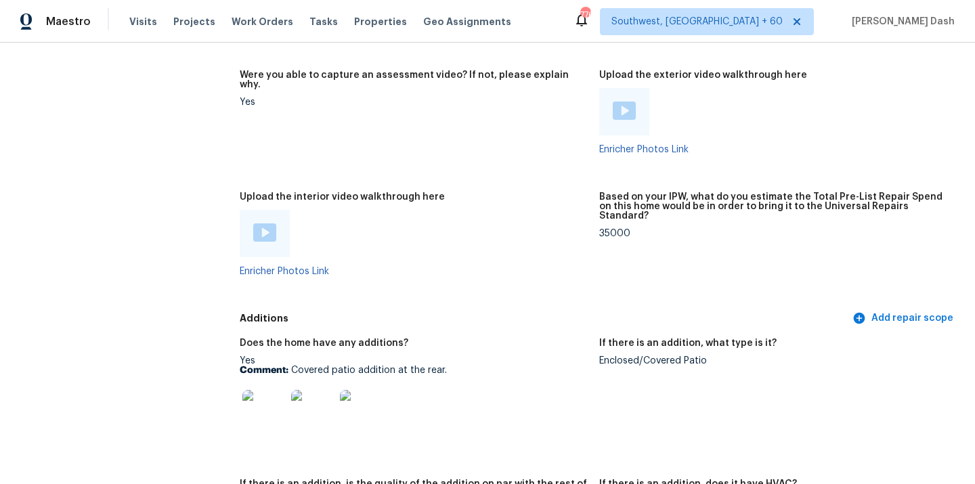
scroll to position [2636, 0]
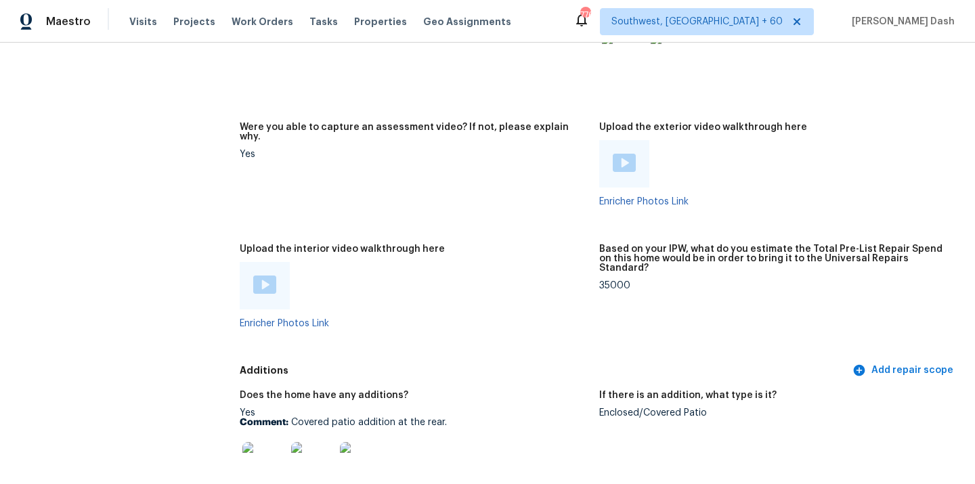
click at [271, 275] on img at bounding box center [264, 284] width 23 height 18
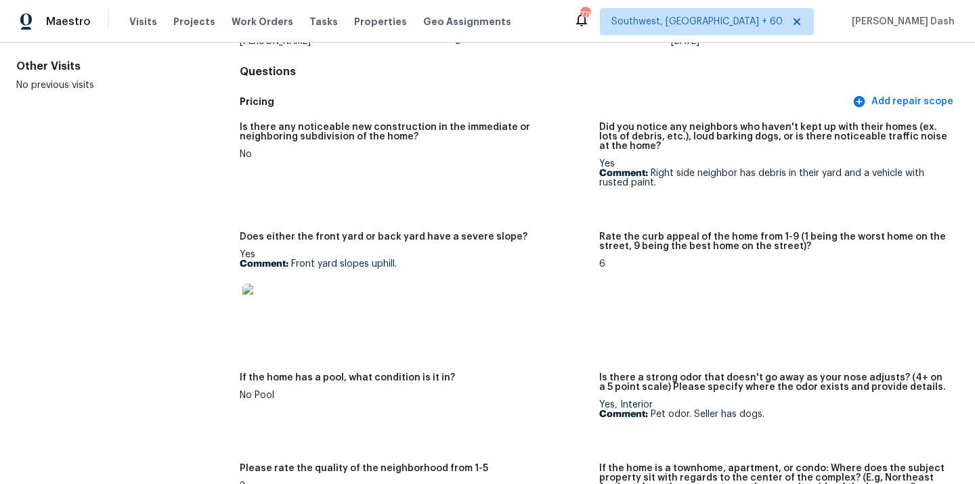
scroll to position [107, 0]
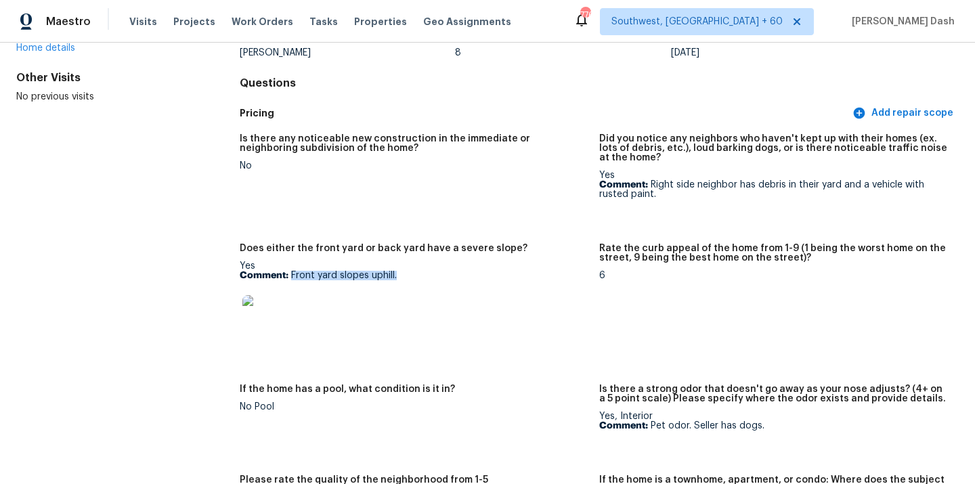
drag, startPoint x: 290, startPoint y: 274, endPoint x: 408, endPoint y: 274, distance: 117.8
click at [408, 274] on p "Comment: Front yard slopes uphill." at bounding box center [414, 275] width 349 height 9
copy p "Front yard slopes uphill."
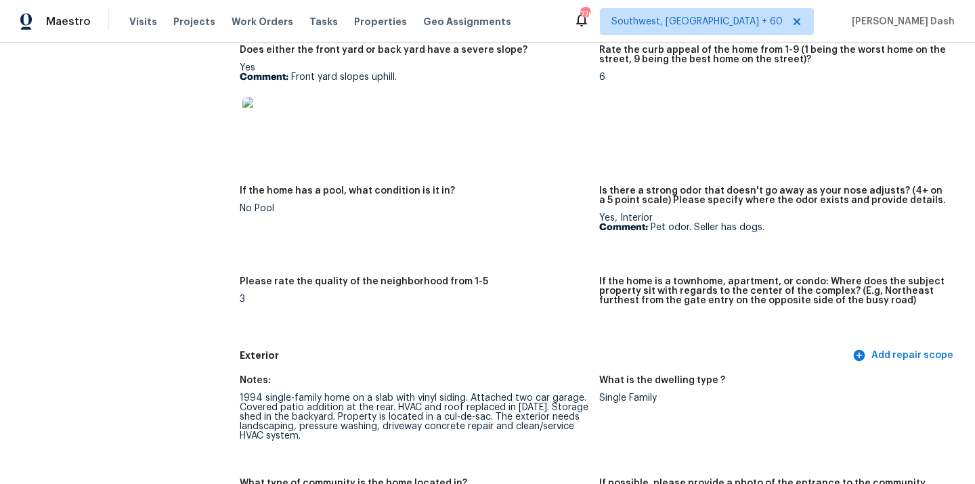
scroll to position [455, 0]
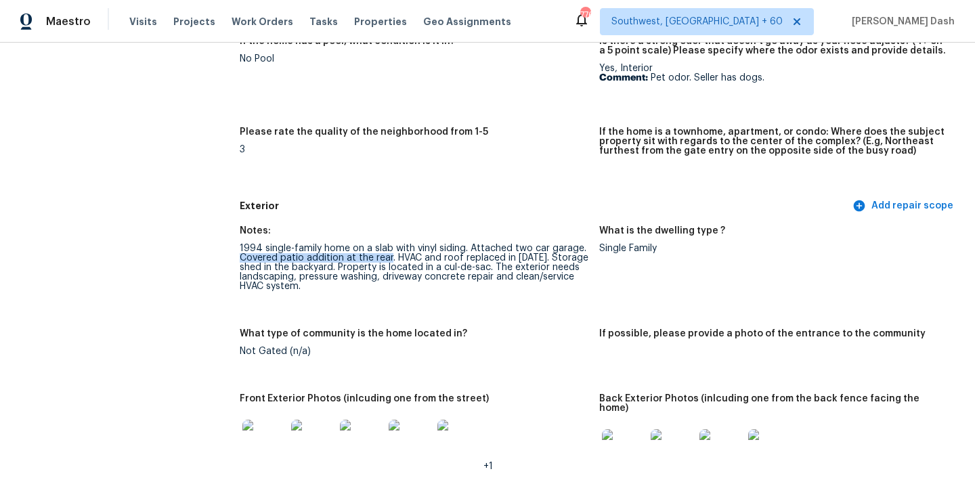
drag, startPoint x: 389, startPoint y: 260, endPoint x: 235, endPoint y: 256, distance: 153.7
copy div "Covered patio addition at the rear"
click at [412, 451] on img at bounding box center [410, 441] width 43 height 43
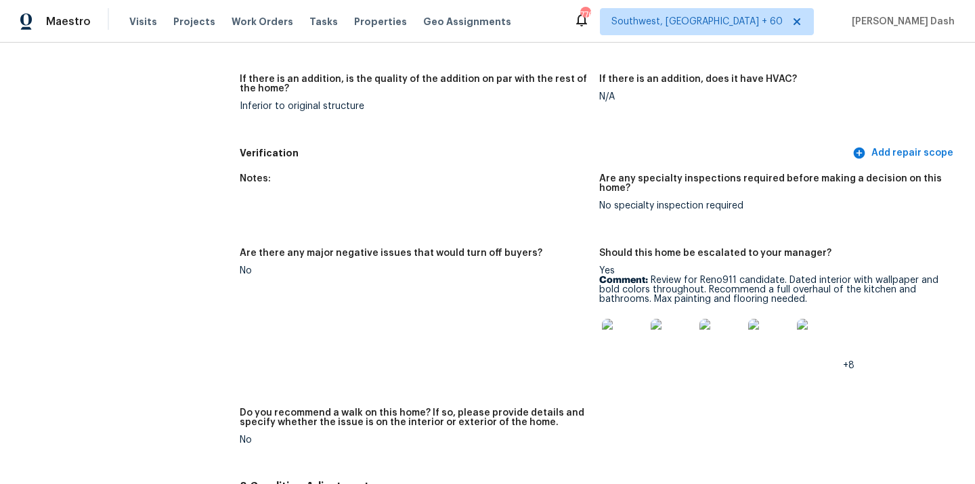
scroll to position [3103, 0]
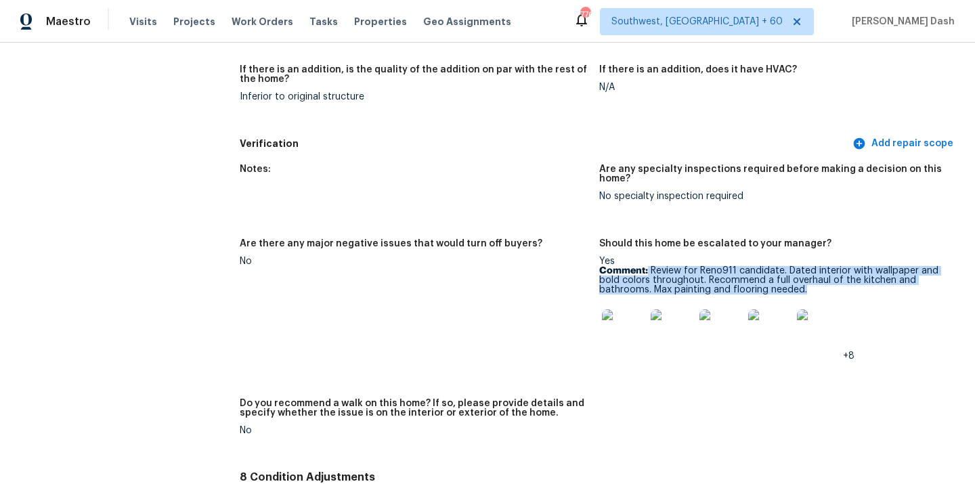
drag, startPoint x: 648, startPoint y: 253, endPoint x: 809, endPoint y: 275, distance: 162.5
click at [809, 275] on p "Comment: Review for Reno911 candidate. Dated interior with wallpaper and bold c…" at bounding box center [773, 280] width 349 height 28
copy p "Review for Reno911 candidate. Dated interior with wallpaper and bold colors thr…"
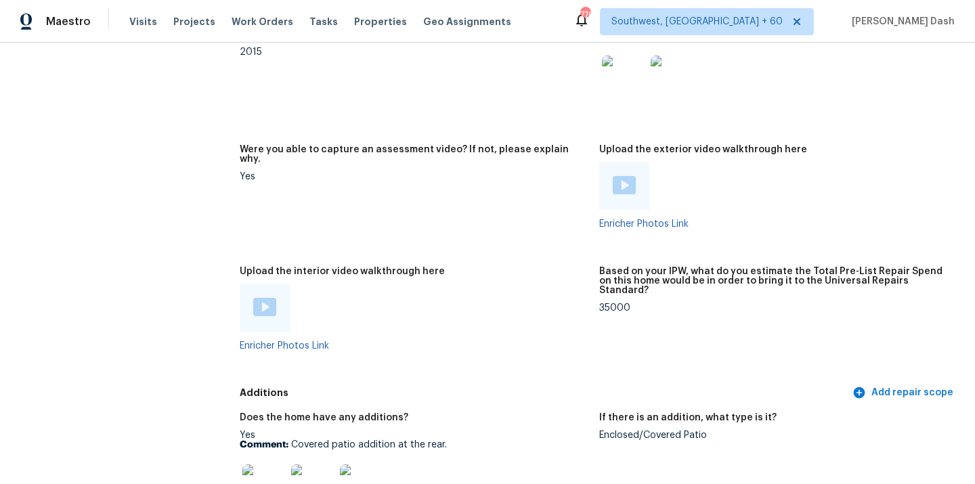
scroll to position [2609, 0]
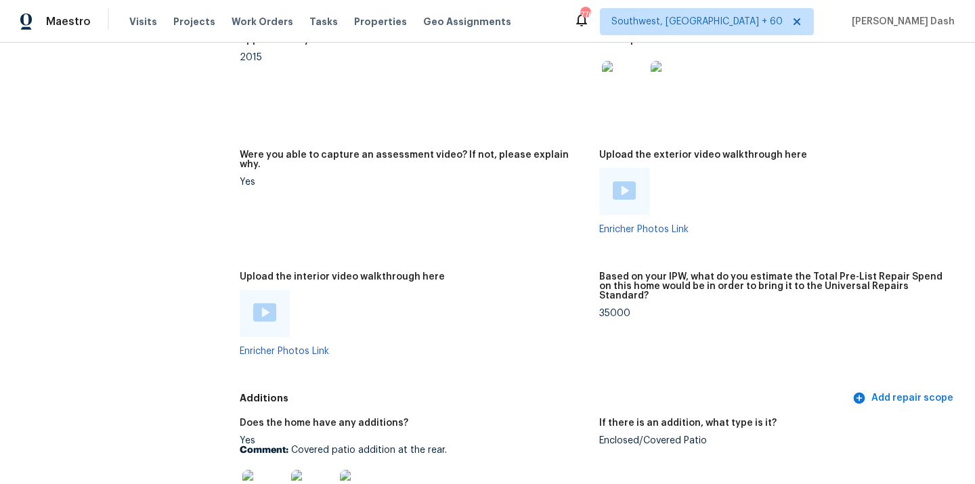
click at [609, 309] on div "35000" at bounding box center [773, 313] width 349 height 9
copy div "35000"
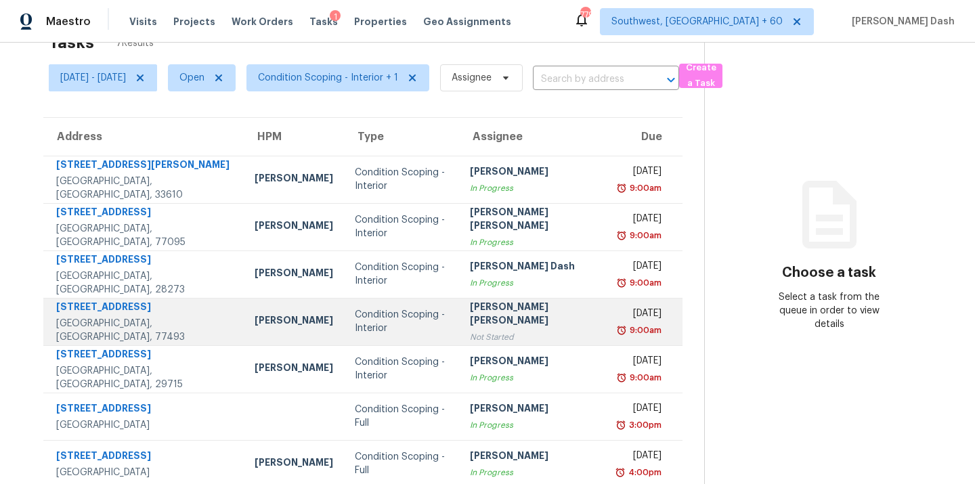
scroll to position [53, 0]
